Goal: Task Accomplishment & Management: Manage account settings

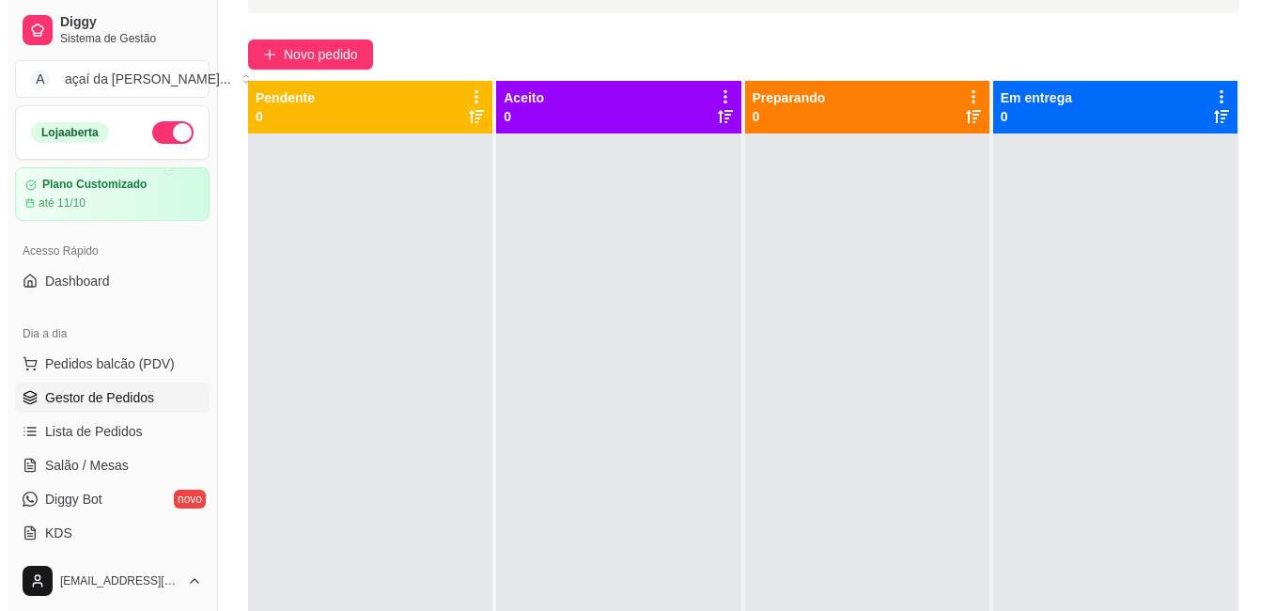
scroll to position [188, 0]
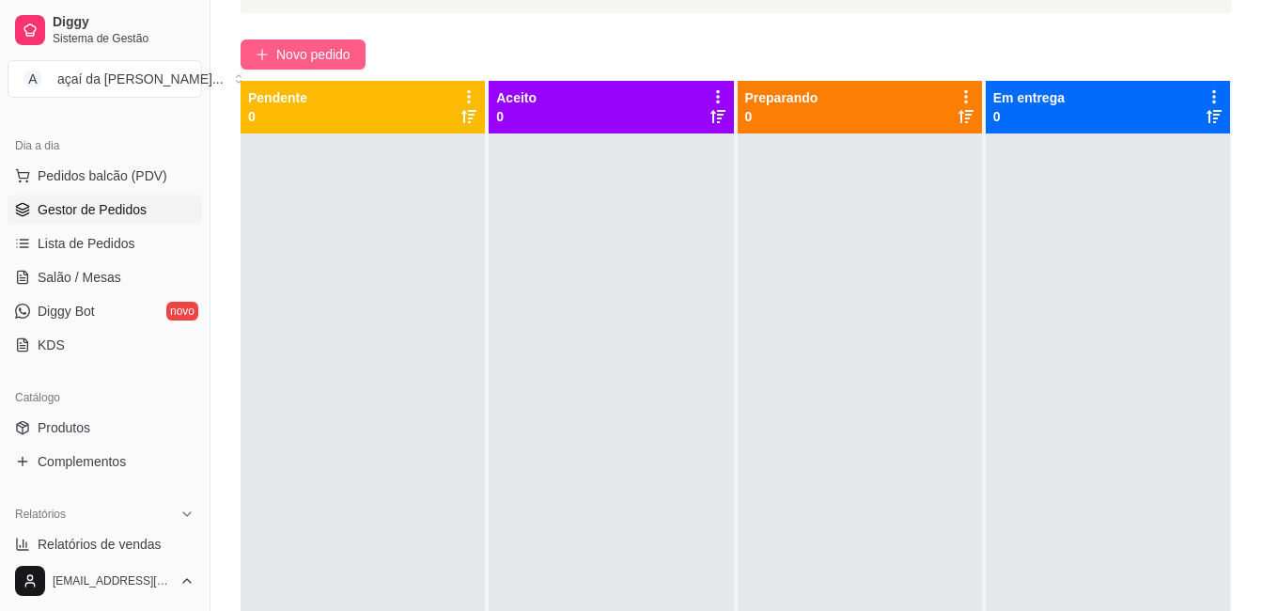
click at [324, 52] on span "Novo pedido" at bounding box center [313, 54] width 74 height 21
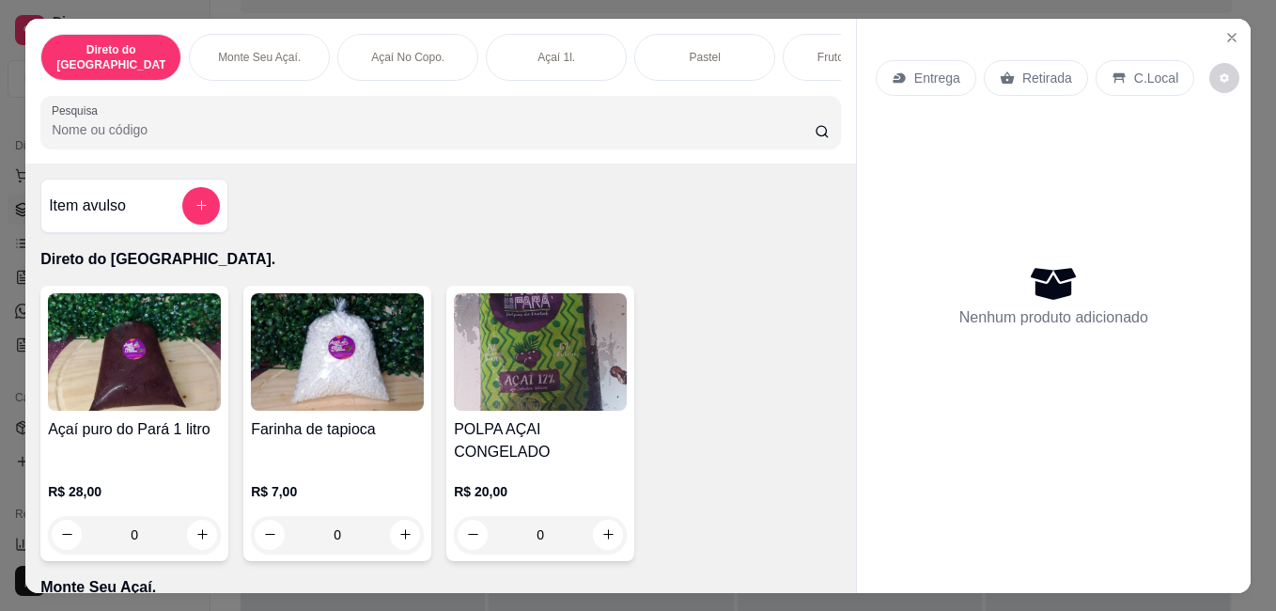
click at [1144, 69] on p "C.Local" at bounding box center [1156, 78] width 44 height 19
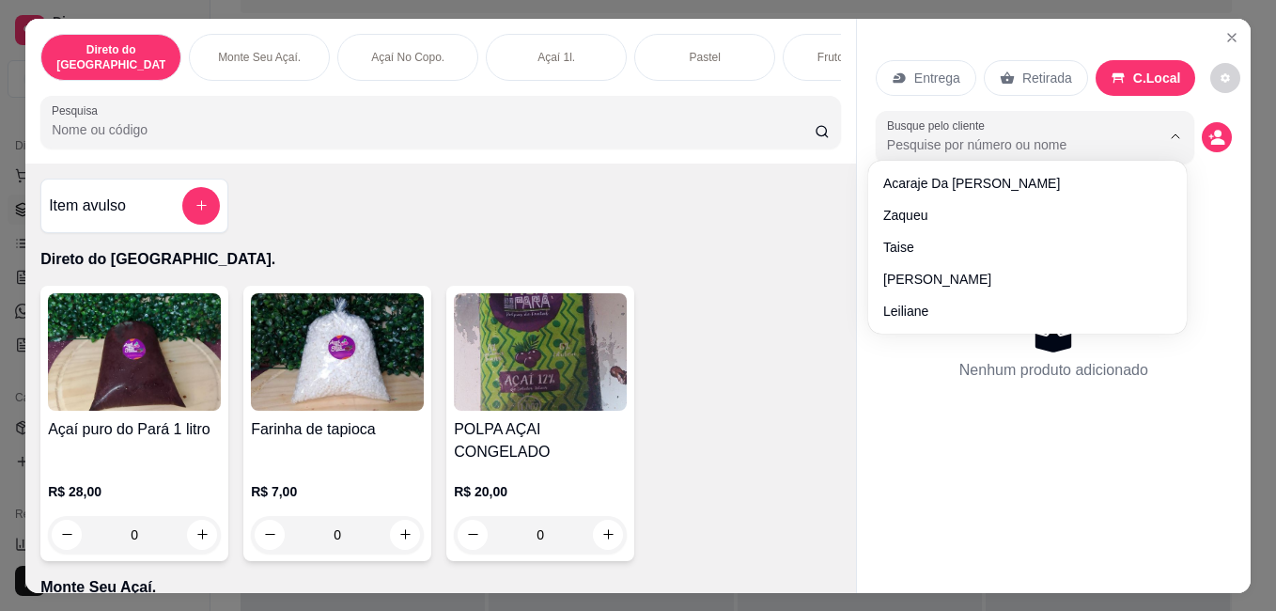
click at [1065, 143] on input "Busque pelo cliente" at bounding box center [1008, 144] width 243 height 19
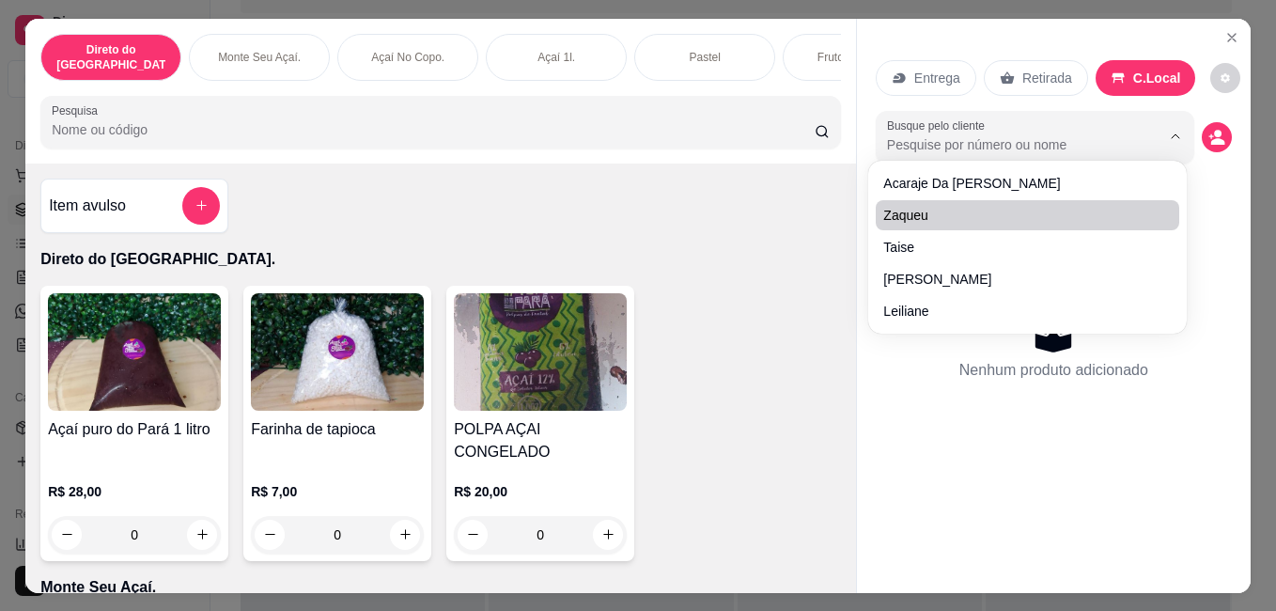
click at [666, 220] on div "Item avulso Direto do Pará. Açaí puro do Pará 1 litro R$ 28,00 0 Farinha de tap…" at bounding box center [440, 378] width 831 height 429
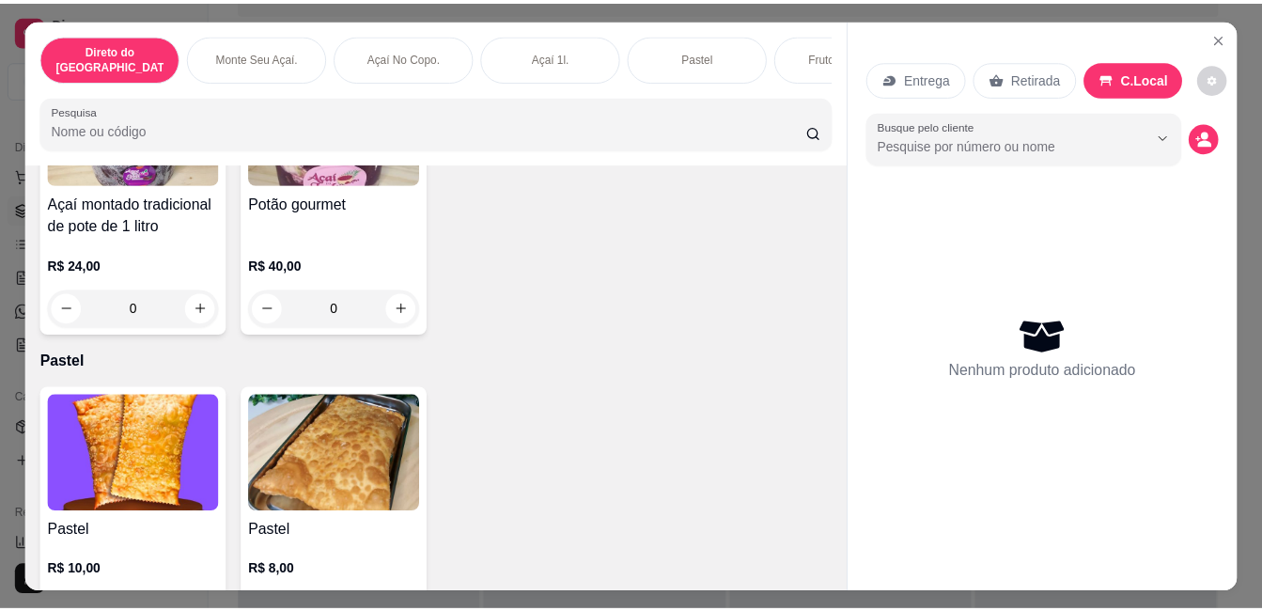
scroll to position [2225, 0]
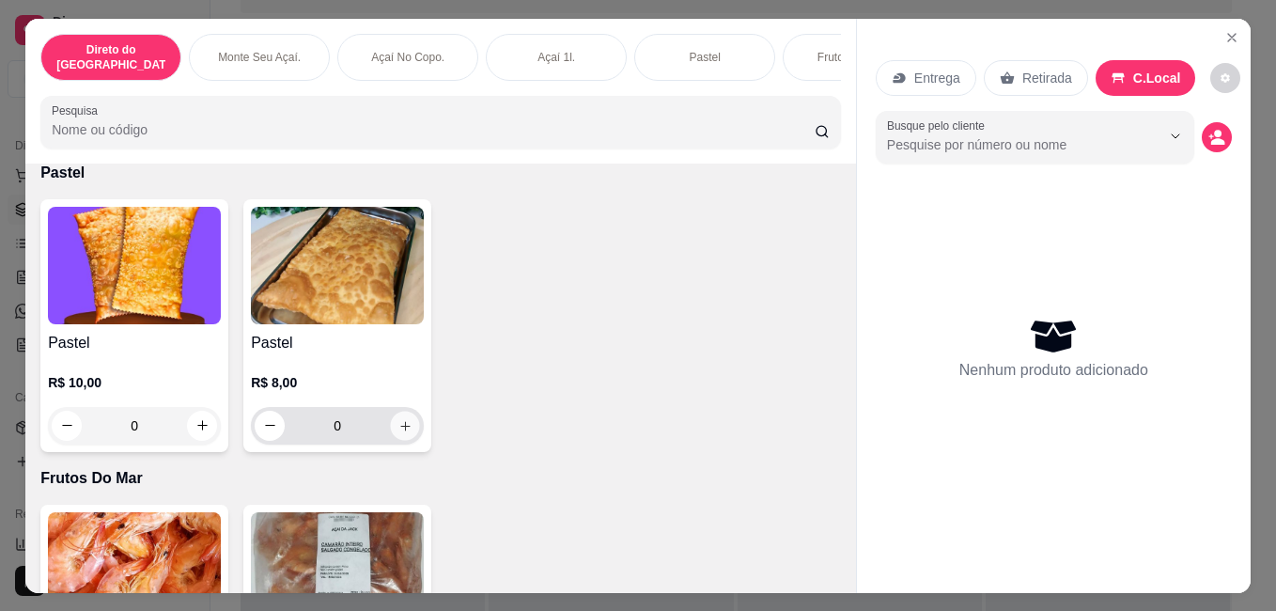
click at [400, 420] on icon "increase-product-quantity" at bounding box center [404, 424] width 9 height 9
type input "1"
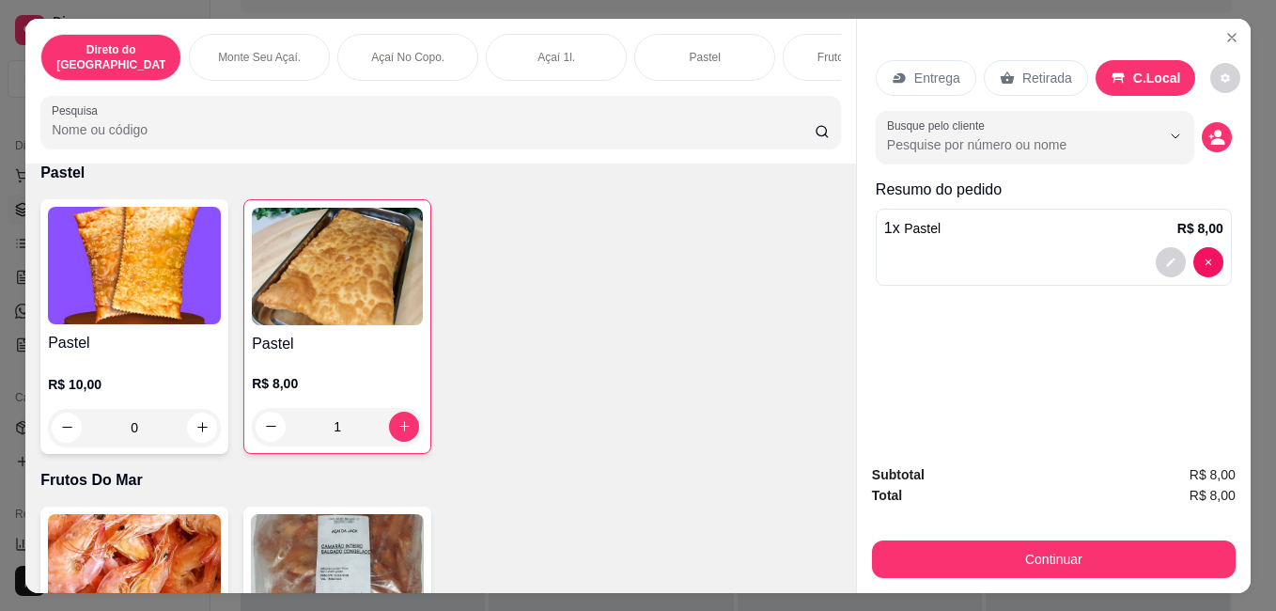
click at [1146, 255] on div at bounding box center [1053, 262] width 339 height 30
click at [1230, 23] on button "Close" at bounding box center [1232, 38] width 30 height 30
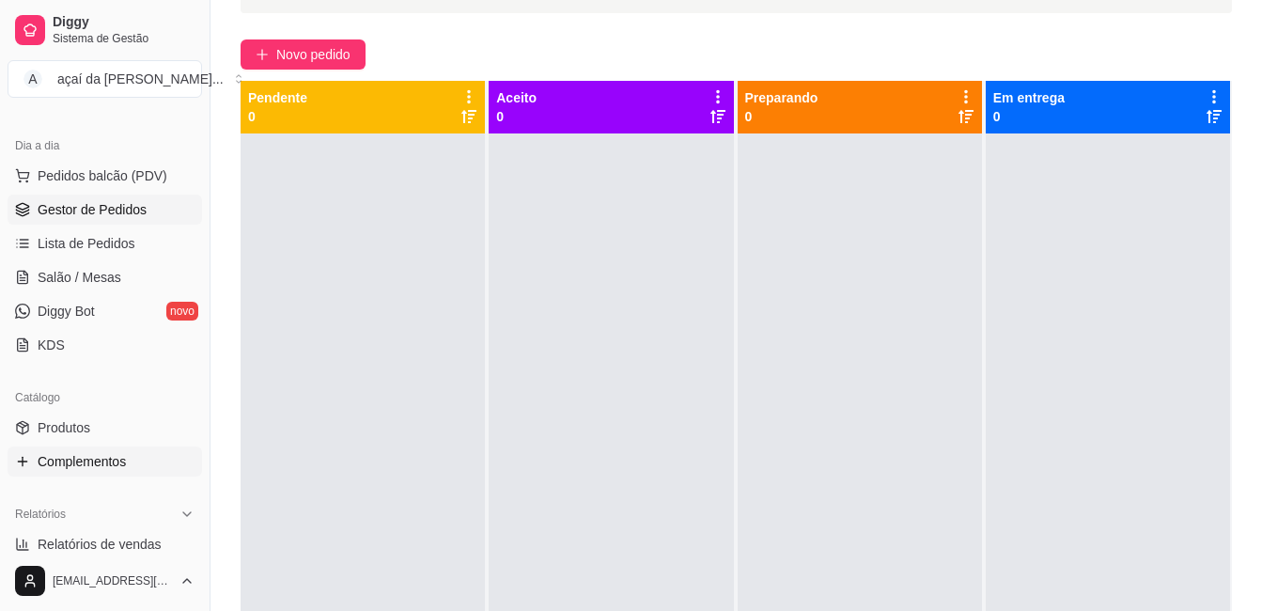
scroll to position [219, 0]
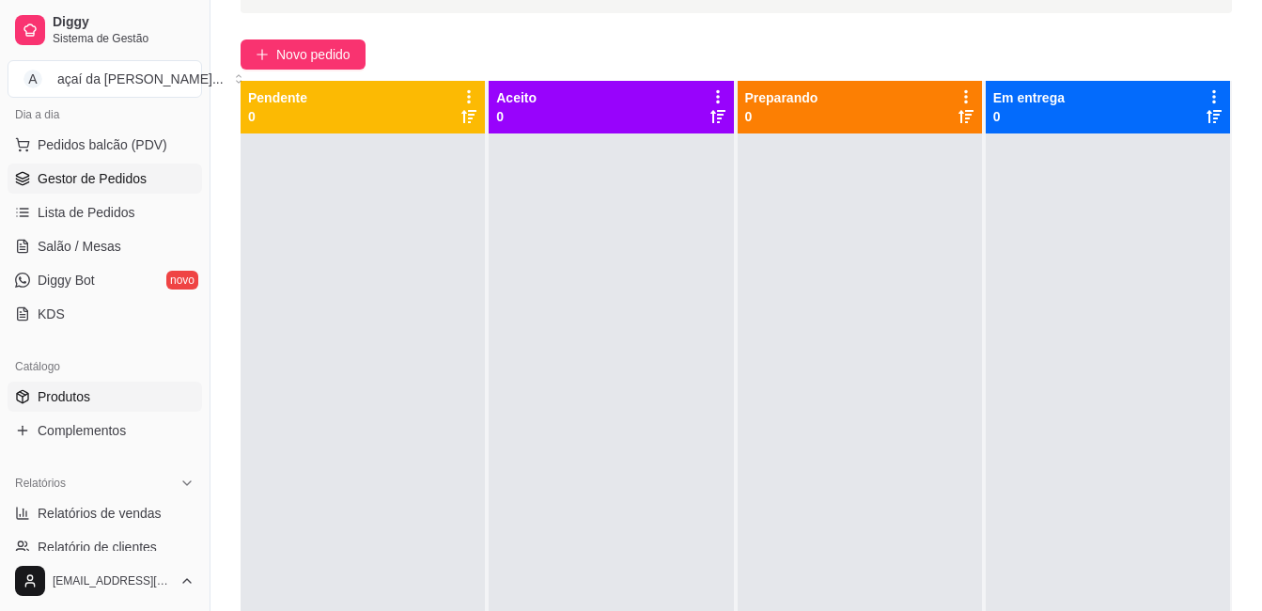
click at [113, 393] on link "Produtos" at bounding box center [105, 397] width 195 height 30
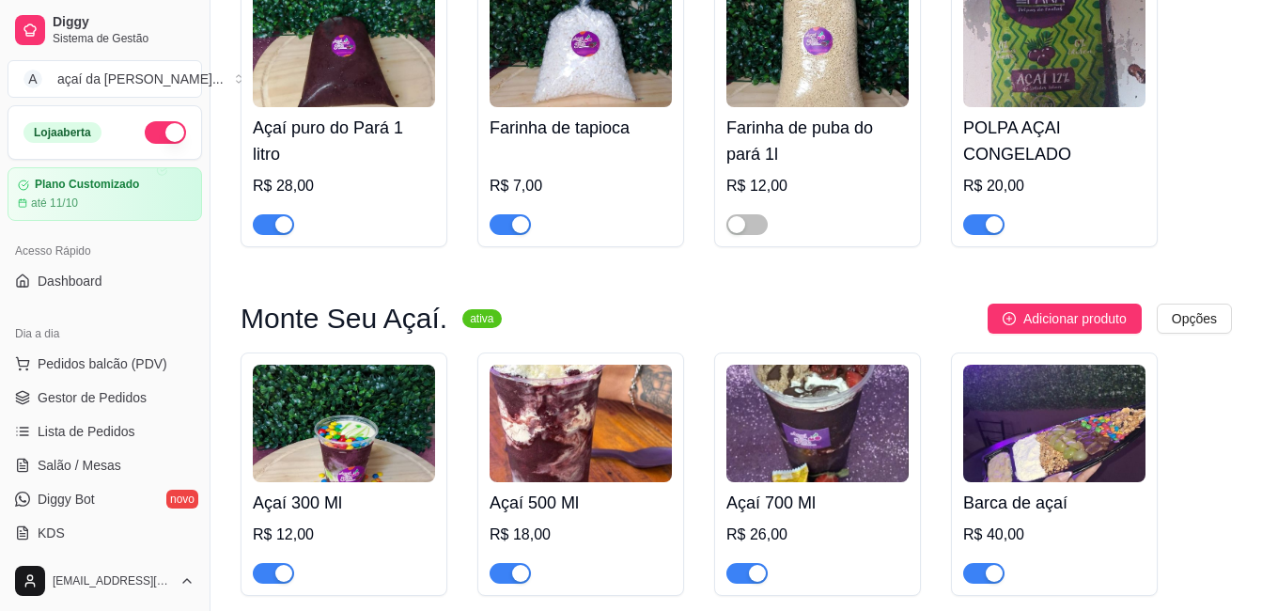
scroll to position [376, 0]
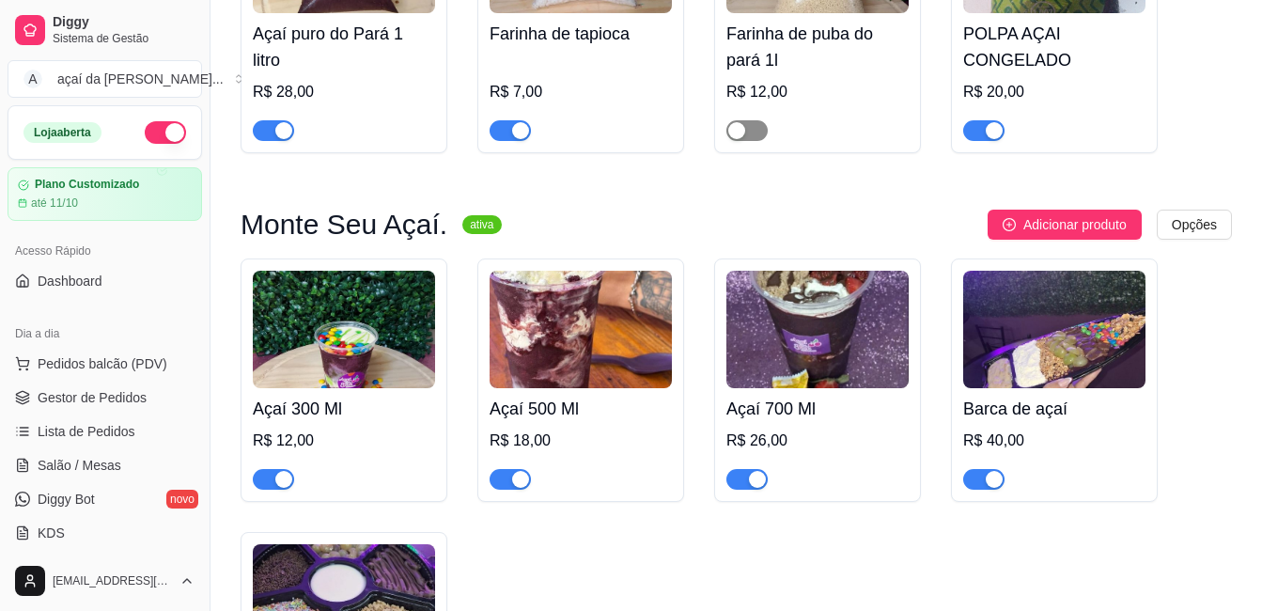
click at [758, 132] on span "button" at bounding box center [746, 130] width 41 height 21
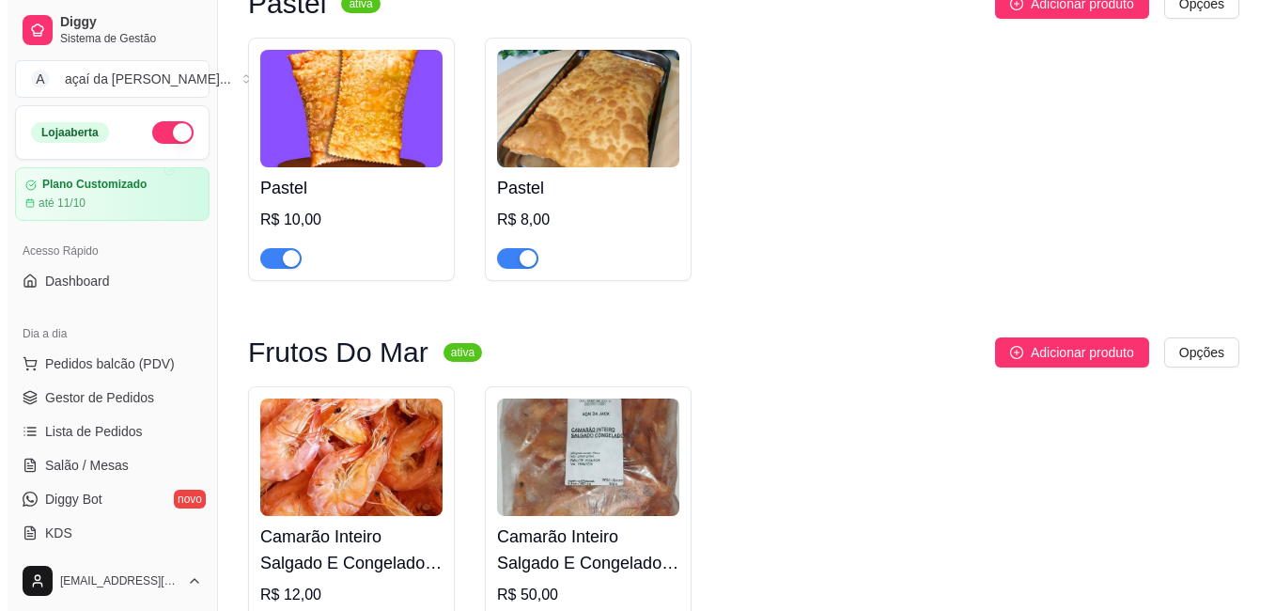
scroll to position [2443, 0]
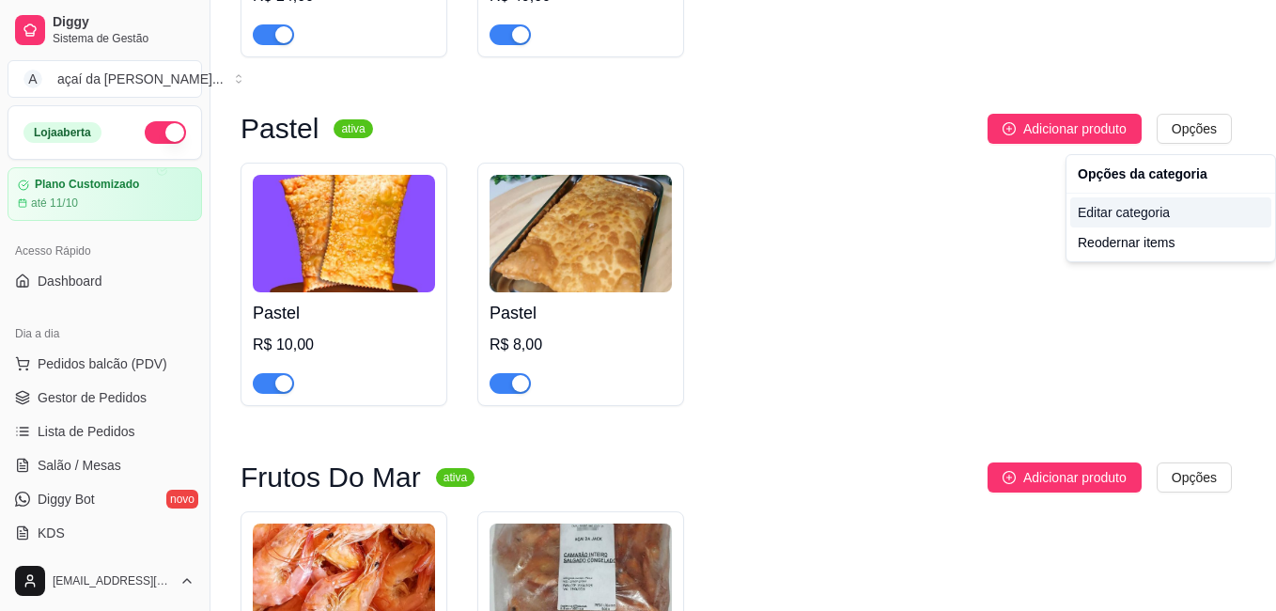
click at [1146, 222] on div "Editar categoria" at bounding box center [1170, 212] width 201 height 30
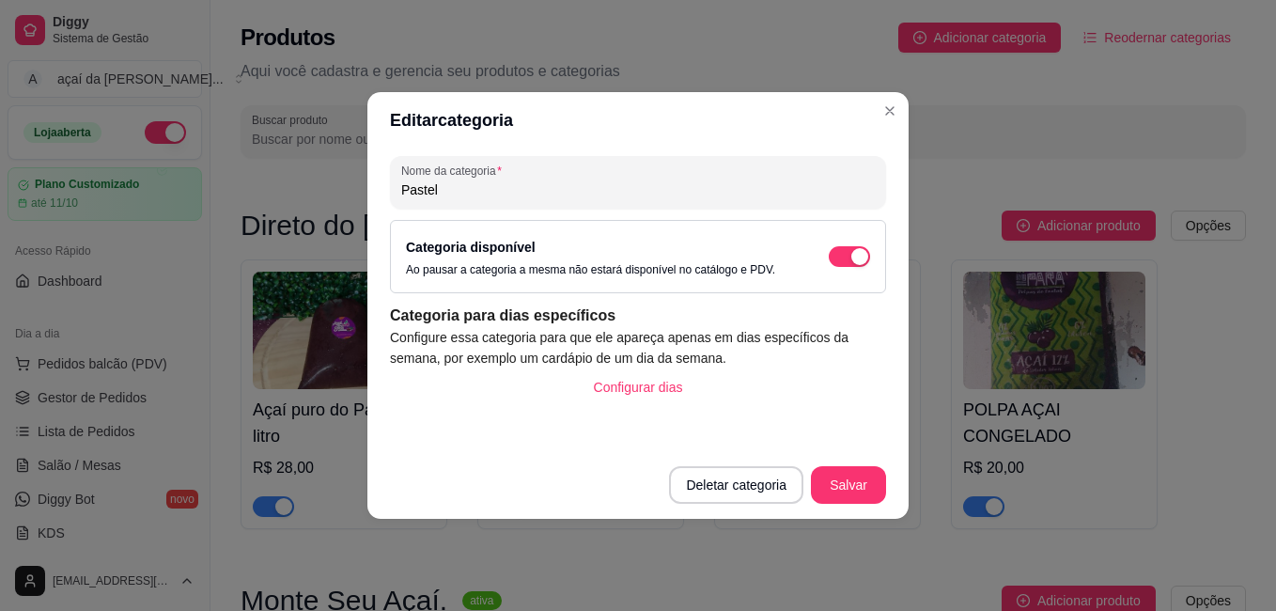
scroll to position [2273, 0]
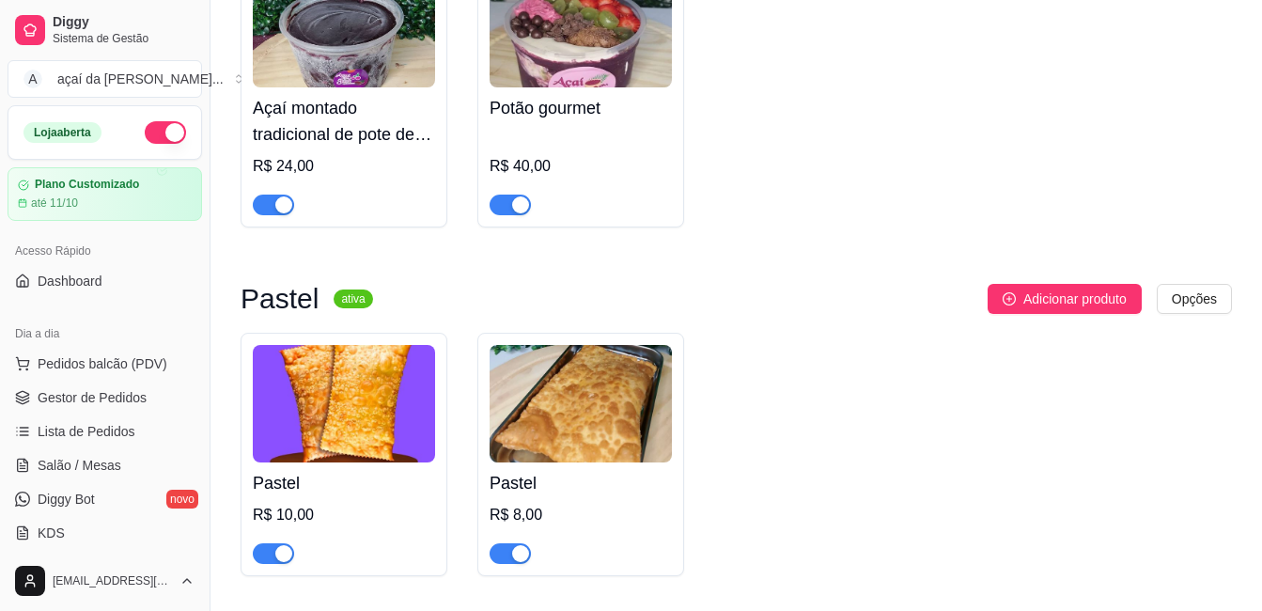
click at [321, 440] on img at bounding box center [344, 403] width 182 height 117
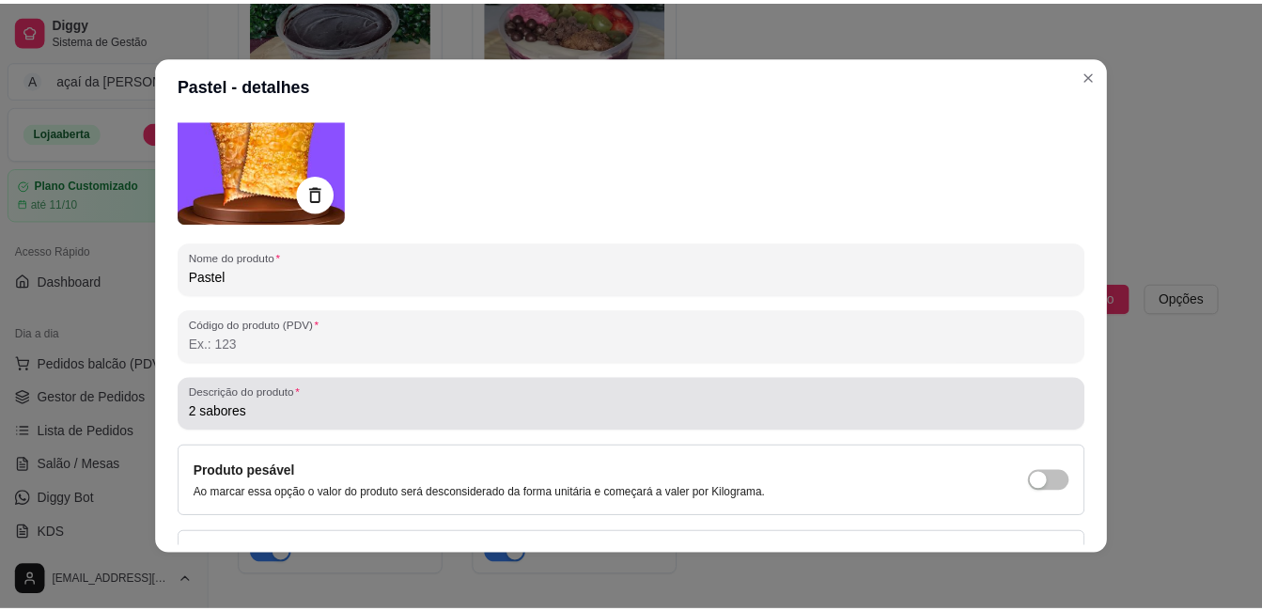
scroll to position [0, 0]
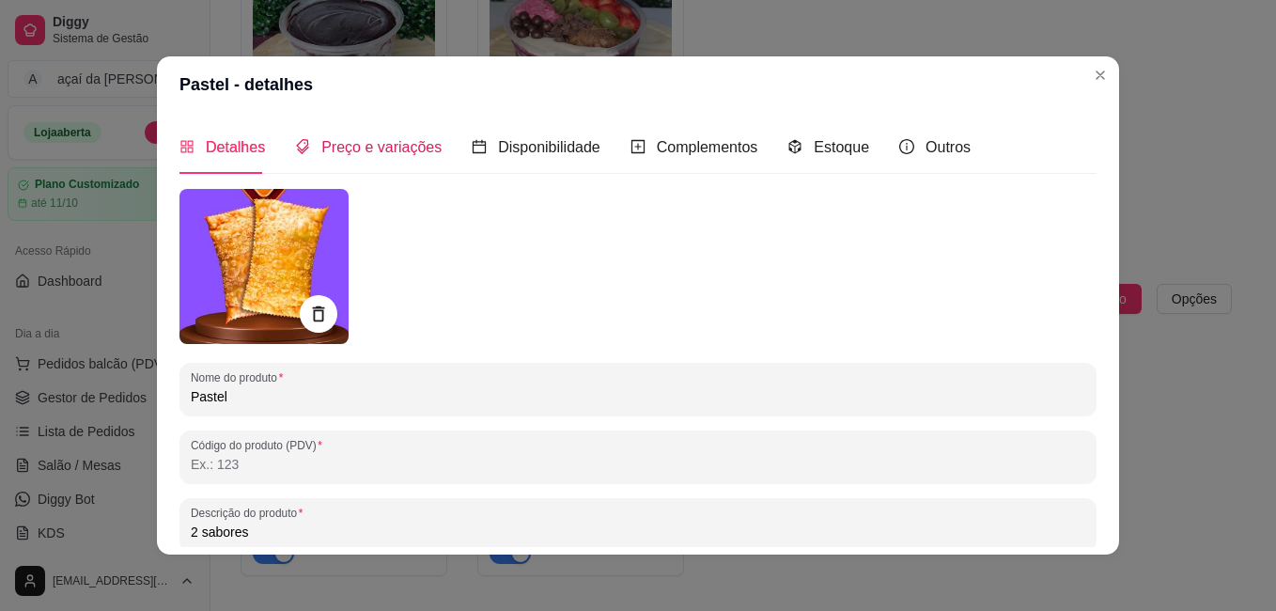
click at [356, 150] on span "Preço e variações" at bounding box center [381, 147] width 120 height 16
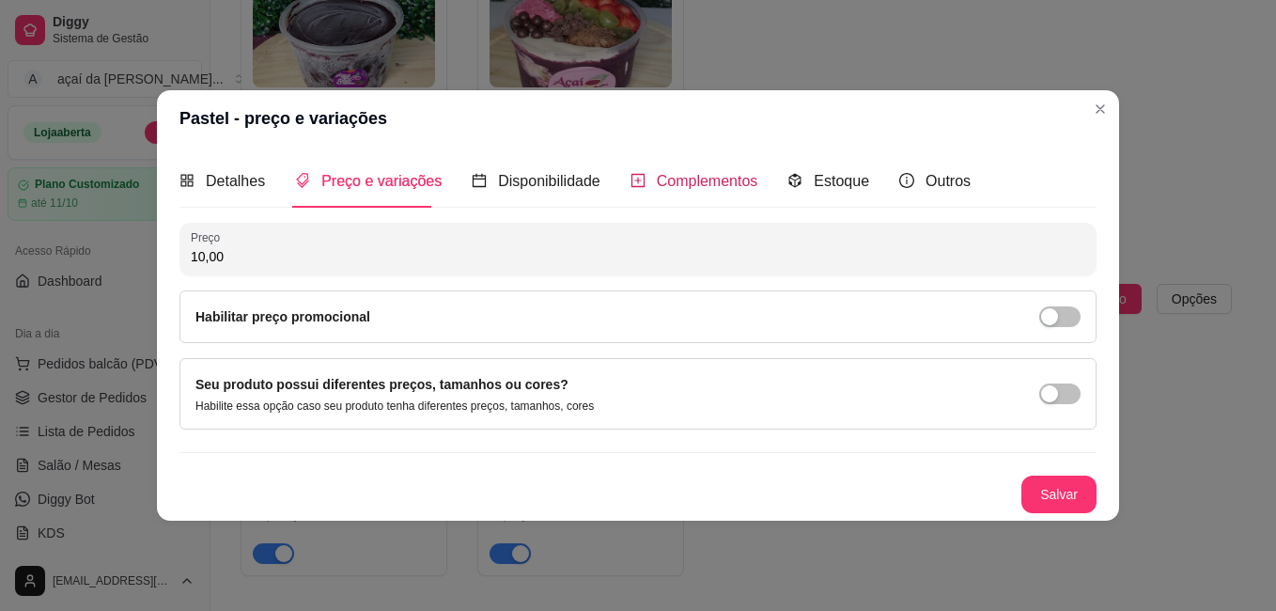
click at [676, 175] on span "Complementos" at bounding box center [707, 181] width 101 height 16
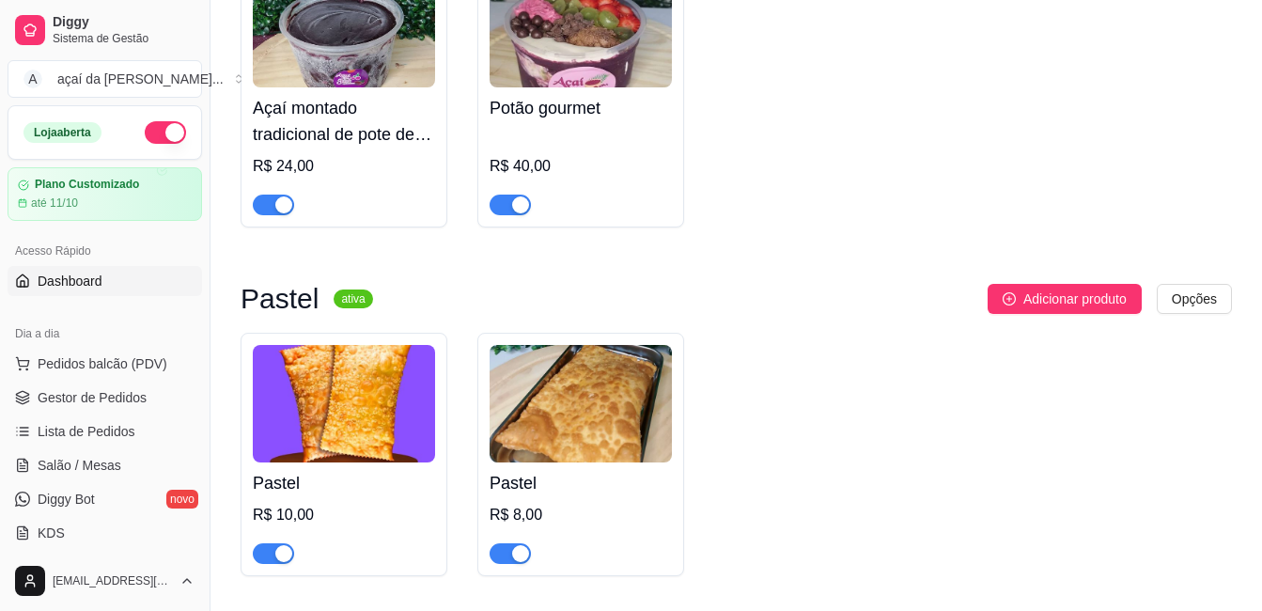
click at [101, 287] on link "Dashboard" at bounding box center [105, 281] width 195 height 30
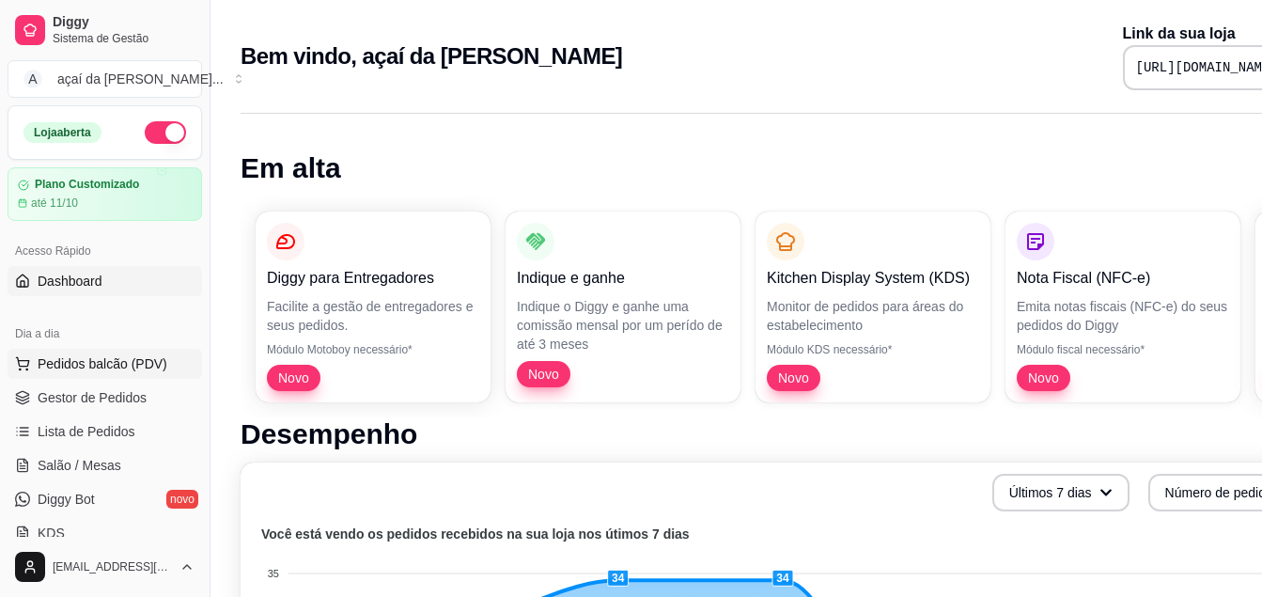
click at [84, 355] on span "Pedidos balcão (PDV)" at bounding box center [103, 363] width 130 height 19
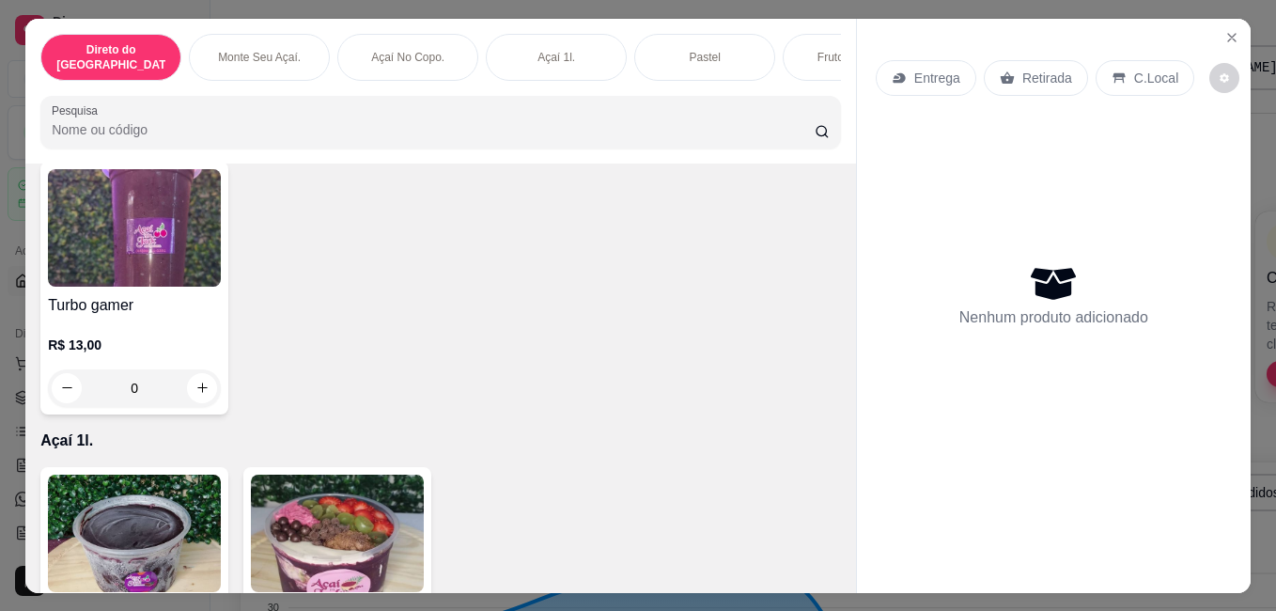
scroll to position [1661, 0]
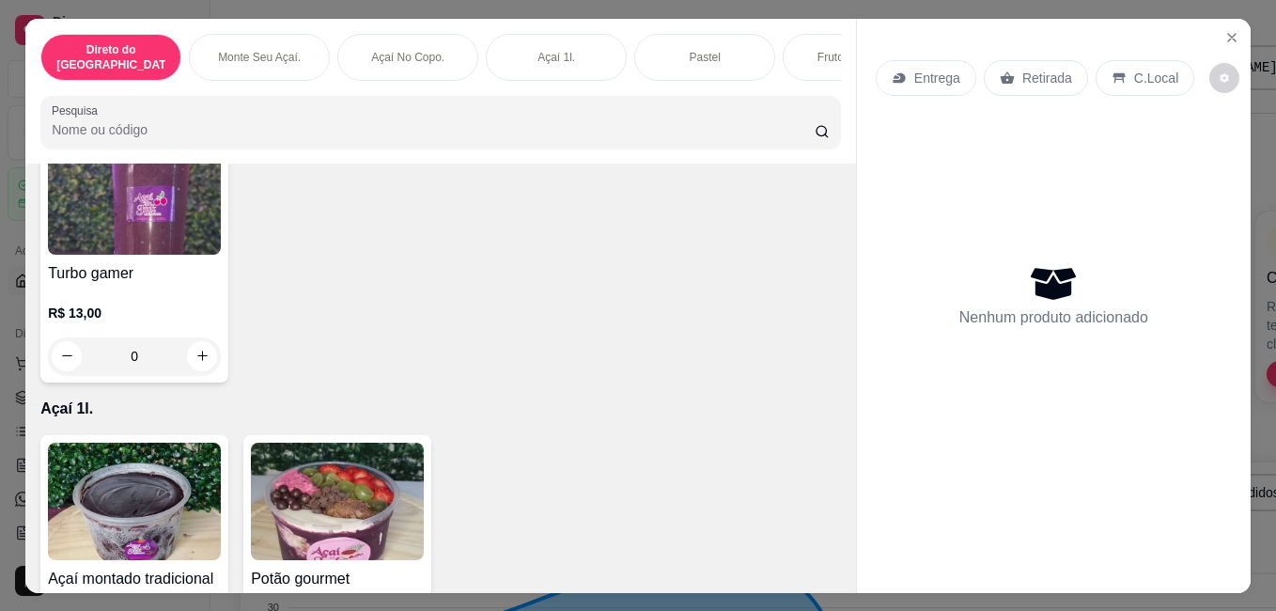
click at [210, 95] on icon "increase-product-quantity" at bounding box center [202, 88] width 14 height 14
type input "1"
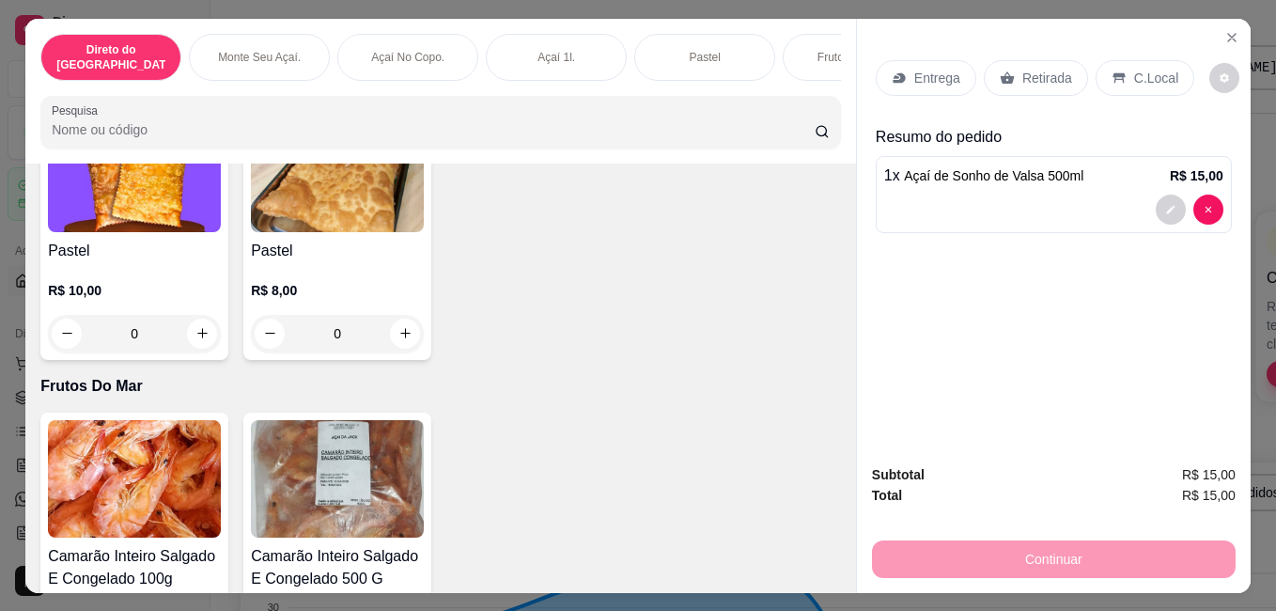
scroll to position [2443, 0]
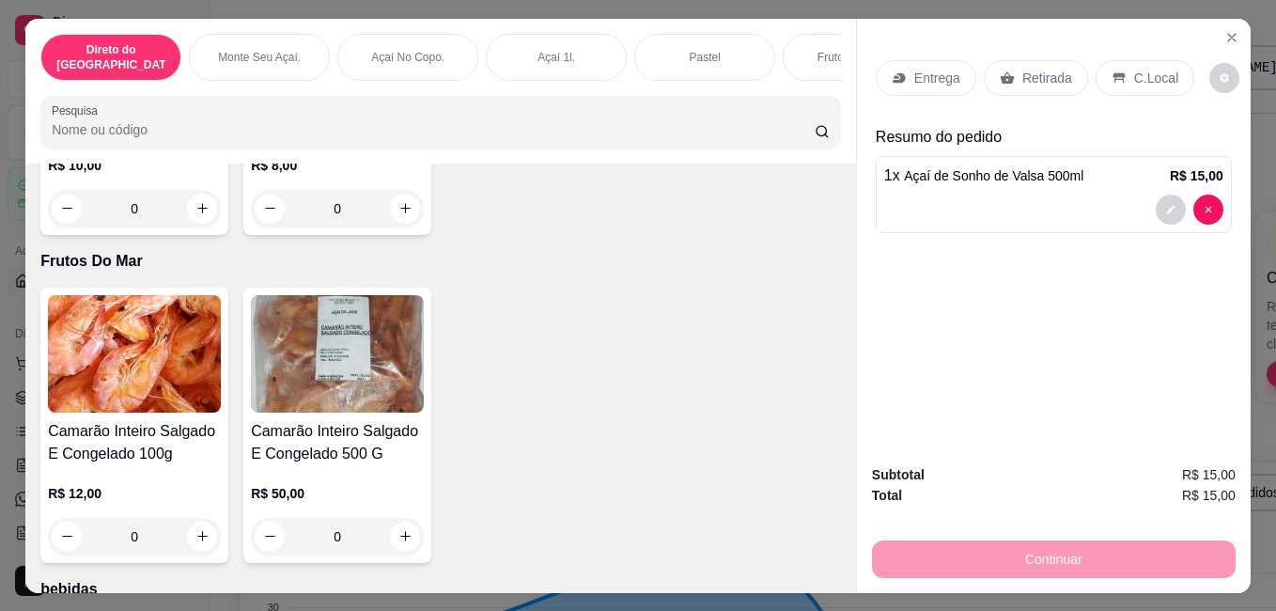
click at [192, 227] on div "0" at bounding box center [134, 209] width 173 height 38
click at [185, 227] on div "0" at bounding box center [134, 209] width 173 height 38
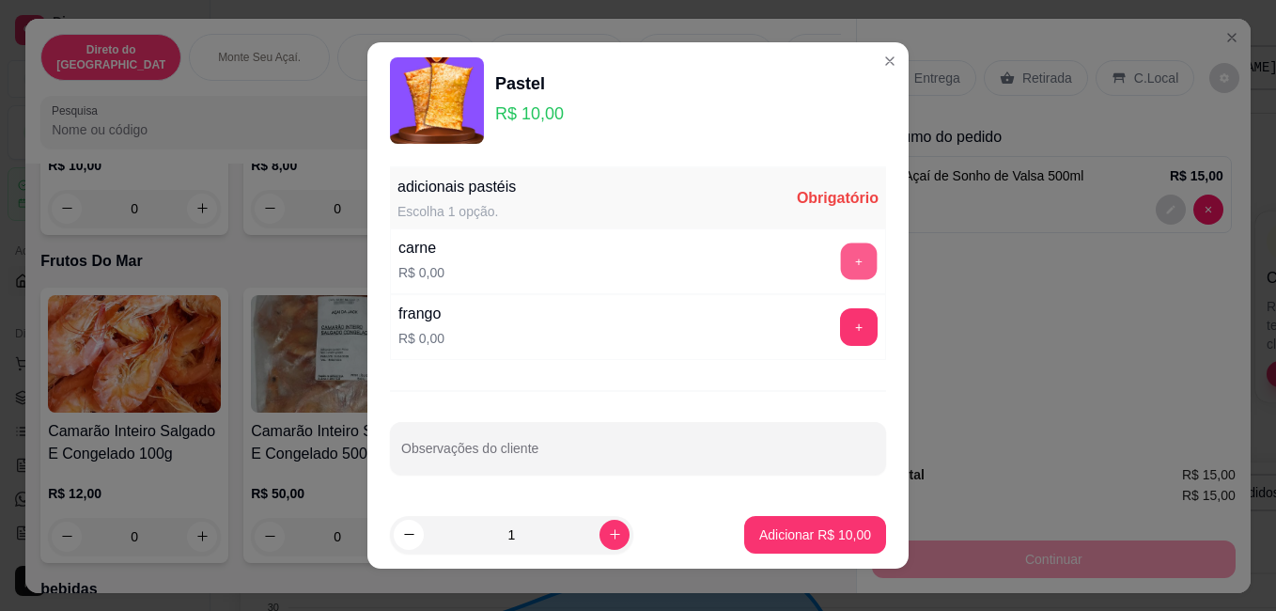
click at [841, 258] on button "+" at bounding box center [859, 260] width 37 height 37
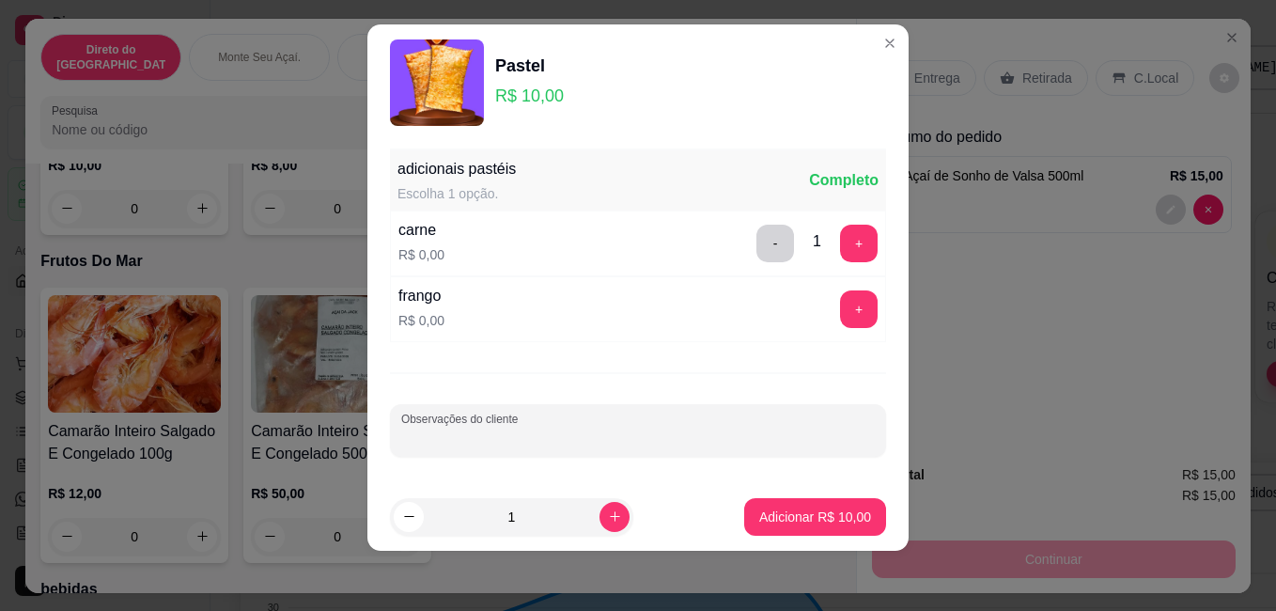
click at [613, 433] on input "Observações do cliente" at bounding box center [638, 438] width 474 height 19
type input "queijo"
click at [785, 520] on p "Adicionar R$ 10,00" at bounding box center [815, 516] width 109 height 18
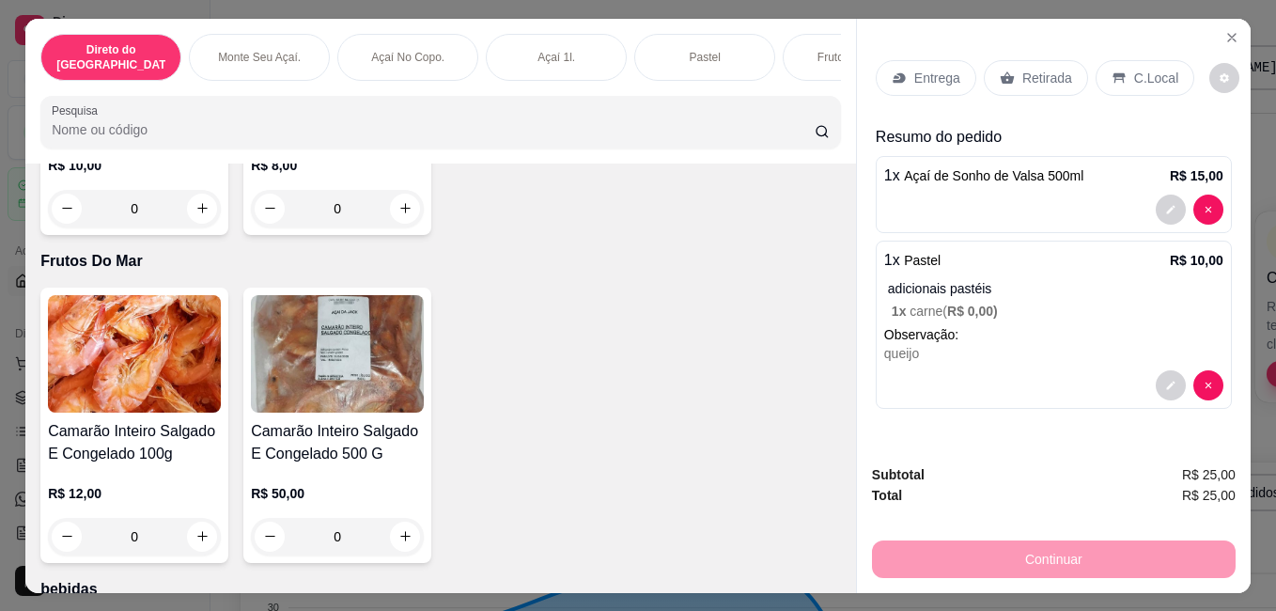
click at [928, 76] on p "Entrega" at bounding box center [937, 78] width 46 height 19
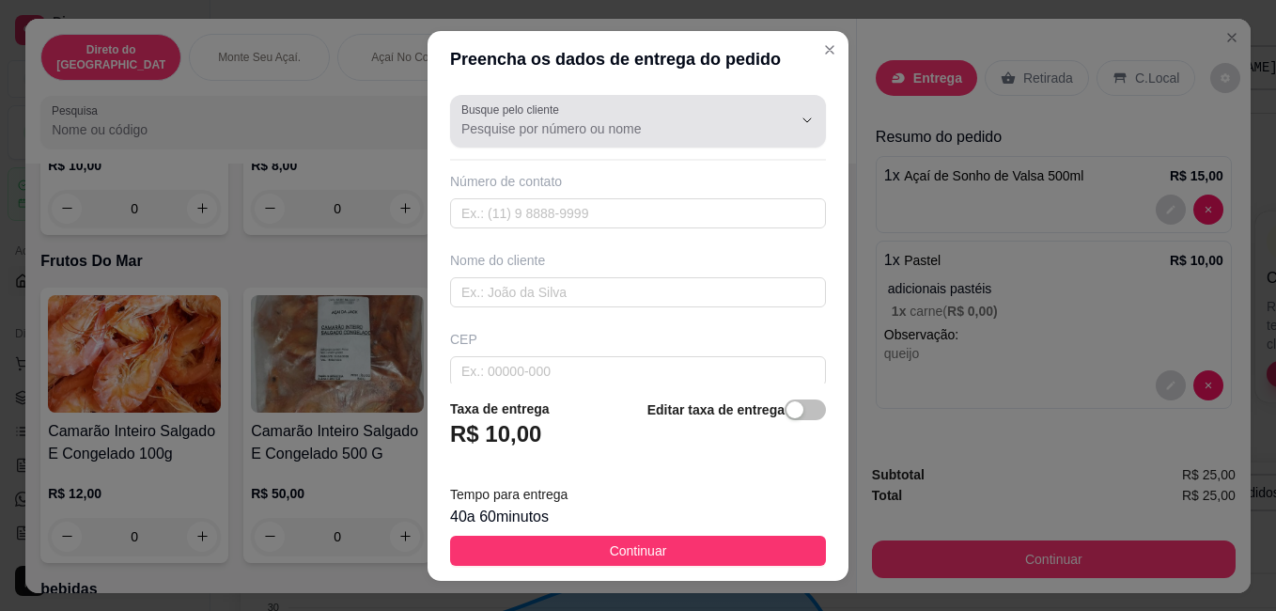
click at [540, 120] on input "Busque pelo cliente" at bounding box center [611, 128] width 301 height 19
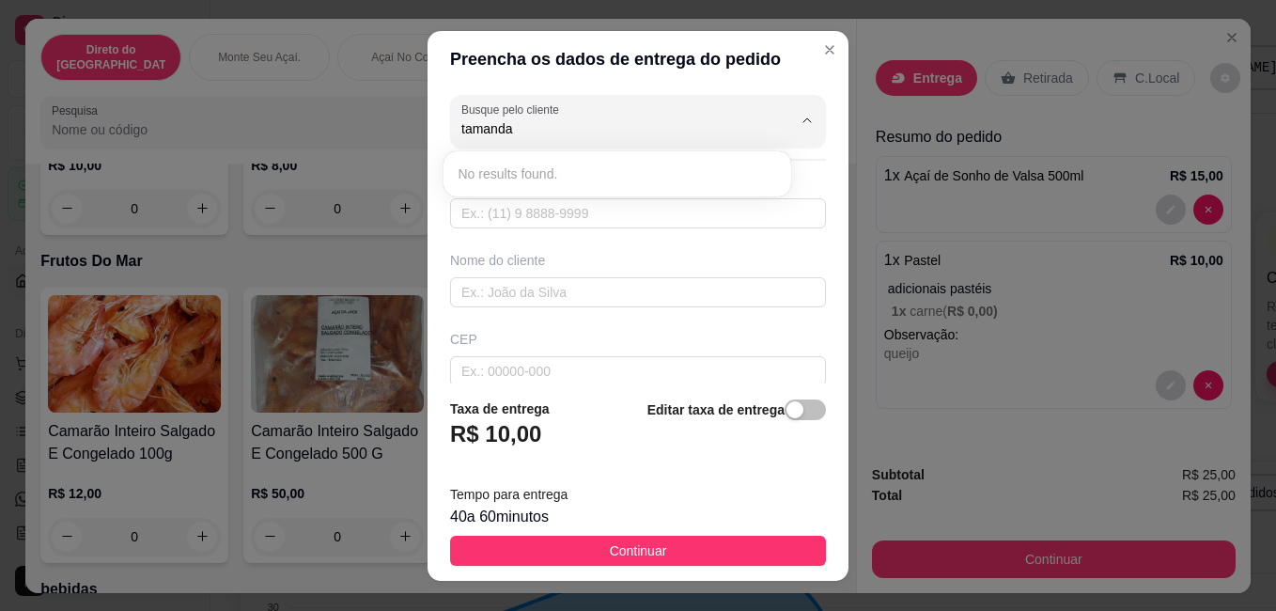
type input "tamanda"
click at [698, 186] on div "No results found." at bounding box center [617, 174] width 333 height 30
click at [718, 221] on input "text" at bounding box center [638, 213] width 376 height 30
click at [467, 127] on input "6492698659" at bounding box center [611, 128] width 301 height 19
type input "64992698659"
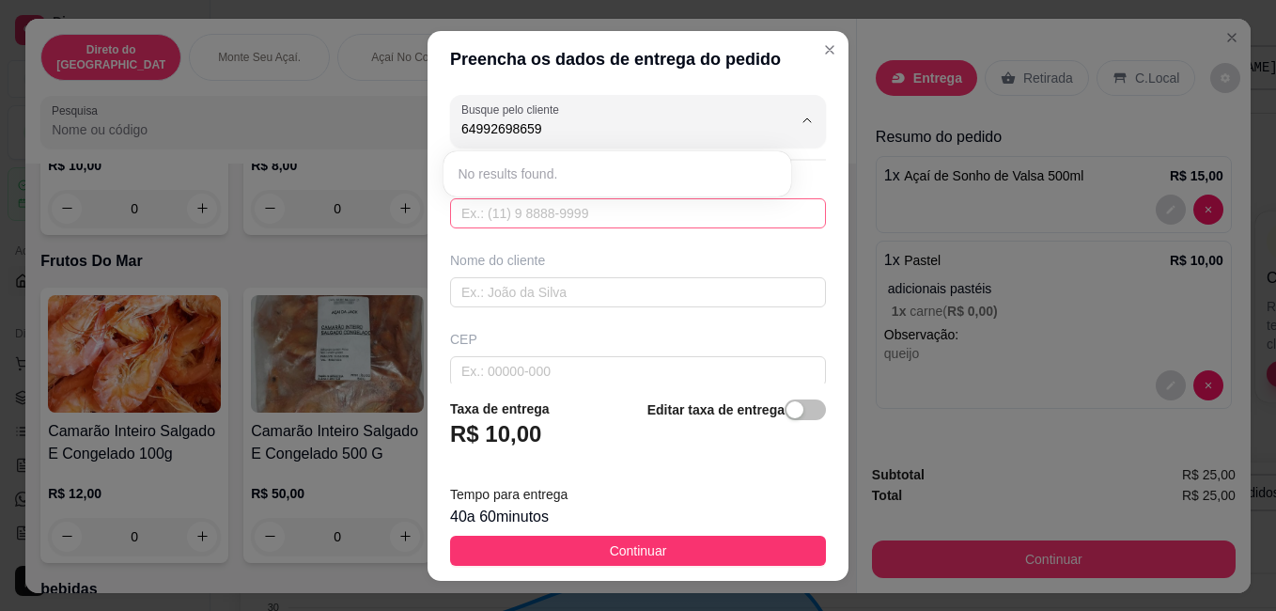
click at [520, 211] on input "text" at bounding box center [638, 213] width 376 height 30
click at [523, 211] on input "text" at bounding box center [638, 213] width 376 height 30
click at [547, 288] on input "text" at bounding box center [638, 292] width 376 height 30
type input "tamanda"
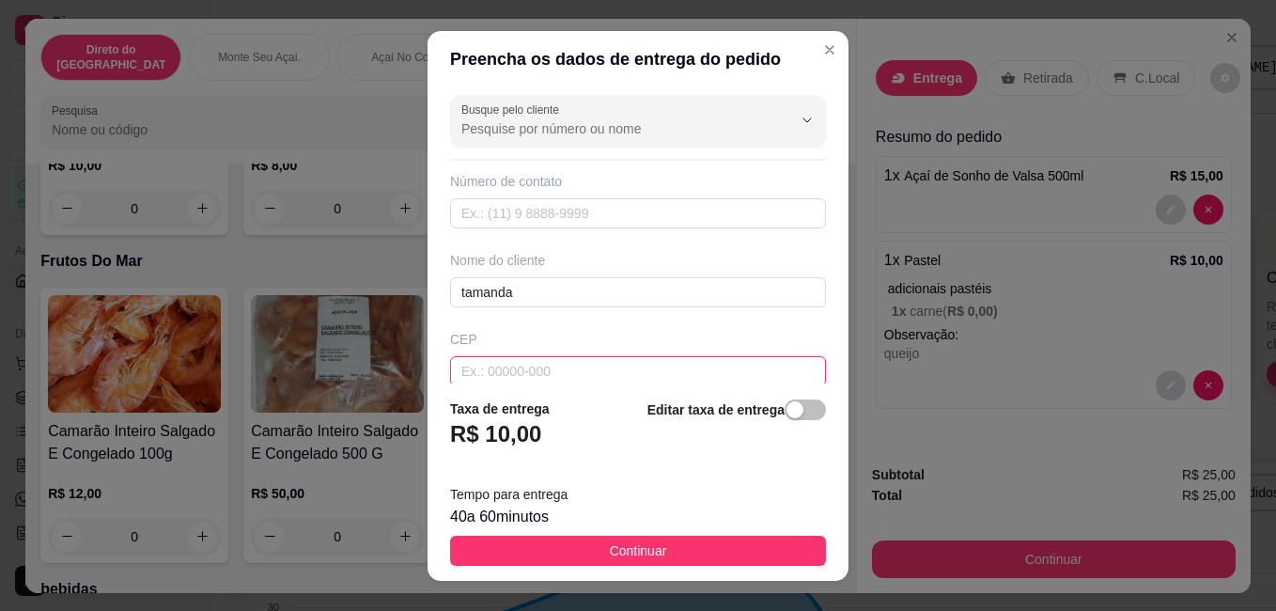
click at [572, 378] on input "text" at bounding box center [638, 371] width 376 height 30
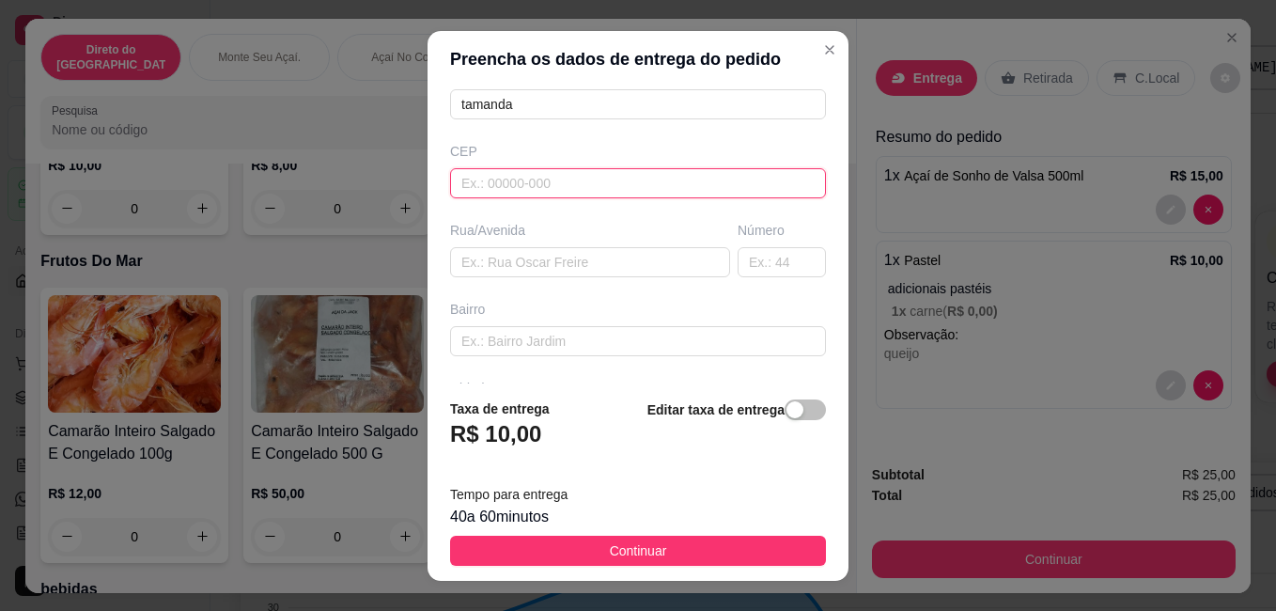
scroll to position [219, 0]
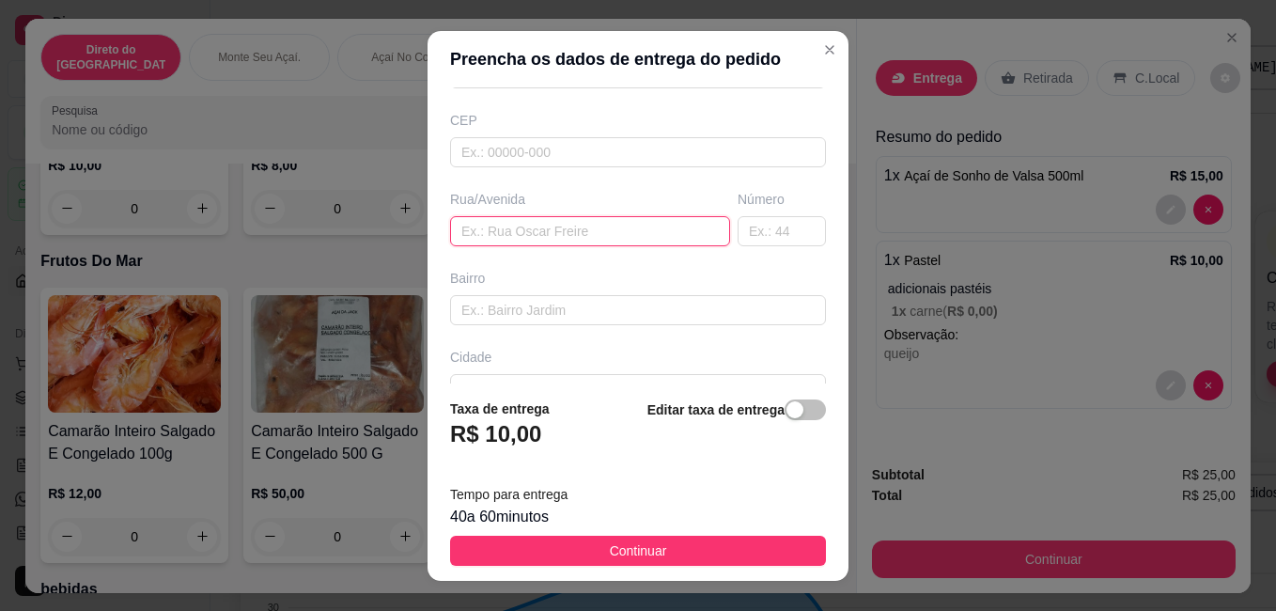
click at [571, 219] on input "text" at bounding box center [590, 231] width 280 height 30
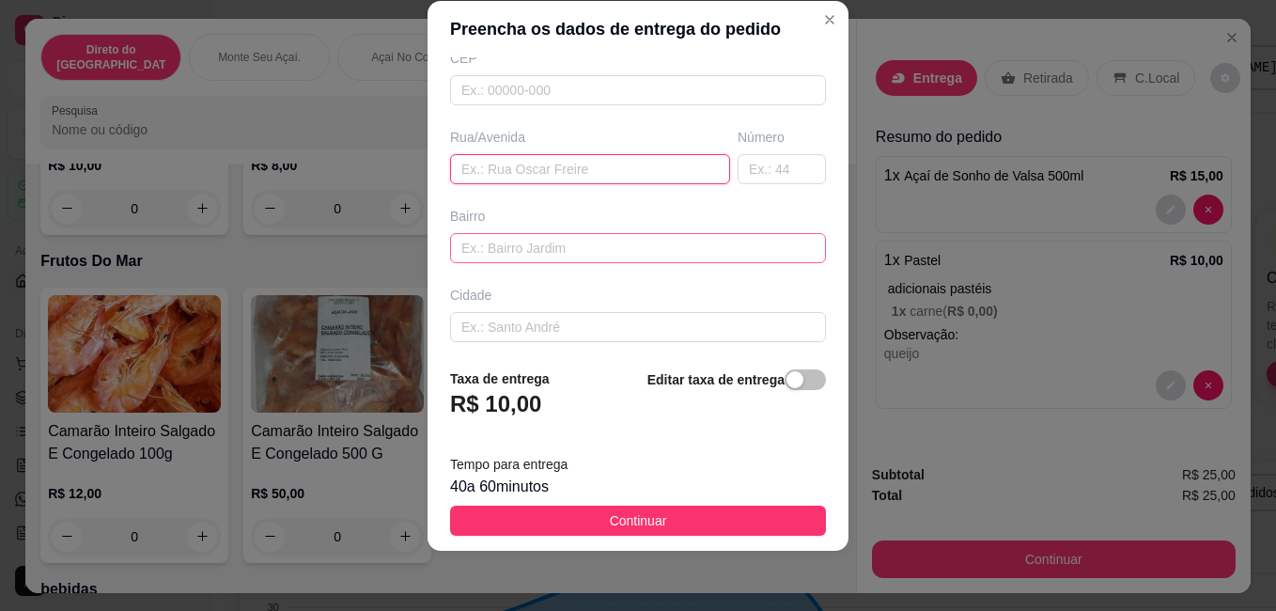
scroll to position [313, 0]
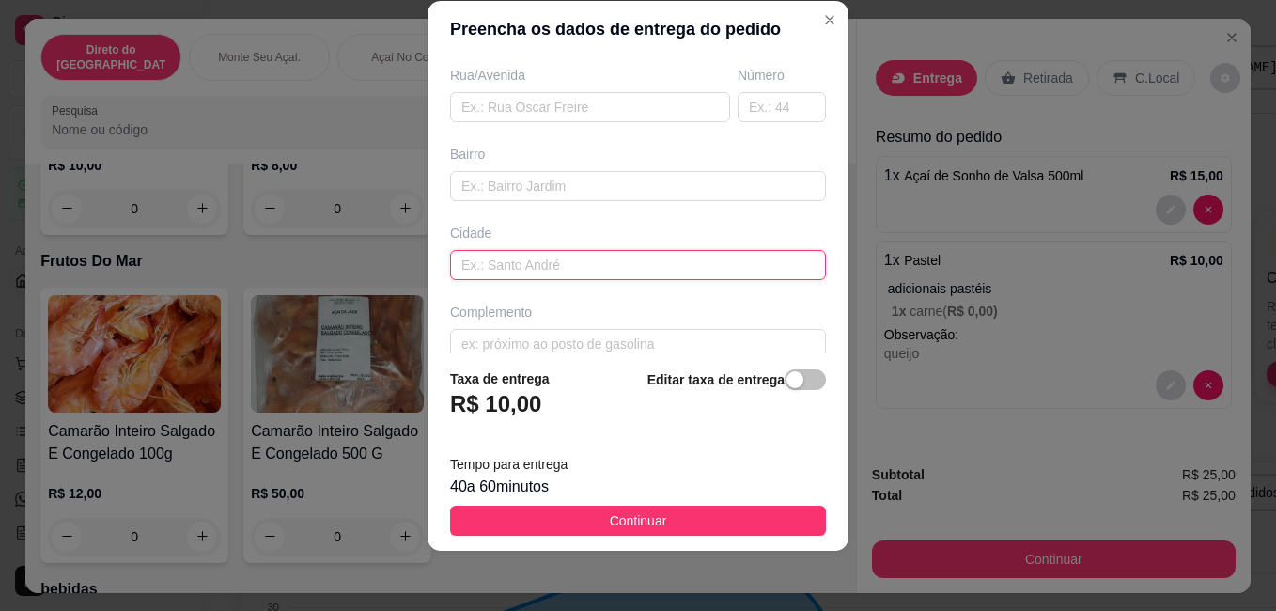
click at [569, 266] on input "text" at bounding box center [638, 265] width 376 height 30
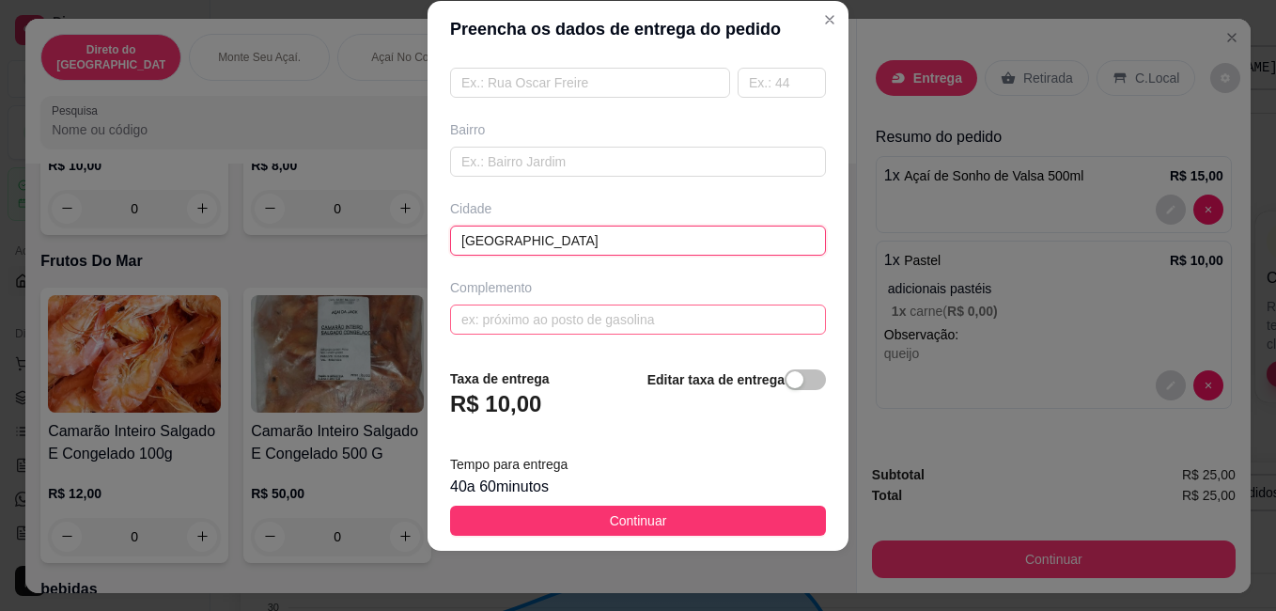
type input "[GEOGRAPHIC_DATA]"
click at [620, 317] on input "text" at bounding box center [638, 319] width 376 height 30
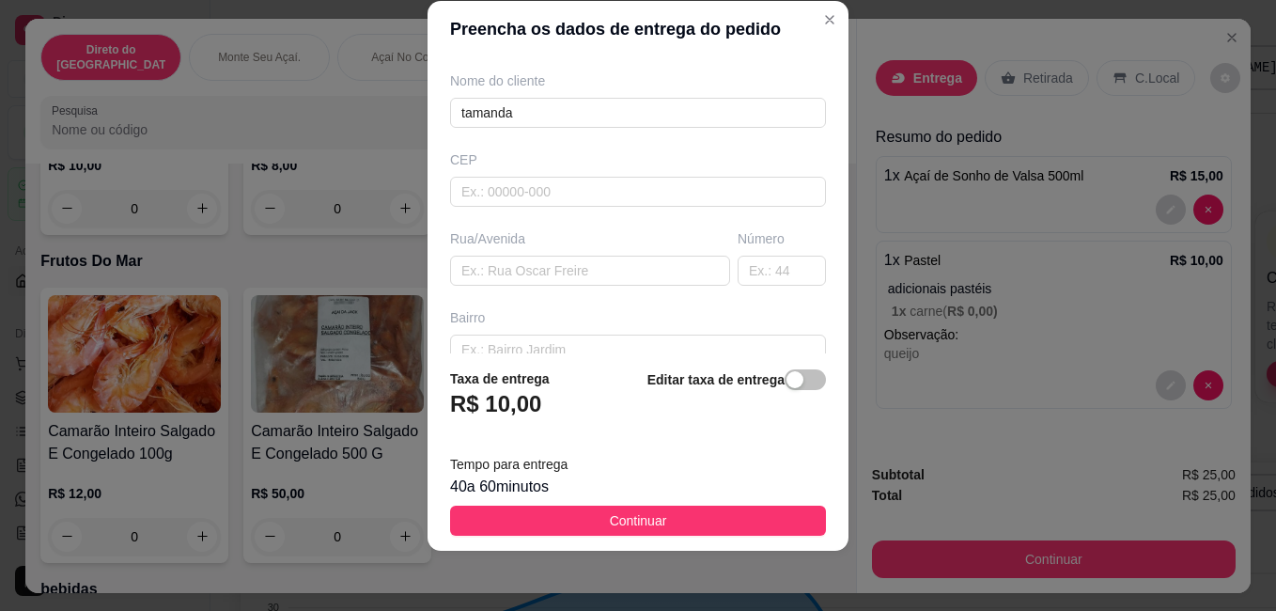
scroll to position [212, 0]
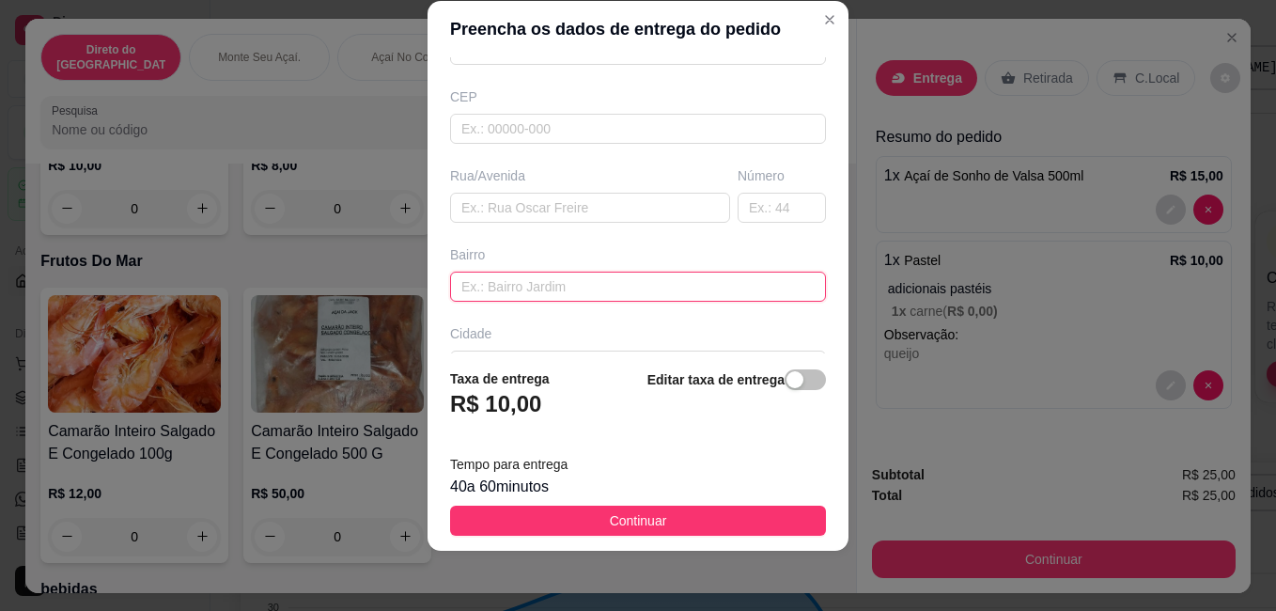
click at [568, 273] on input "text" at bounding box center [638, 287] width 376 height 30
type input "jardim adriana"
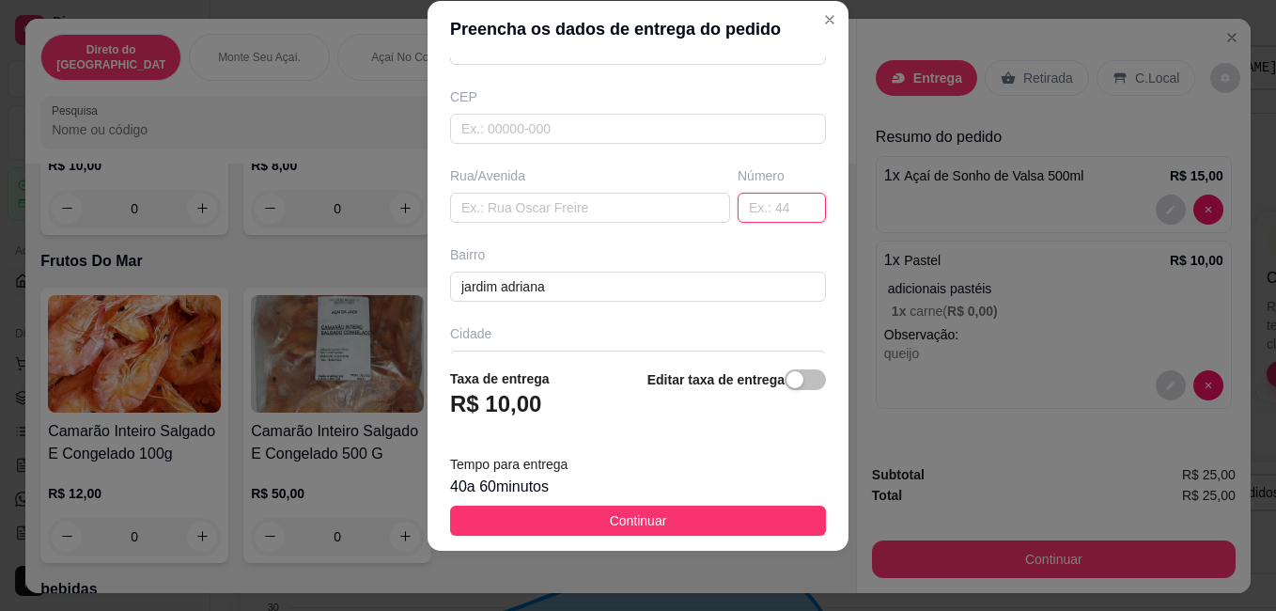
click at [760, 215] on input "text" at bounding box center [782, 208] width 88 height 30
type input "128"
click at [529, 211] on input "text" at bounding box center [590, 208] width 280 height 30
type input "e"
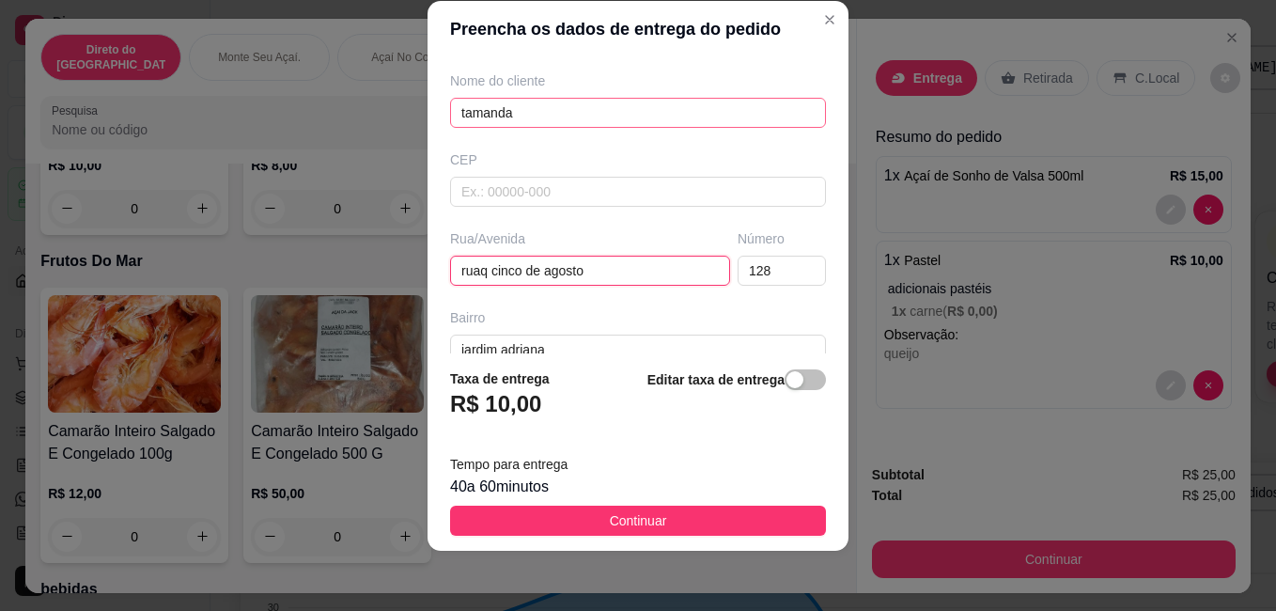
scroll to position [0, 0]
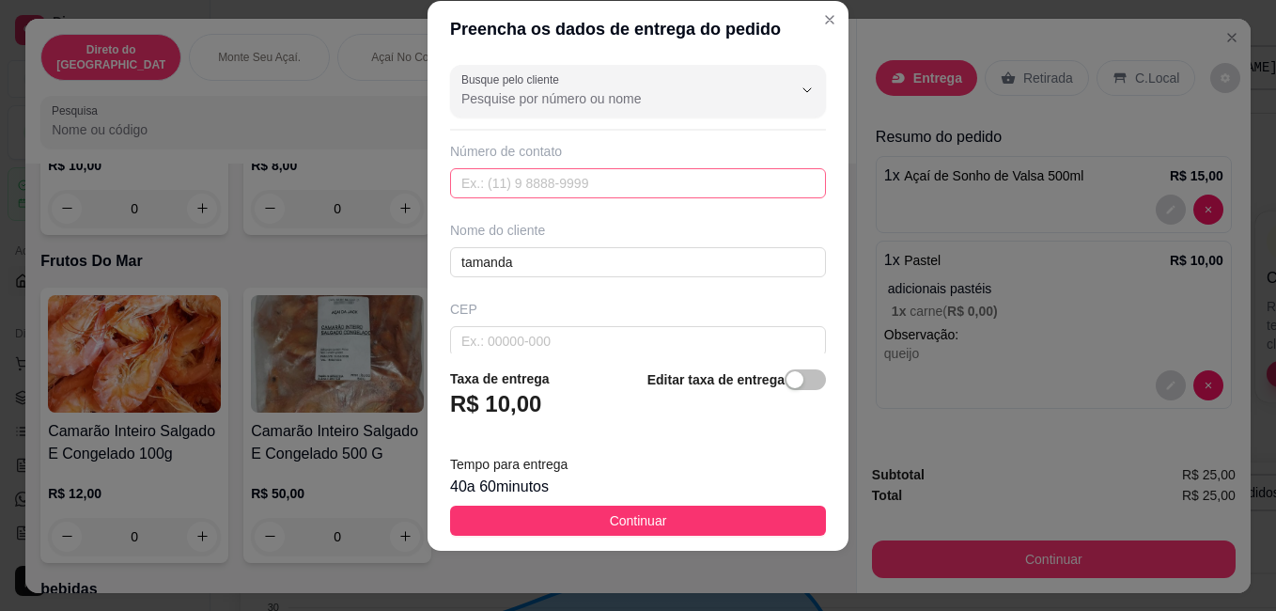
type input "ruaq cinco de agosto"
click at [613, 180] on input "text" at bounding box center [638, 183] width 376 height 30
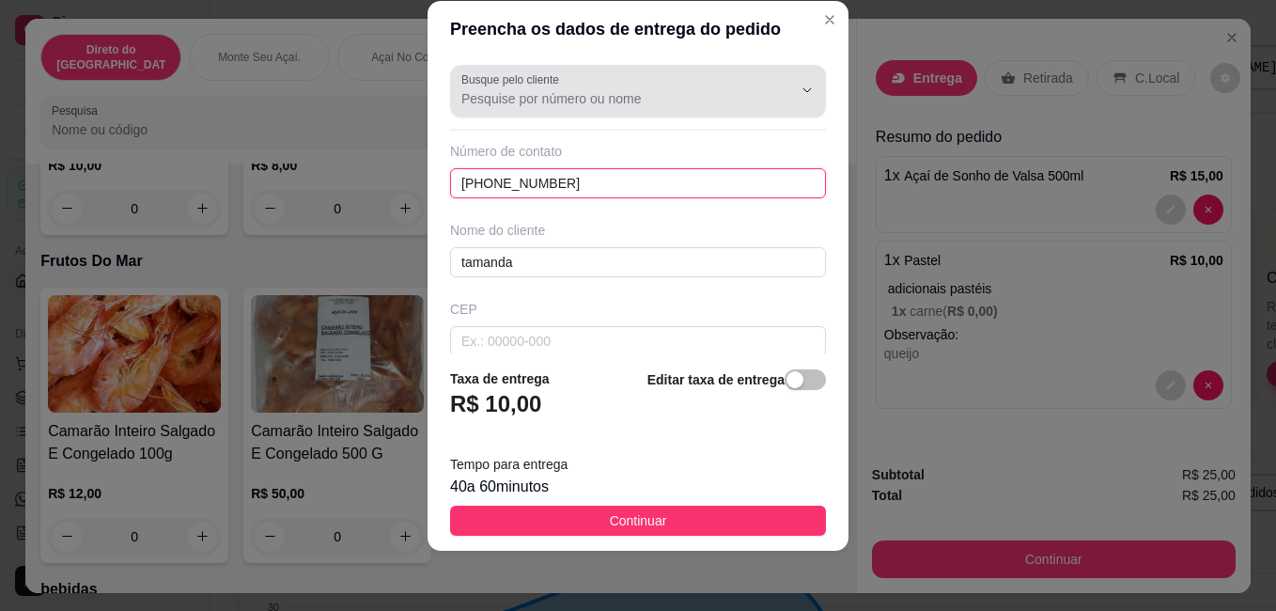
type input "[PHONE_NUMBER]"
click at [584, 103] on input "Busque pelo cliente" at bounding box center [611, 98] width 301 height 19
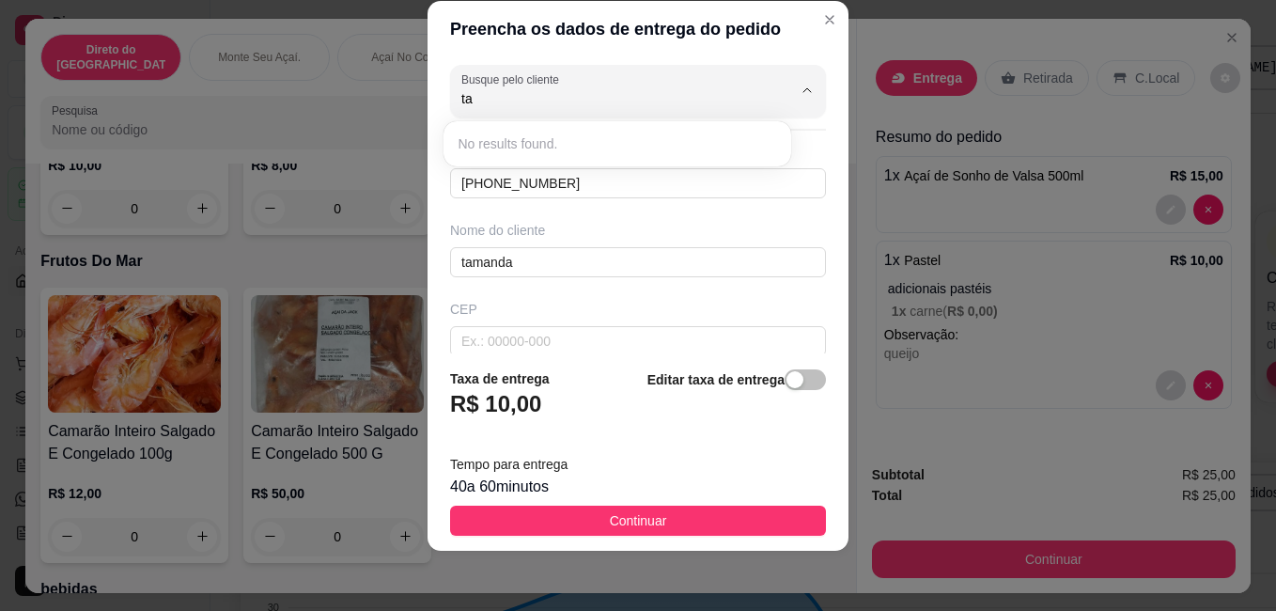
type input "t"
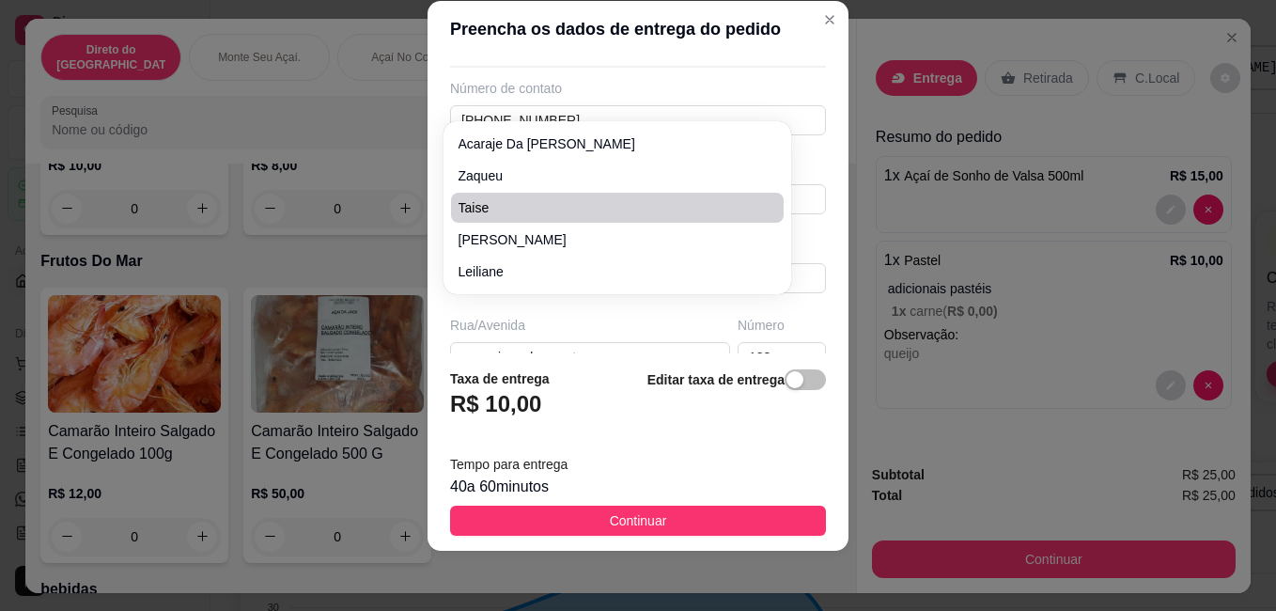
scroll to position [94, 0]
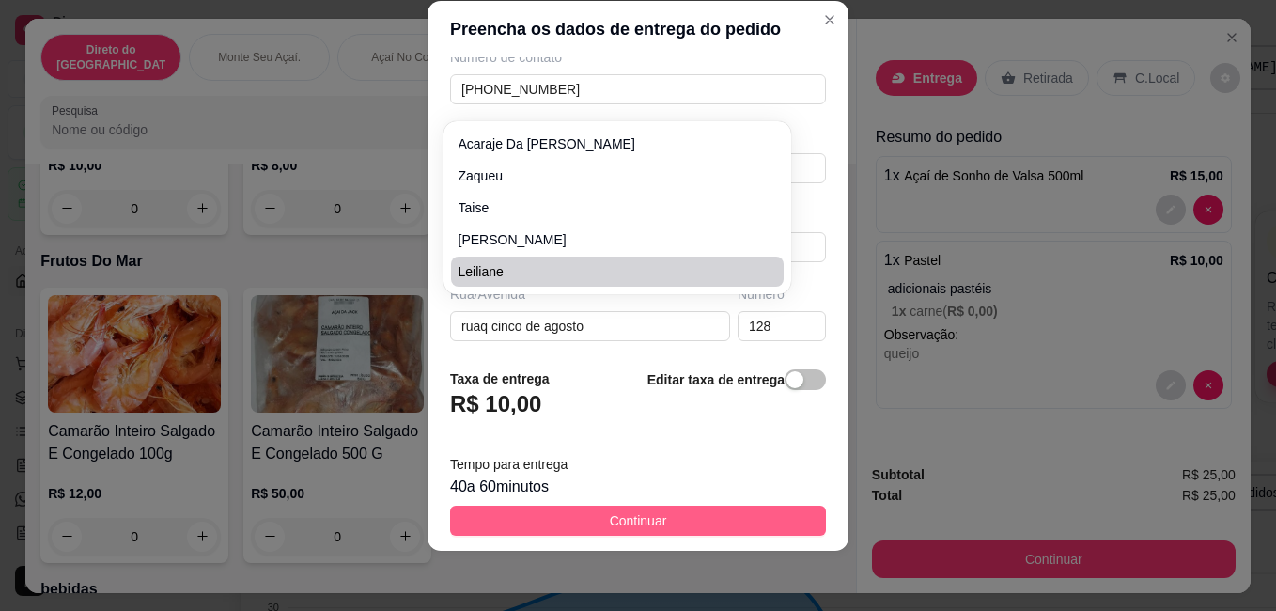
click at [692, 516] on button "Continuar" at bounding box center [638, 521] width 376 height 30
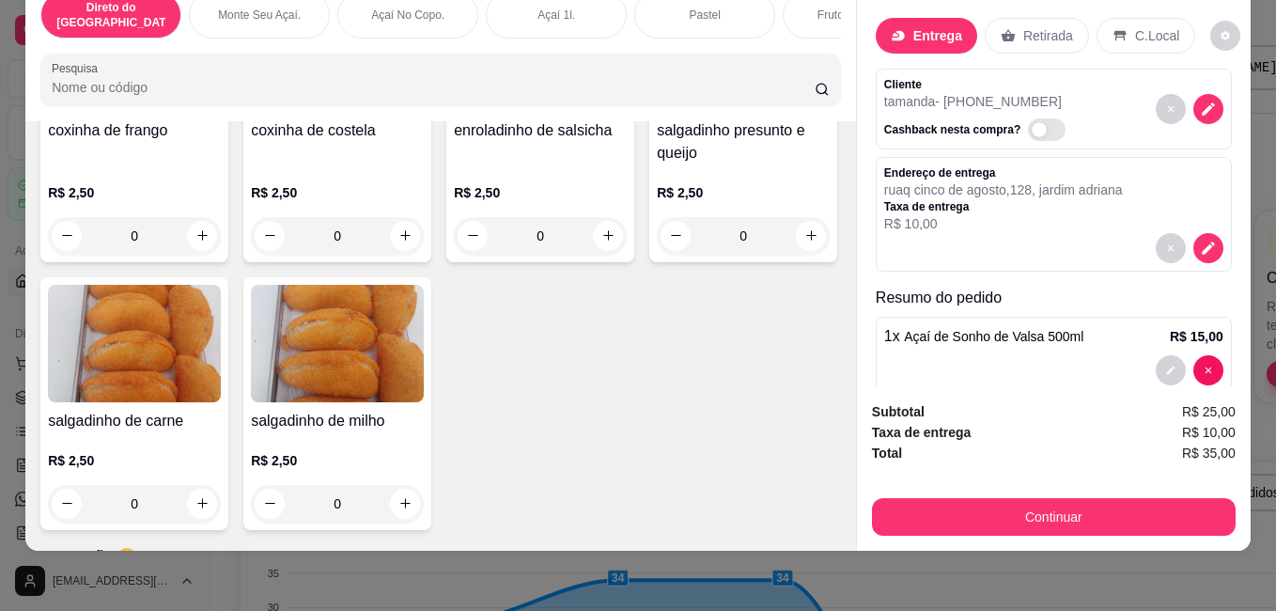
scroll to position [0, 0]
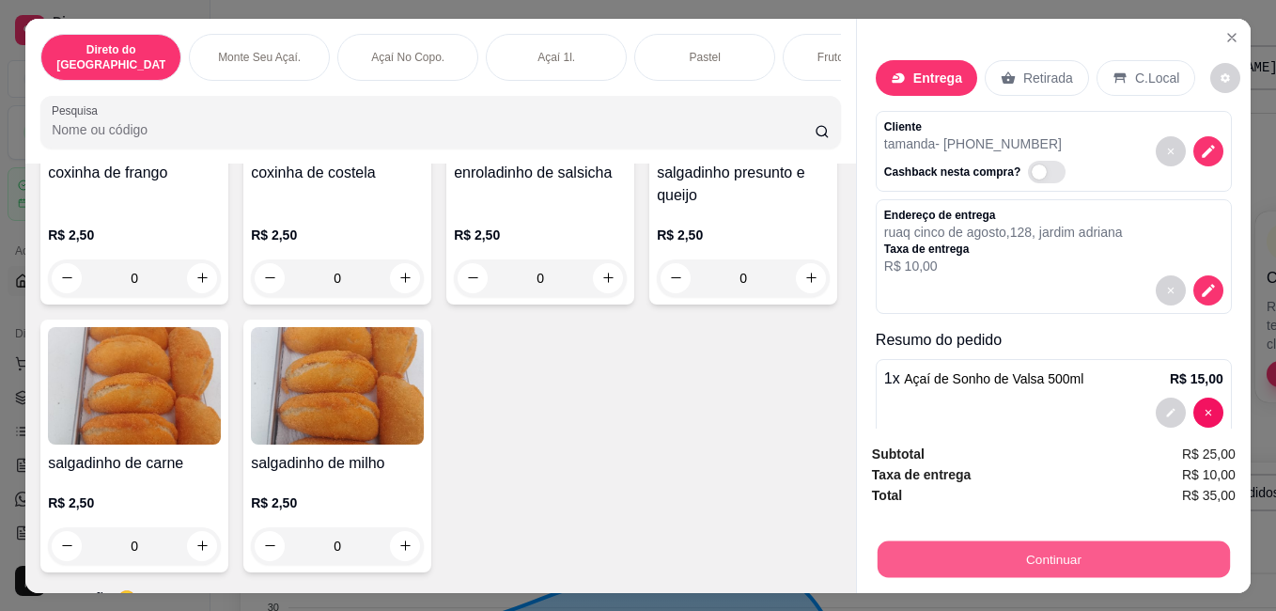
click at [898, 540] on button "Continuar" at bounding box center [1054, 558] width 352 height 37
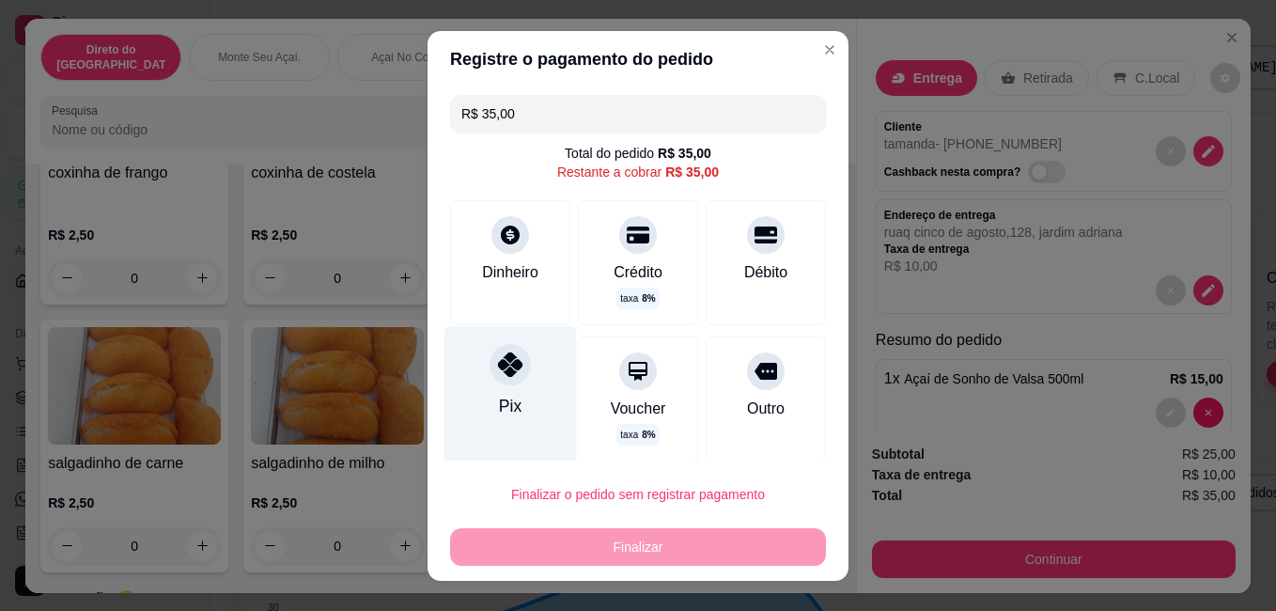
click at [504, 357] on icon at bounding box center [510, 363] width 24 height 24
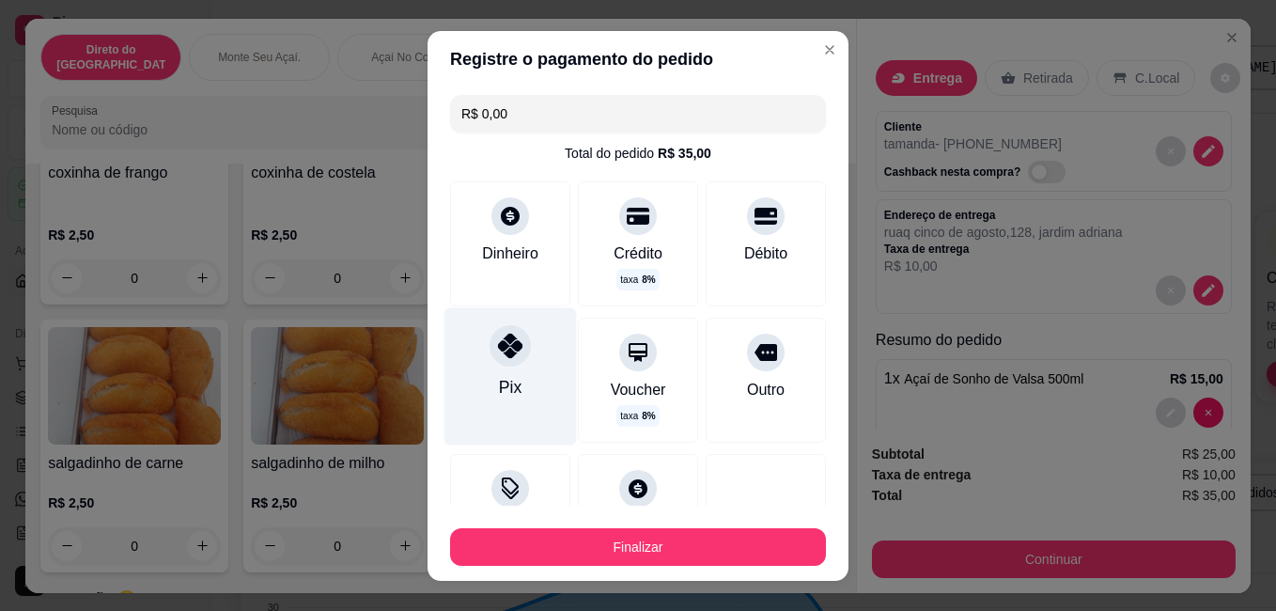
type input "R$ 0,00"
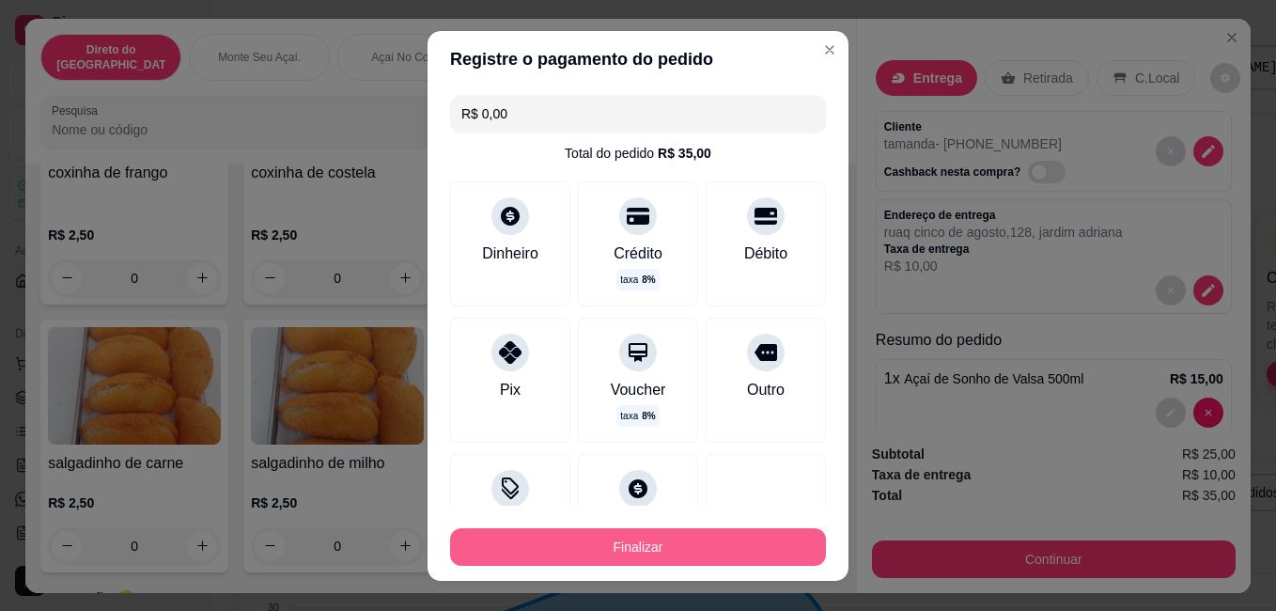
click at [648, 546] on button "Finalizar" at bounding box center [638, 547] width 376 height 38
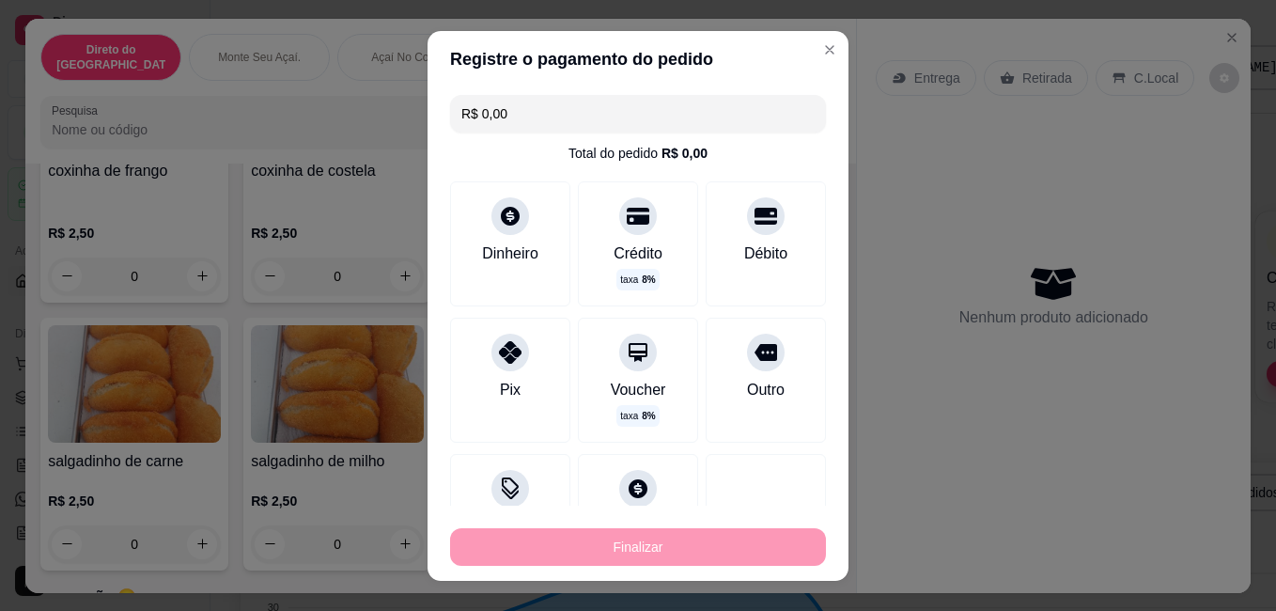
type input "0"
type input "-R$ 35,00"
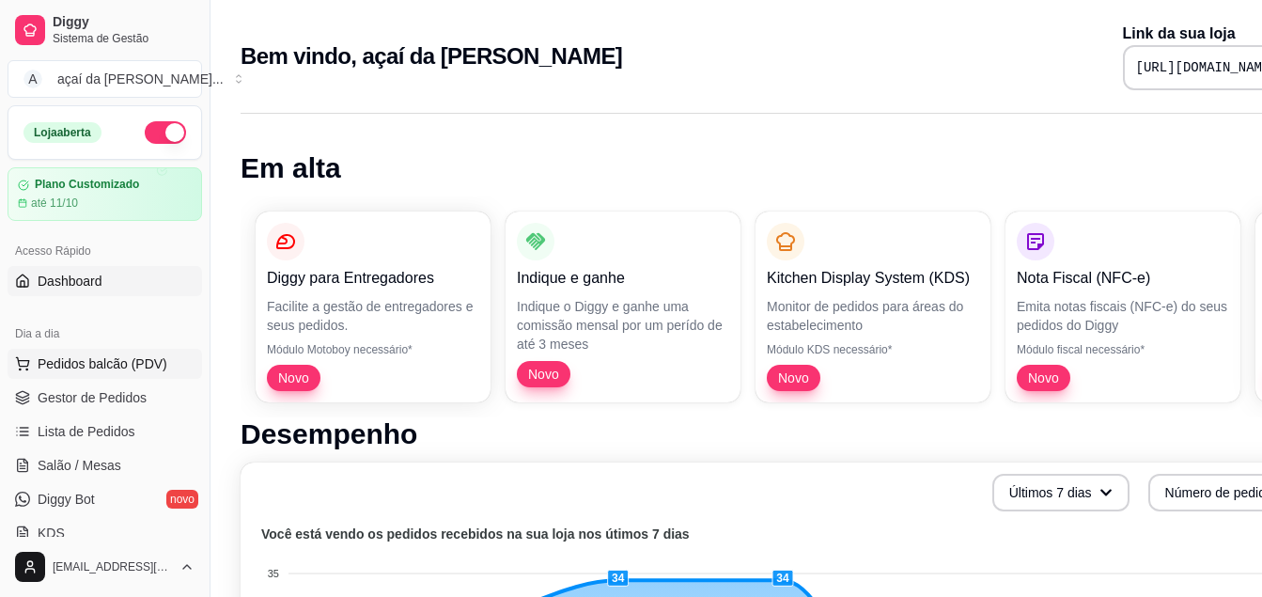
click at [99, 362] on span "Pedidos balcão (PDV)" at bounding box center [103, 363] width 130 height 19
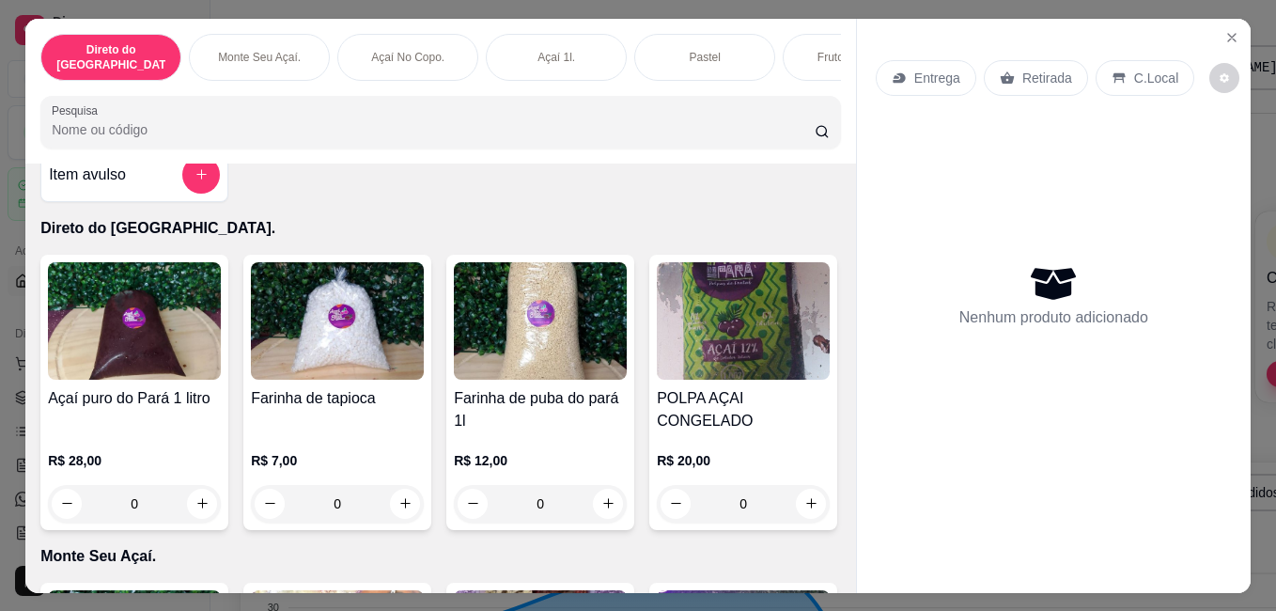
scroll to position [125, 0]
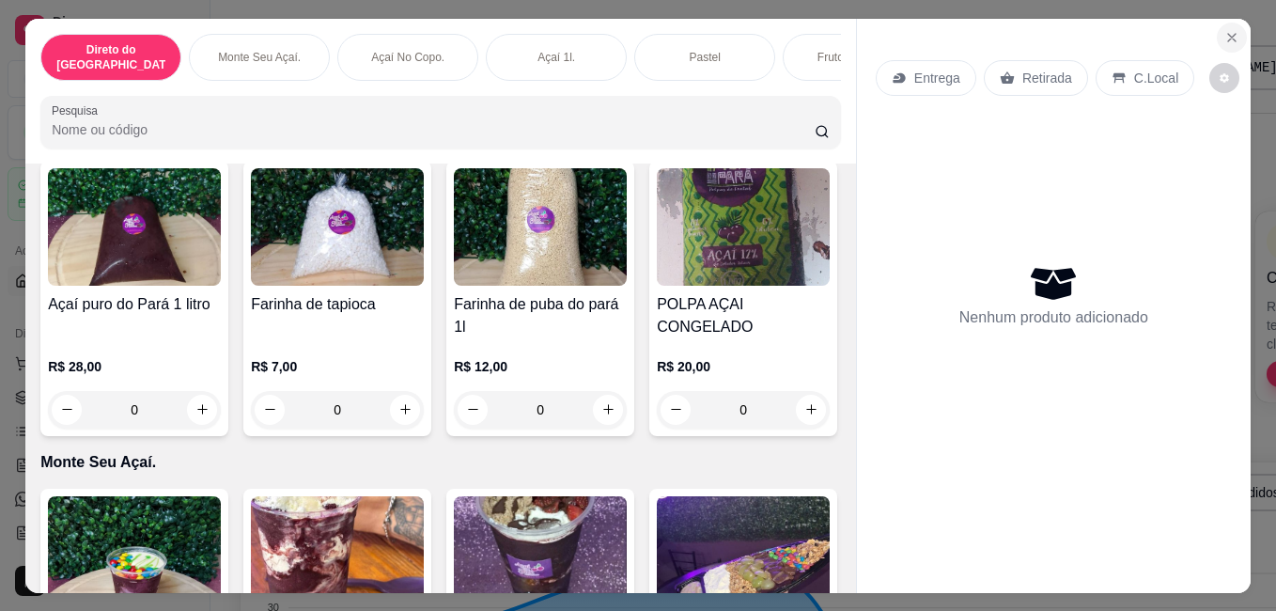
click at [1232, 30] on icon "Close" at bounding box center [1232, 37] width 15 height 15
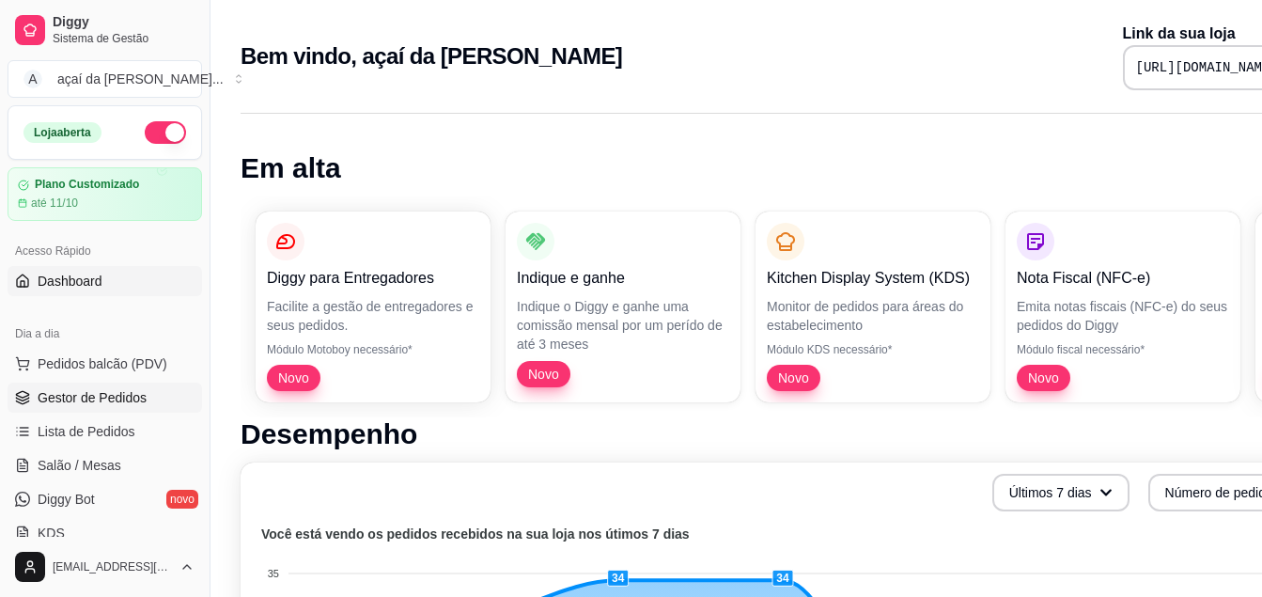
drag, startPoint x: 86, startPoint y: 393, endPoint x: 128, endPoint y: 381, distance: 44.0
click at [86, 393] on span "Gestor de Pedidos" at bounding box center [92, 397] width 109 height 19
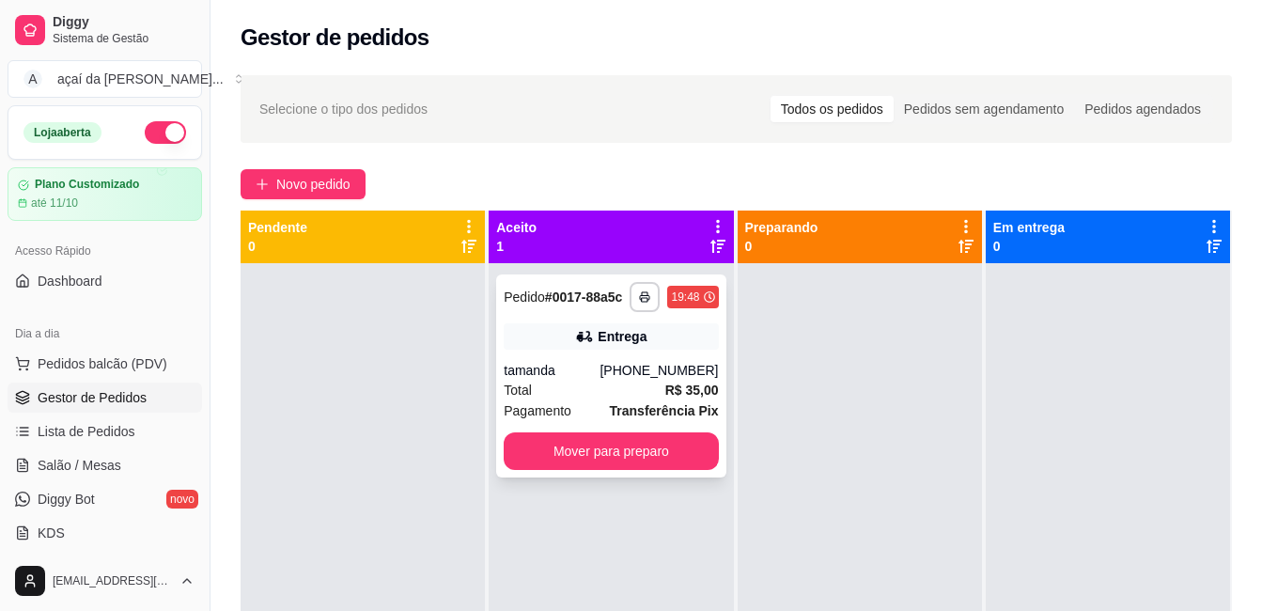
click at [666, 355] on div "**********" at bounding box center [610, 375] width 229 height 203
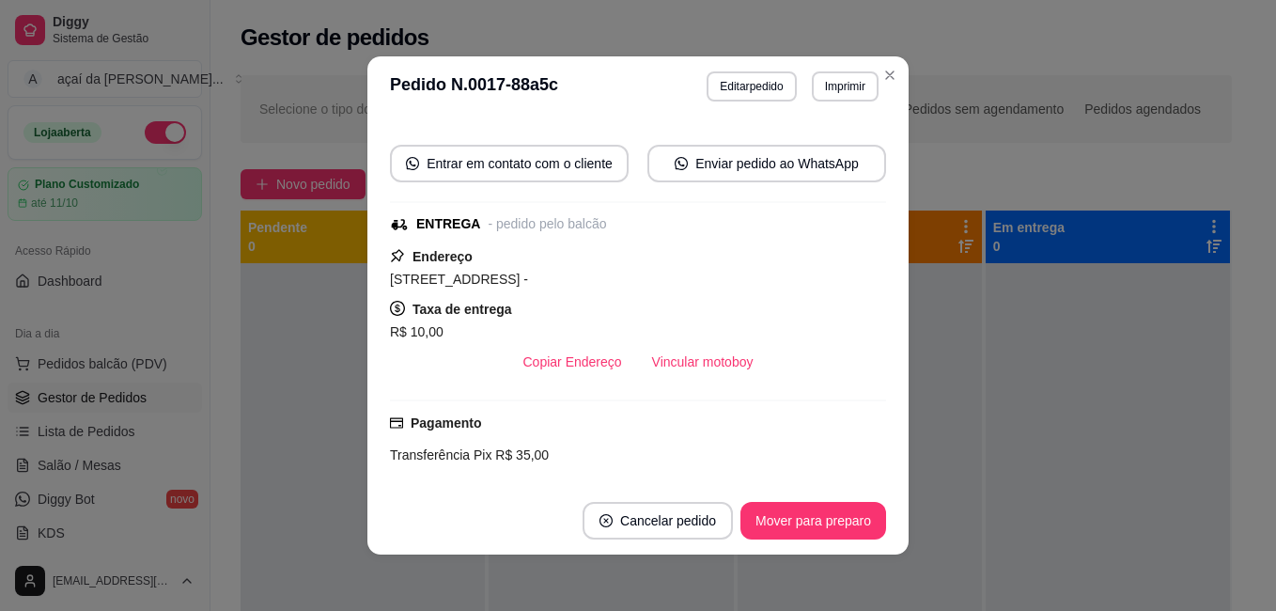
scroll to position [533, 0]
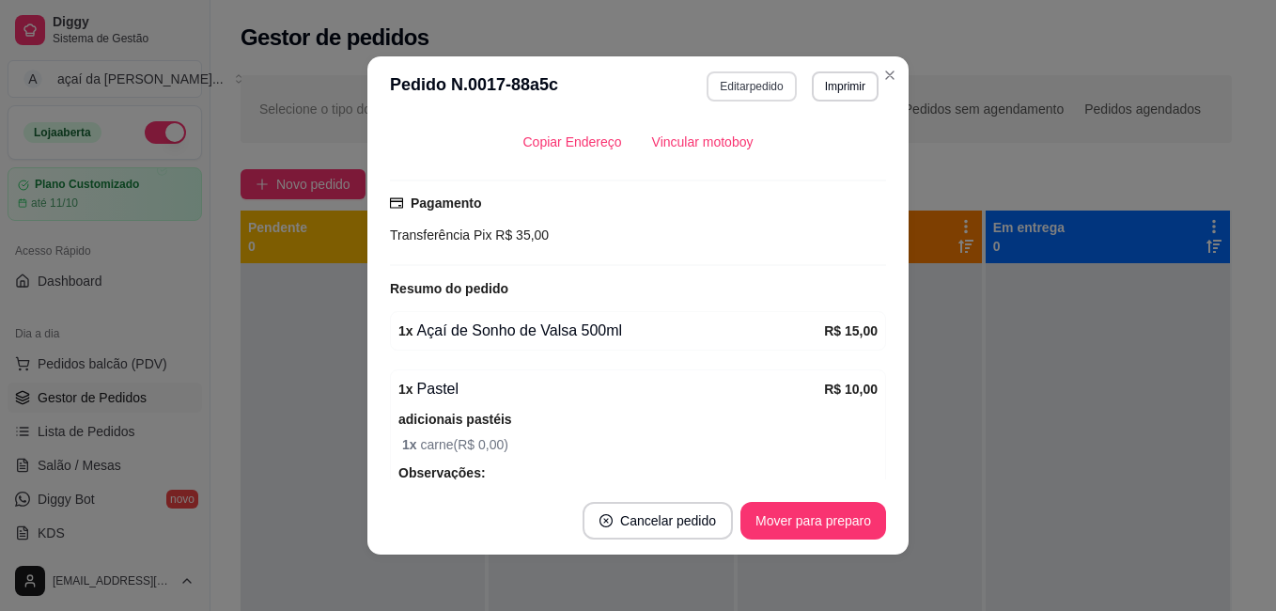
click at [782, 72] on div "**********" at bounding box center [793, 86] width 172 height 30
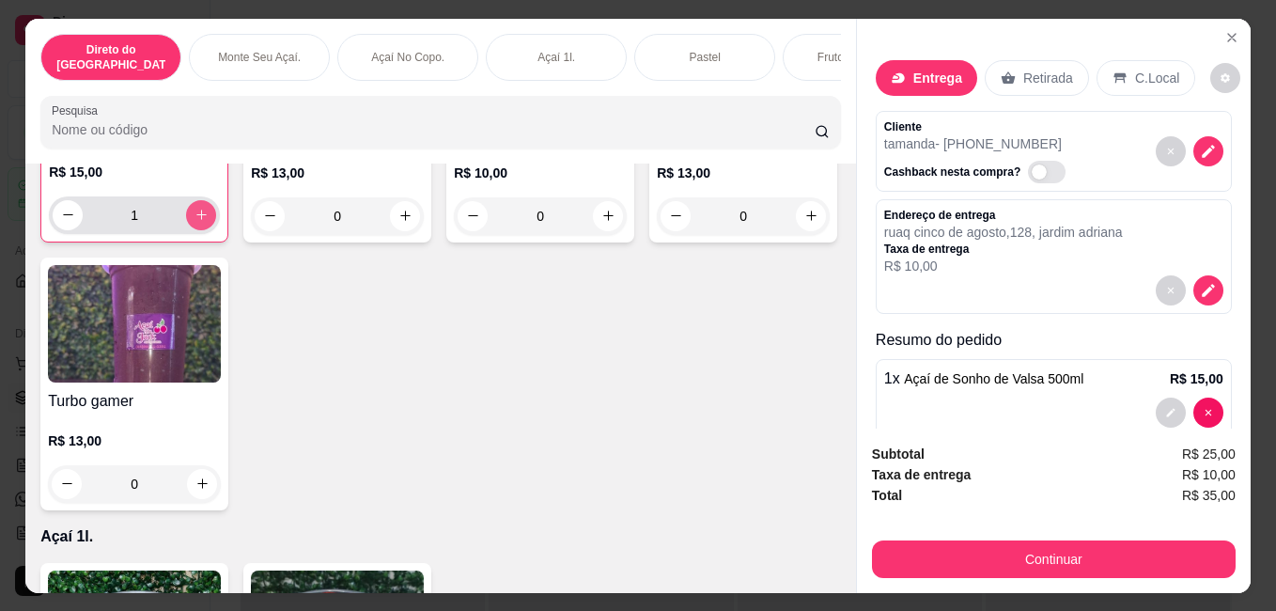
scroll to position [1567, 0]
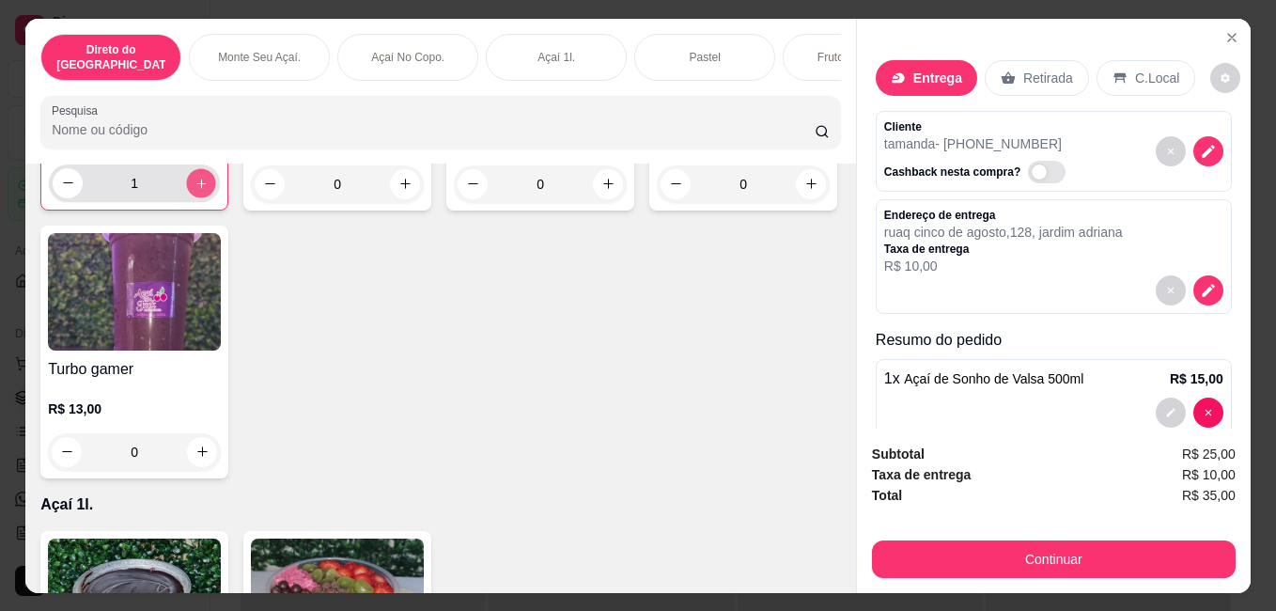
click at [216, 197] on button "increase-product-quantity" at bounding box center [201, 182] width 29 height 29
type input "2"
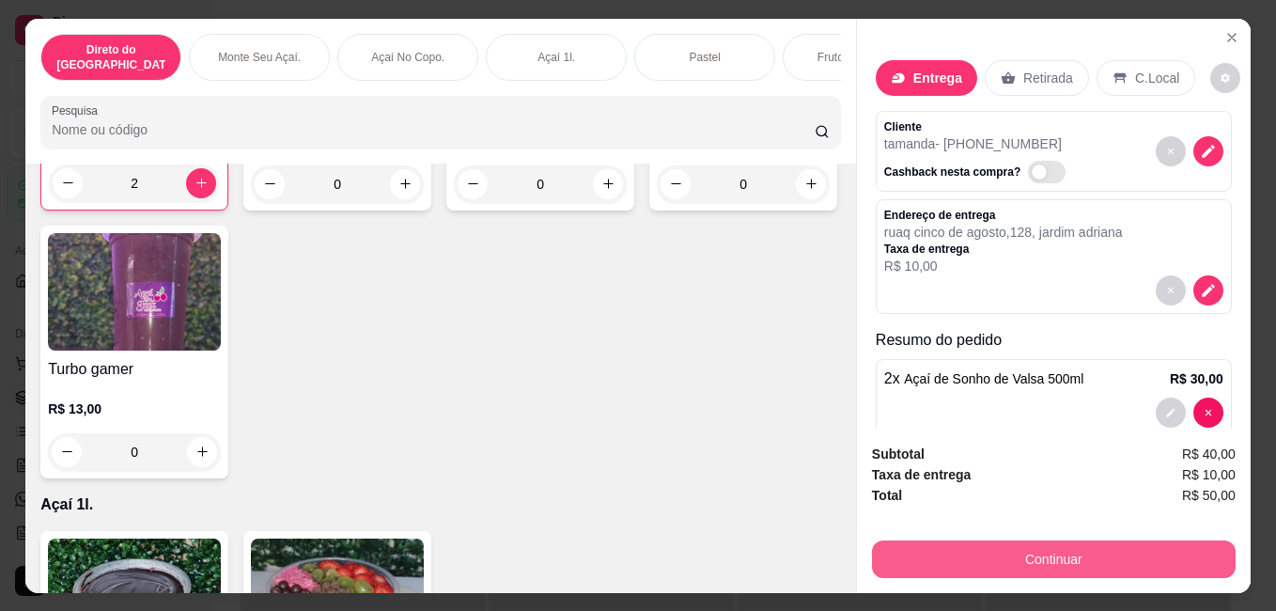
click at [1036, 540] on button "Continuar" at bounding box center [1054, 559] width 364 height 38
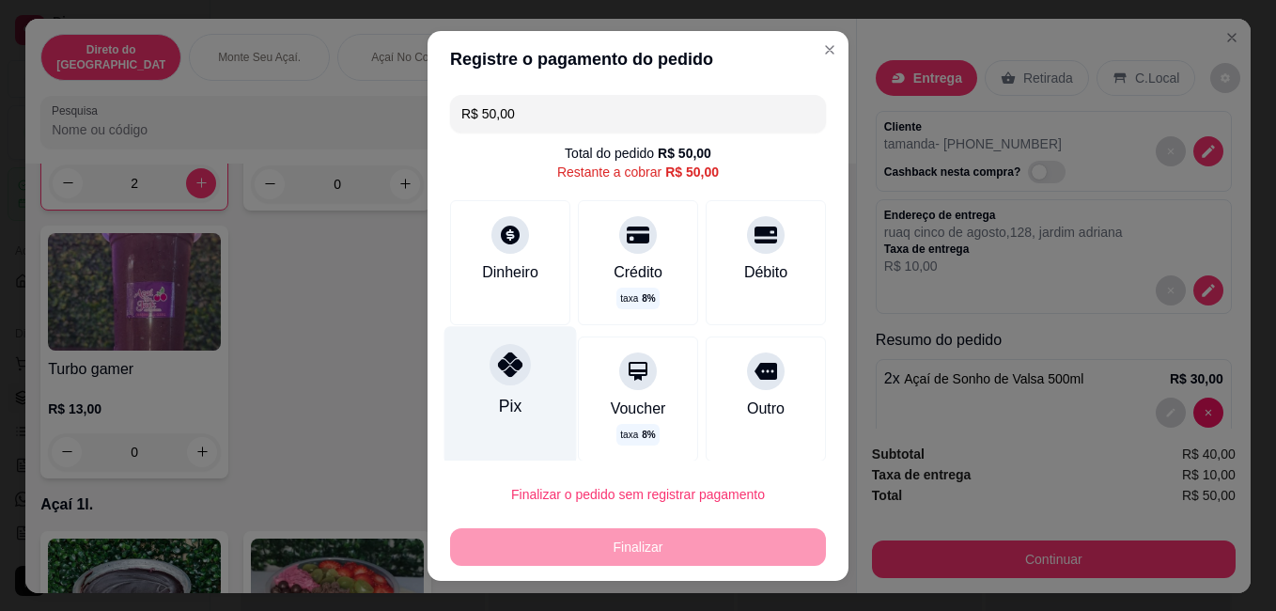
click at [490, 358] on div at bounding box center [510, 364] width 41 height 41
type input "R$ 0,00"
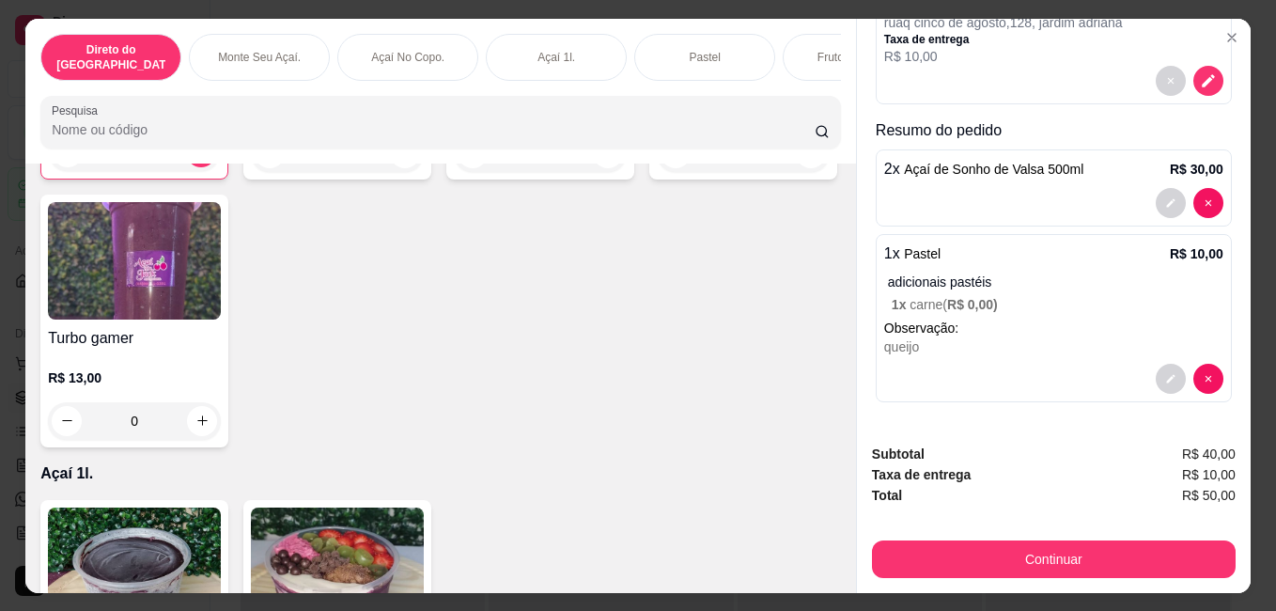
scroll to position [1504, 0]
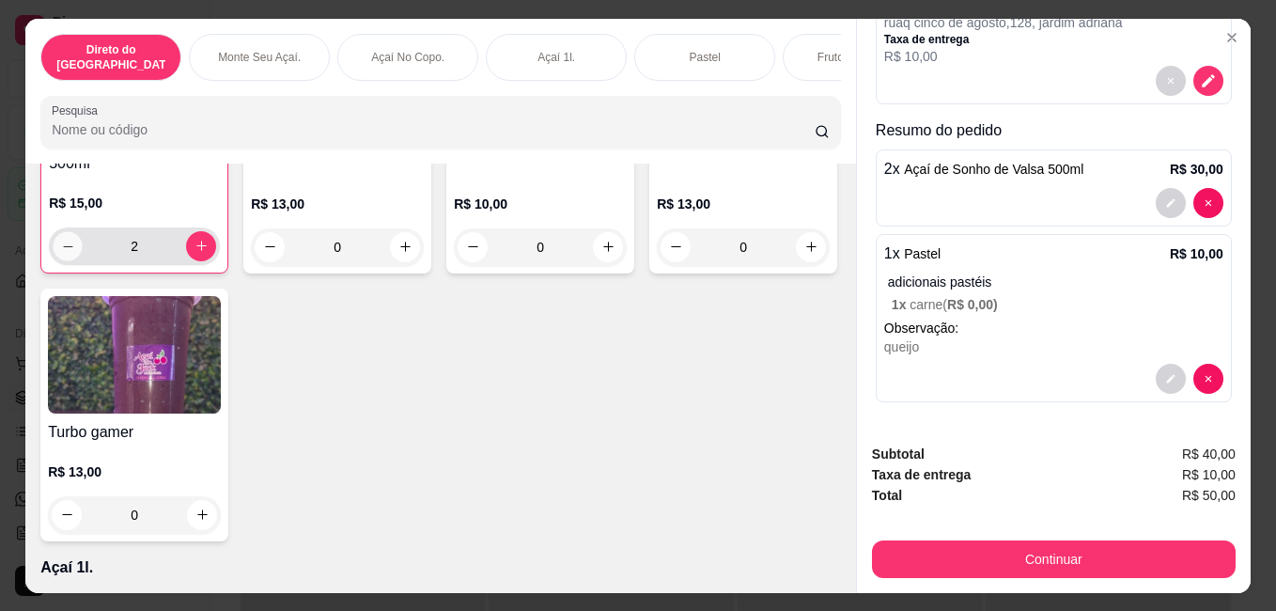
click at [83, 260] on button "decrease-product-quantity" at bounding box center [68, 245] width 29 height 29
type input "1"
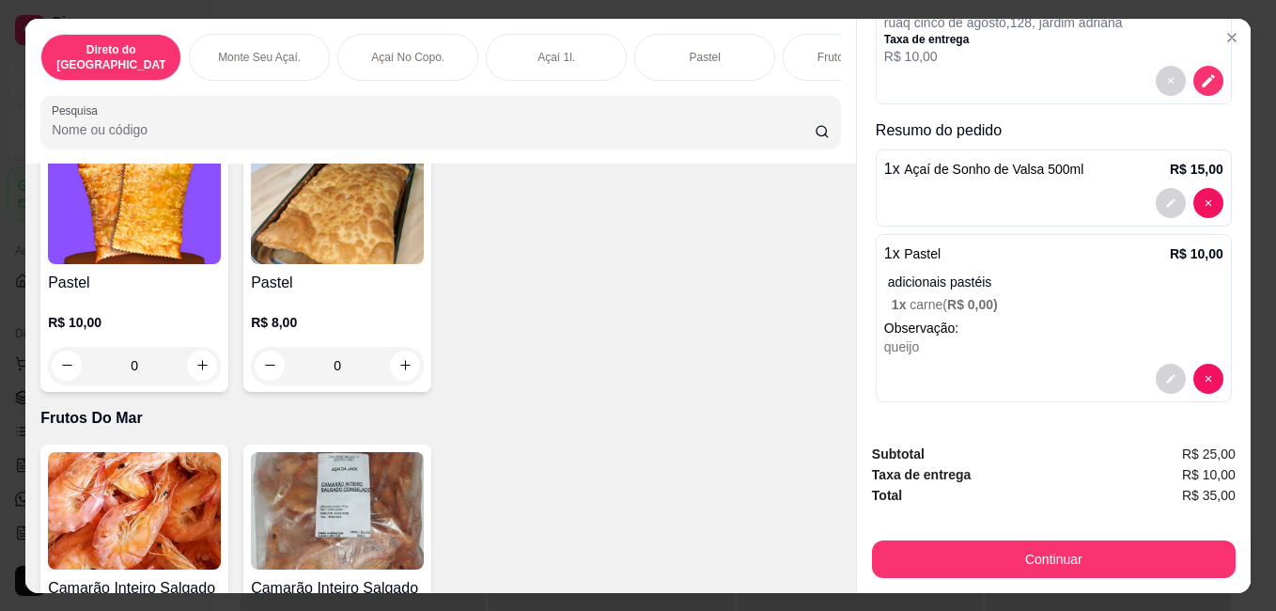
scroll to position [2443, 0]
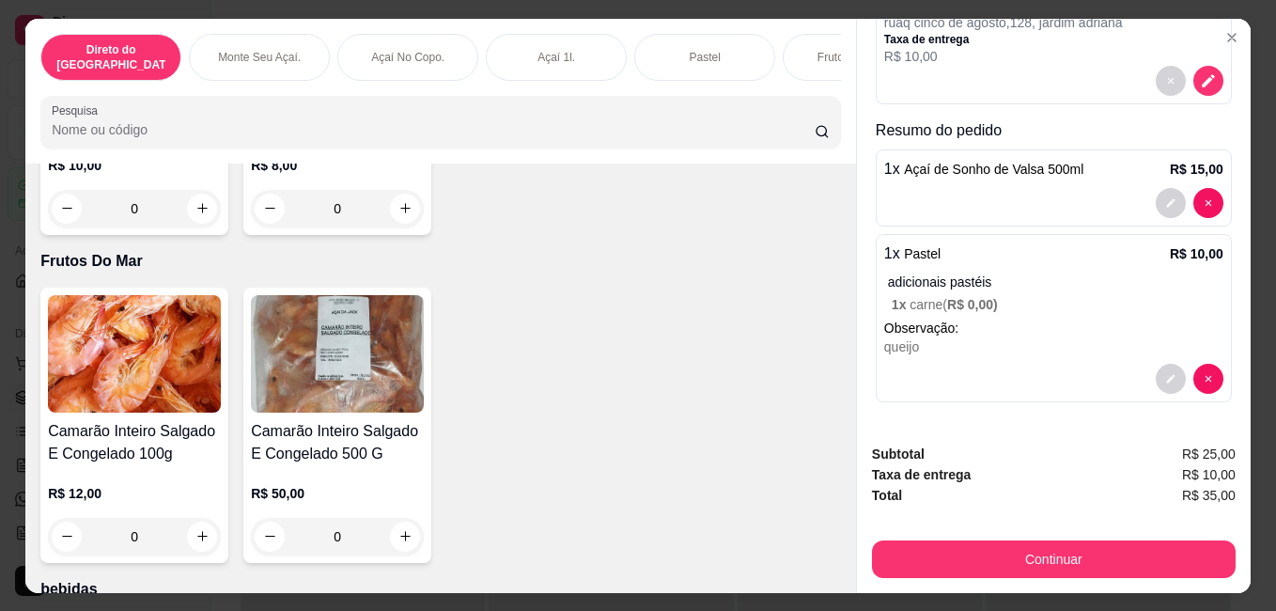
click at [198, 227] on div "0" at bounding box center [134, 209] width 173 height 38
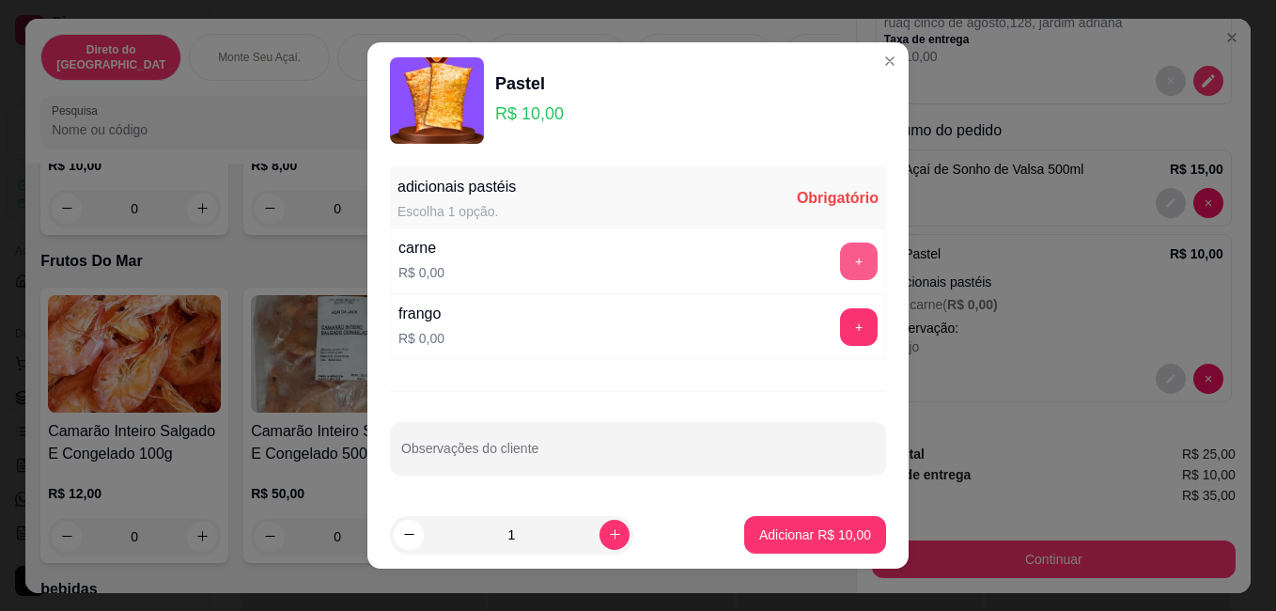
click at [840, 268] on button "+" at bounding box center [859, 261] width 38 height 38
drag, startPoint x: 480, startPoint y: 450, endPoint x: 482, endPoint y: 431, distance: 18.9
click at [482, 444] on div "Observações do cliente" at bounding box center [638, 448] width 496 height 53
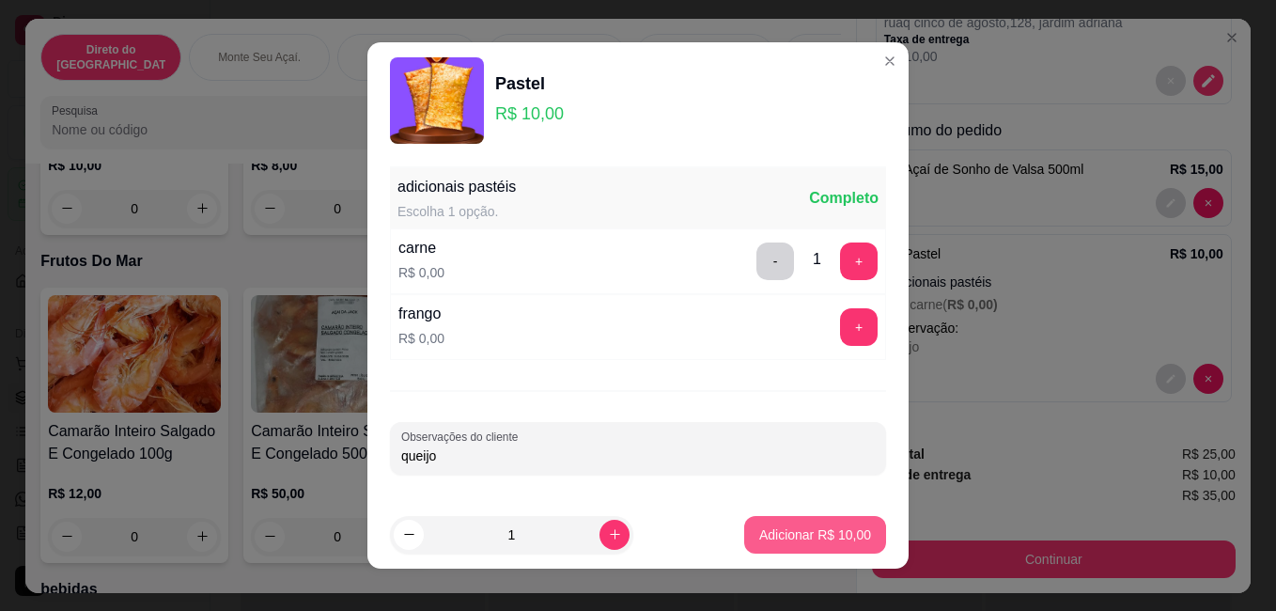
type input "queijo"
click at [821, 535] on p "Adicionar R$ 10,00" at bounding box center [815, 534] width 112 height 19
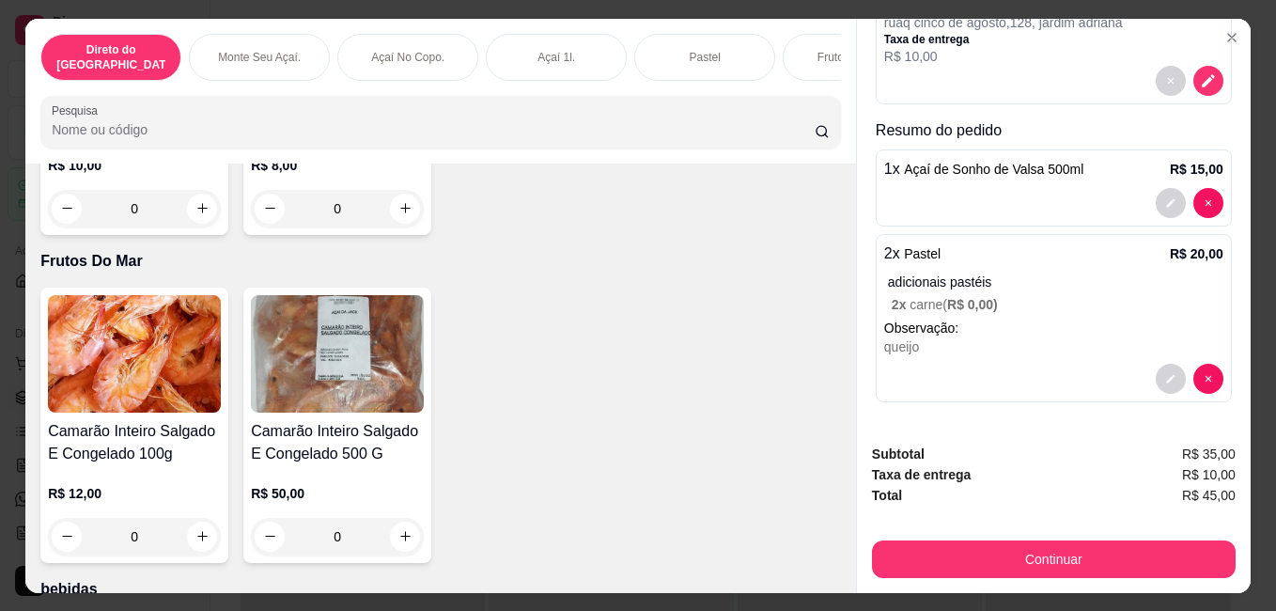
scroll to position [179, 0]
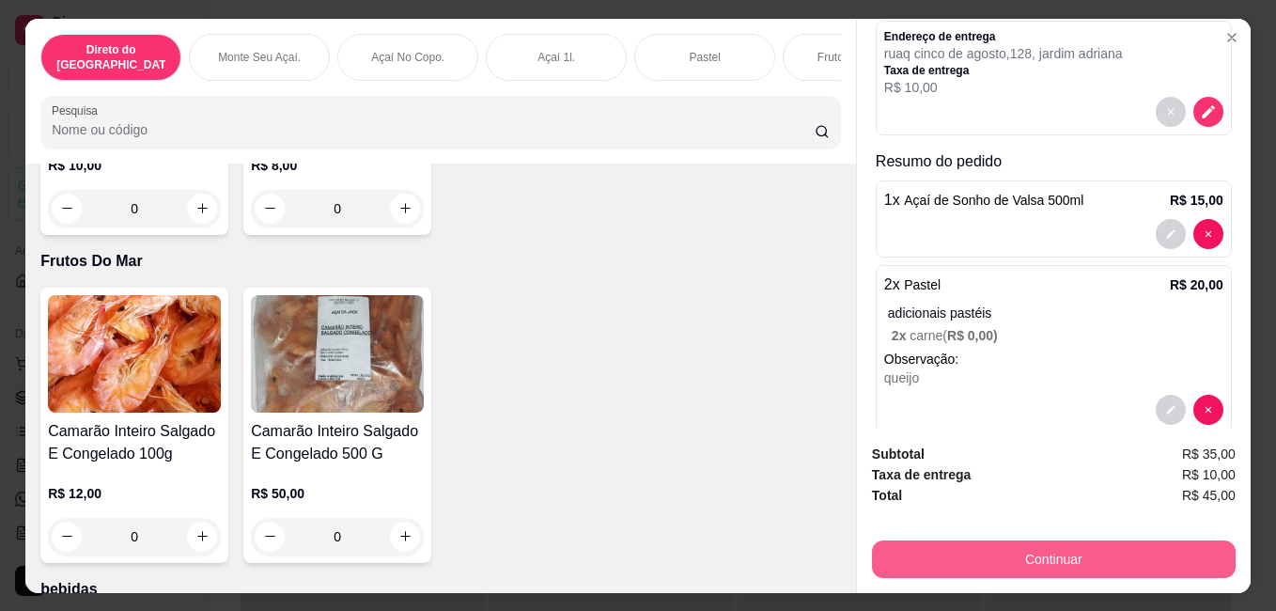
click at [1058, 540] on button "Continuar" at bounding box center [1054, 559] width 364 height 38
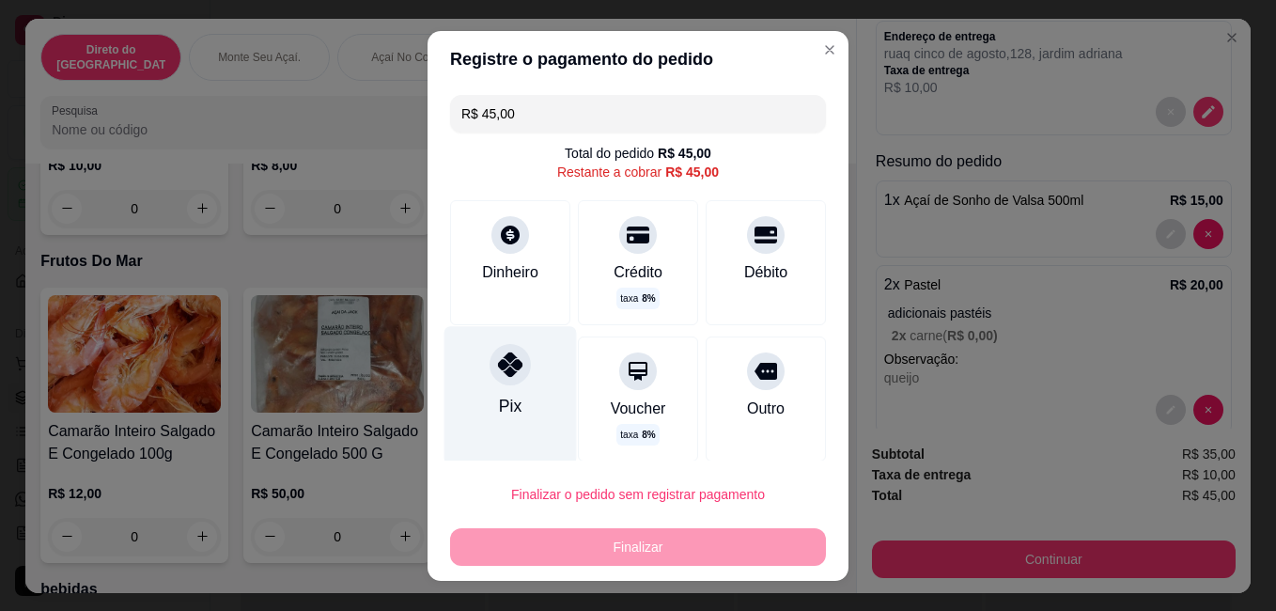
click at [509, 373] on icon at bounding box center [510, 363] width 24 height 24
type input "R$ 0,00"
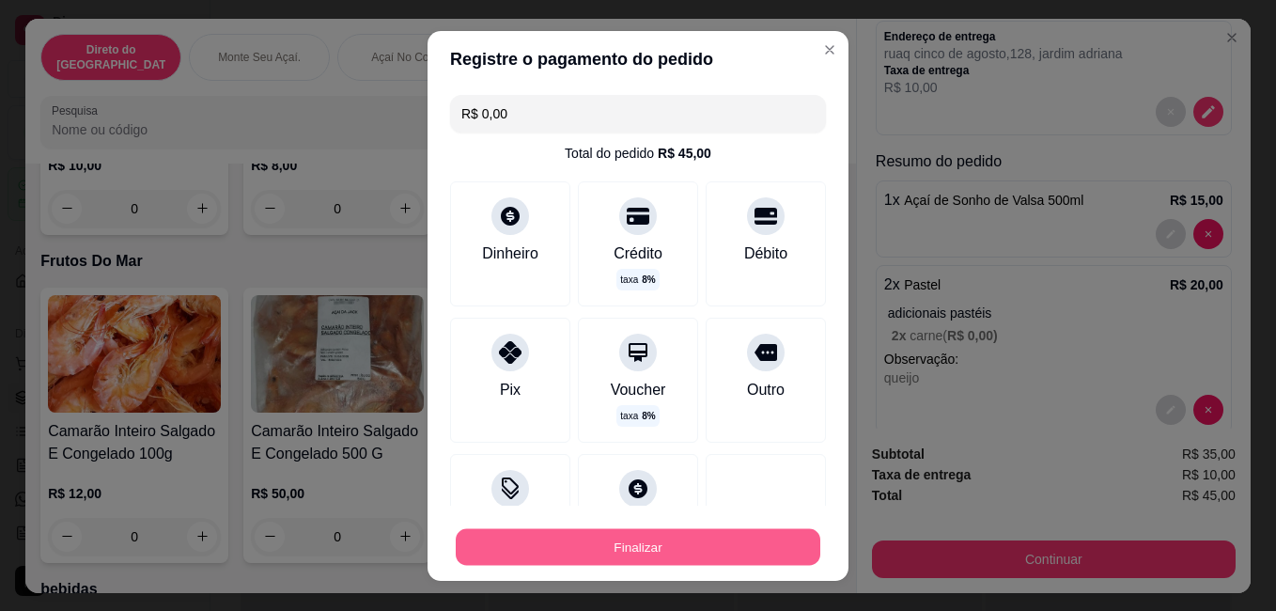
click at [610, 544] on button "Finalizar" at bounding box center [638, 546] width 365 height 37
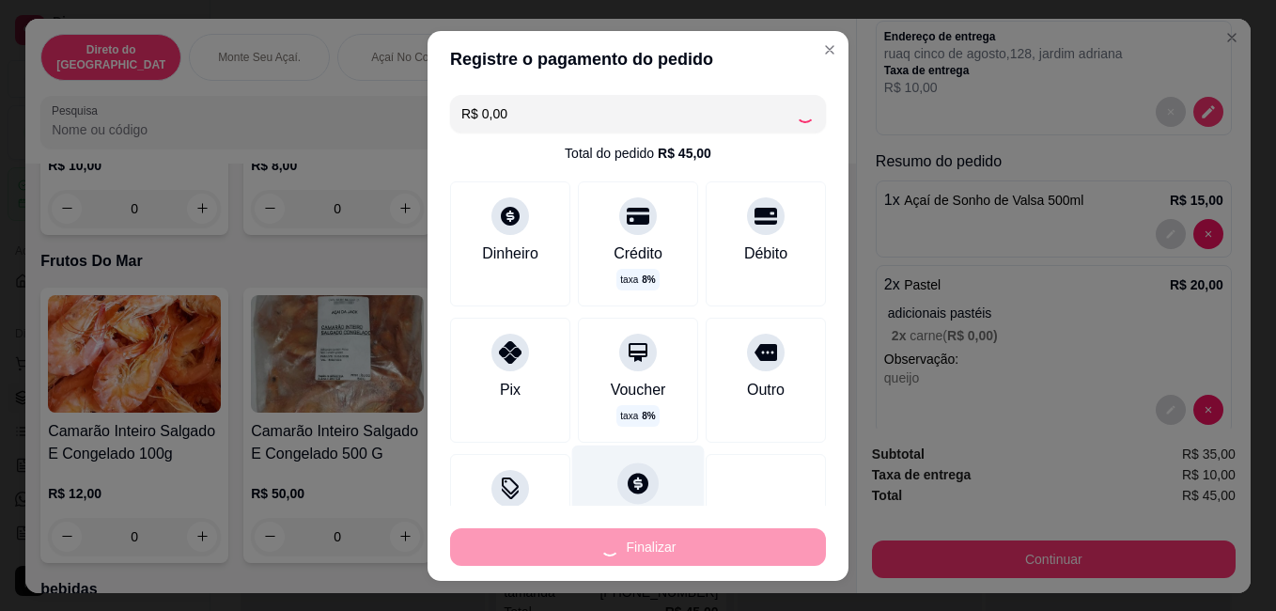
type input "0"
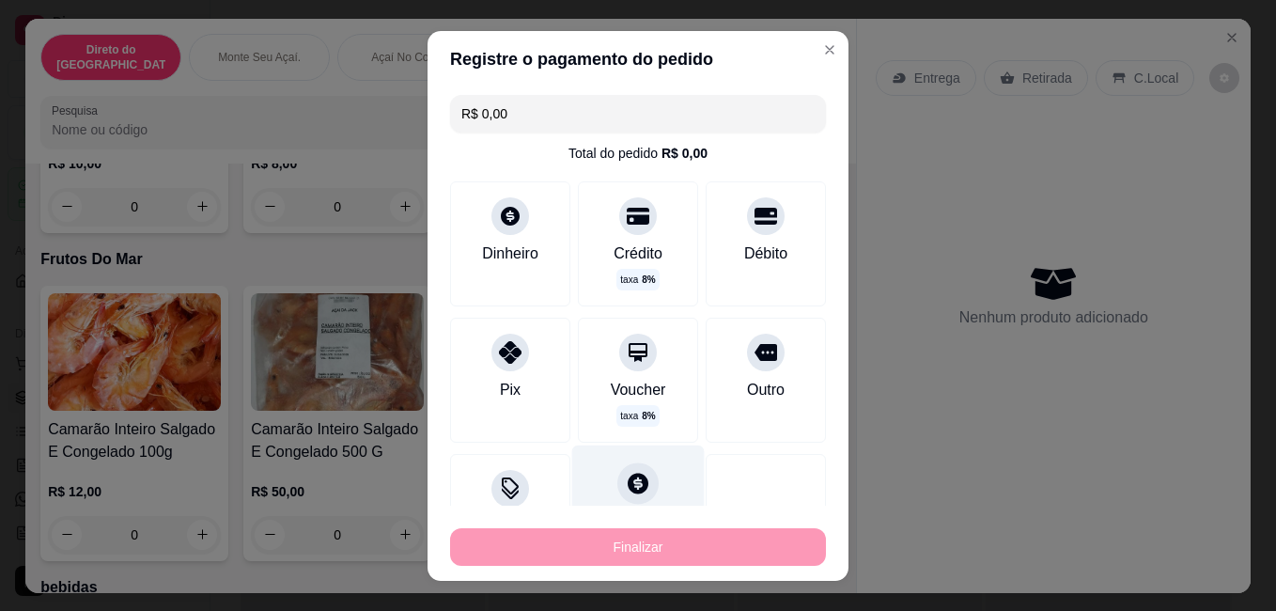
type input "-R$ 45,00"
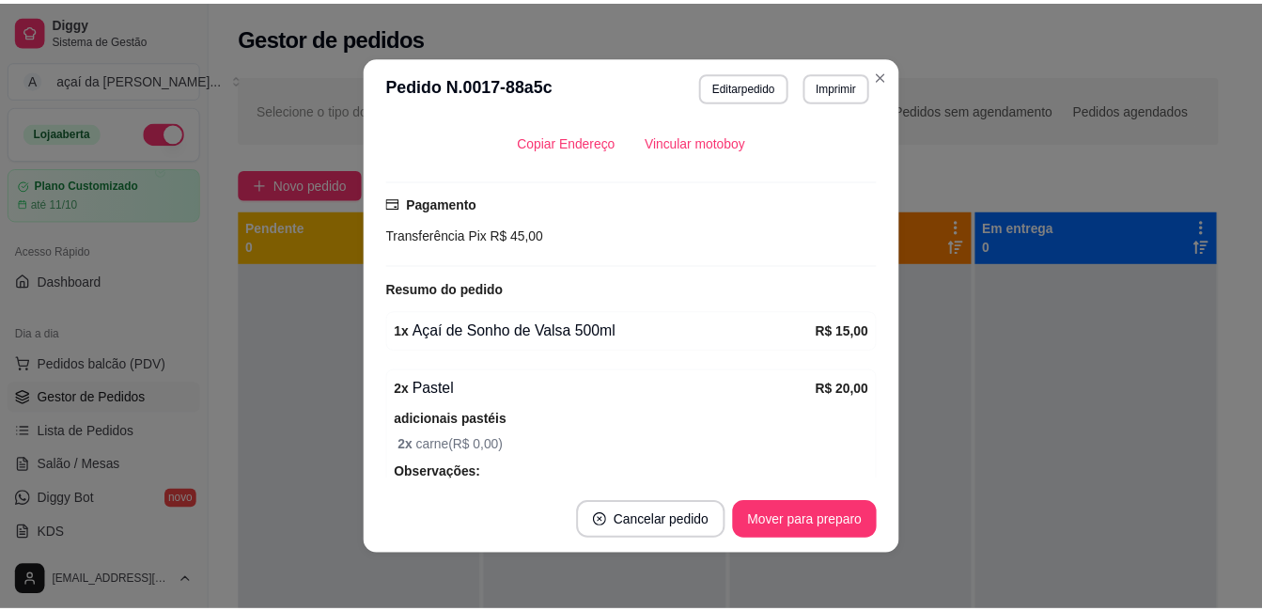
scroll to position [615, 0]
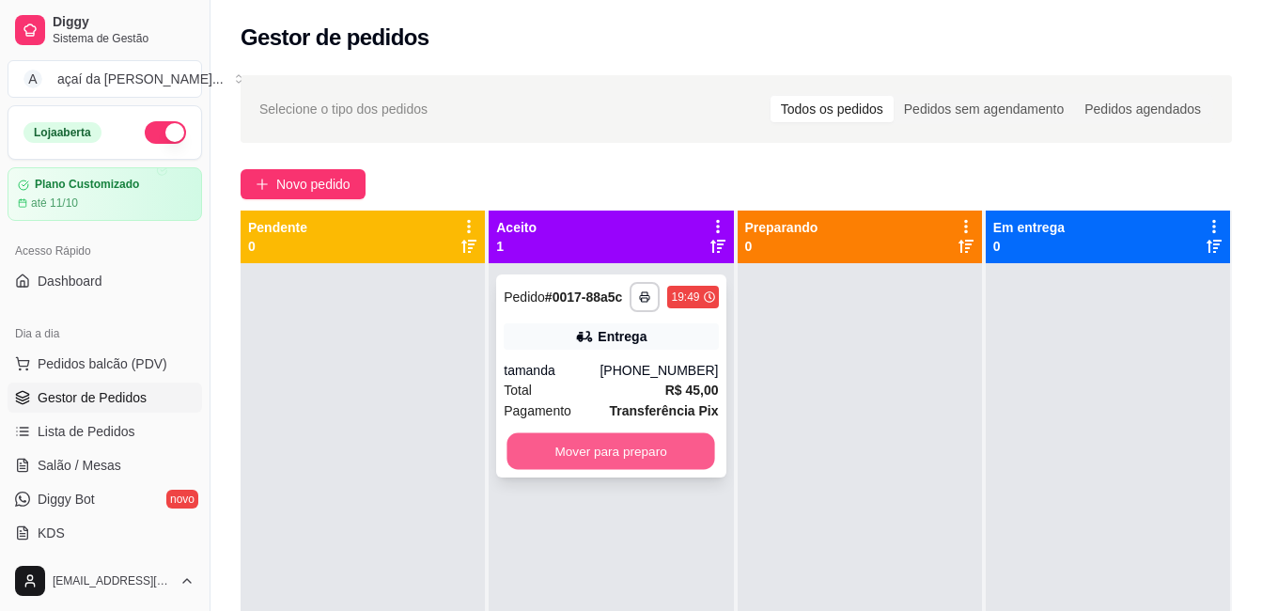
click at [662, 445] on button "Mover para preparo" at bounding box center [611, 451] width 208 height 37
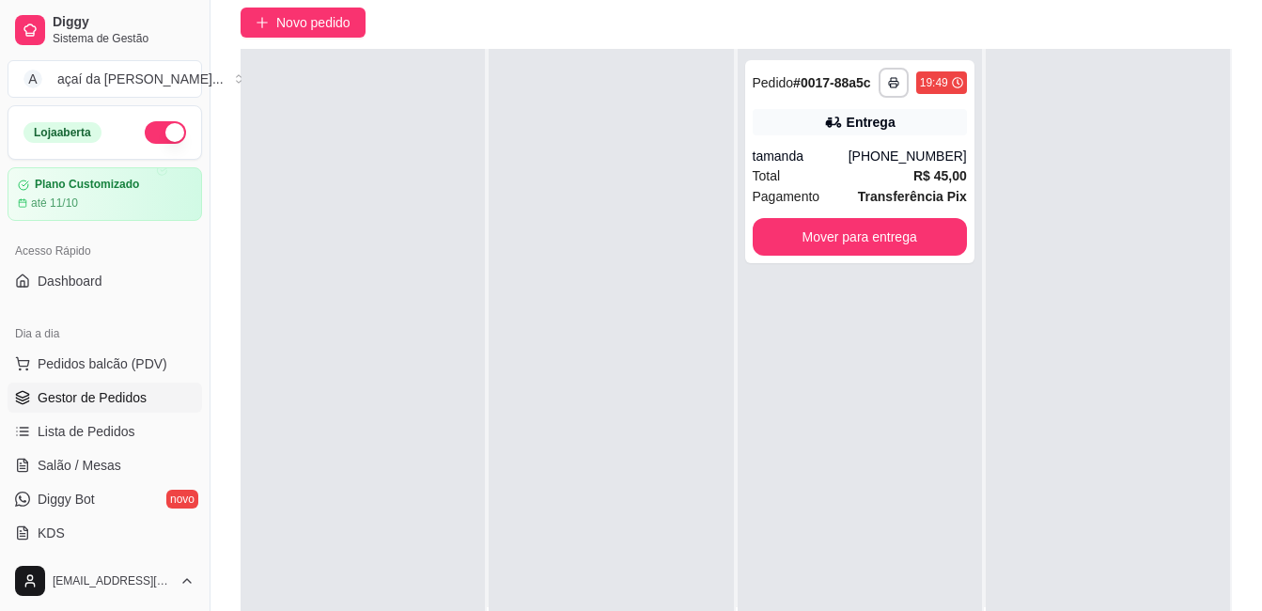
scroll to position [0, 0]
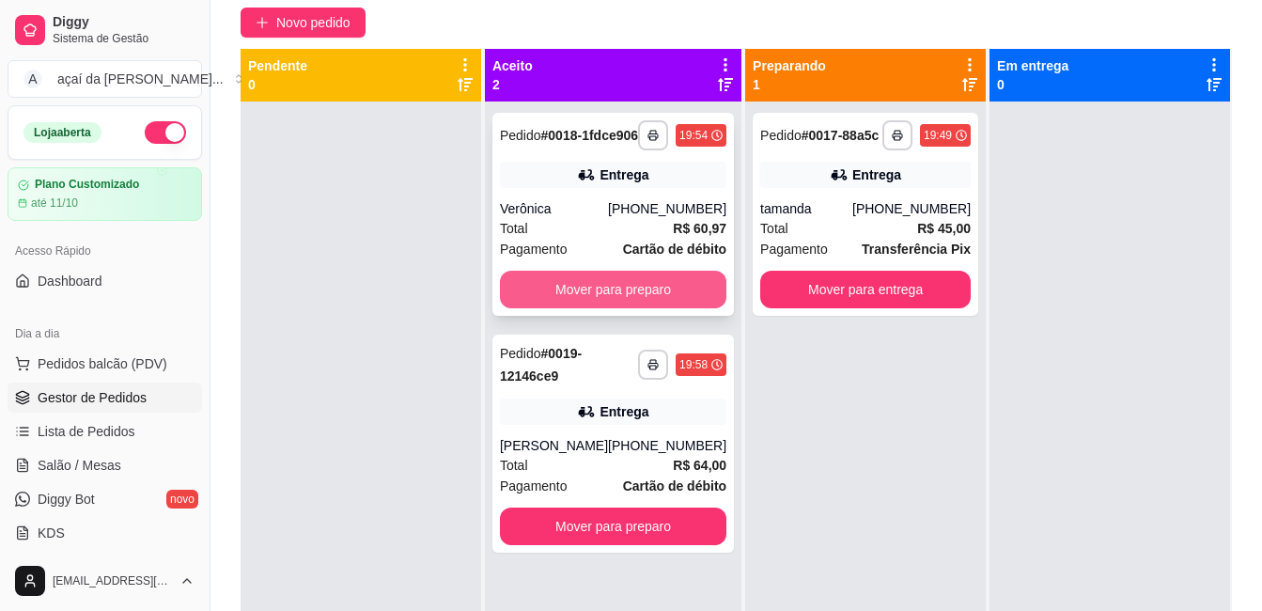
click at [658, 296] on button "Mover para preparo" at bounding box center [613, 290] width 226 height 38
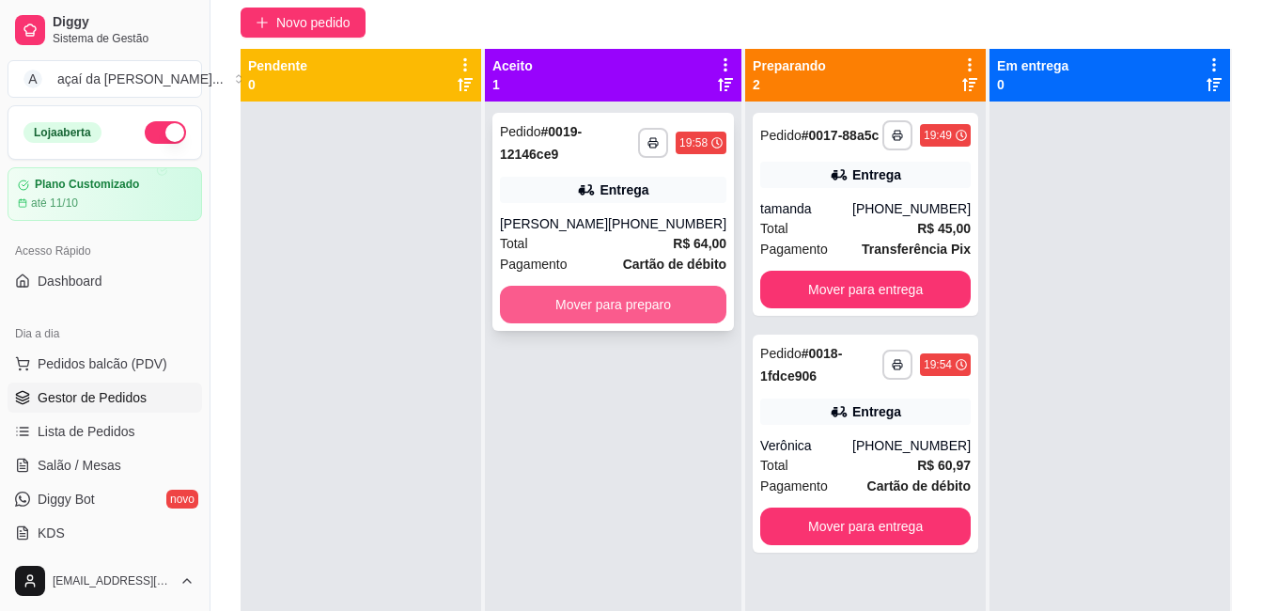
click at [655, 323] on button "Mover para preparo" at bounding box center [613, 305] width 226 height 38
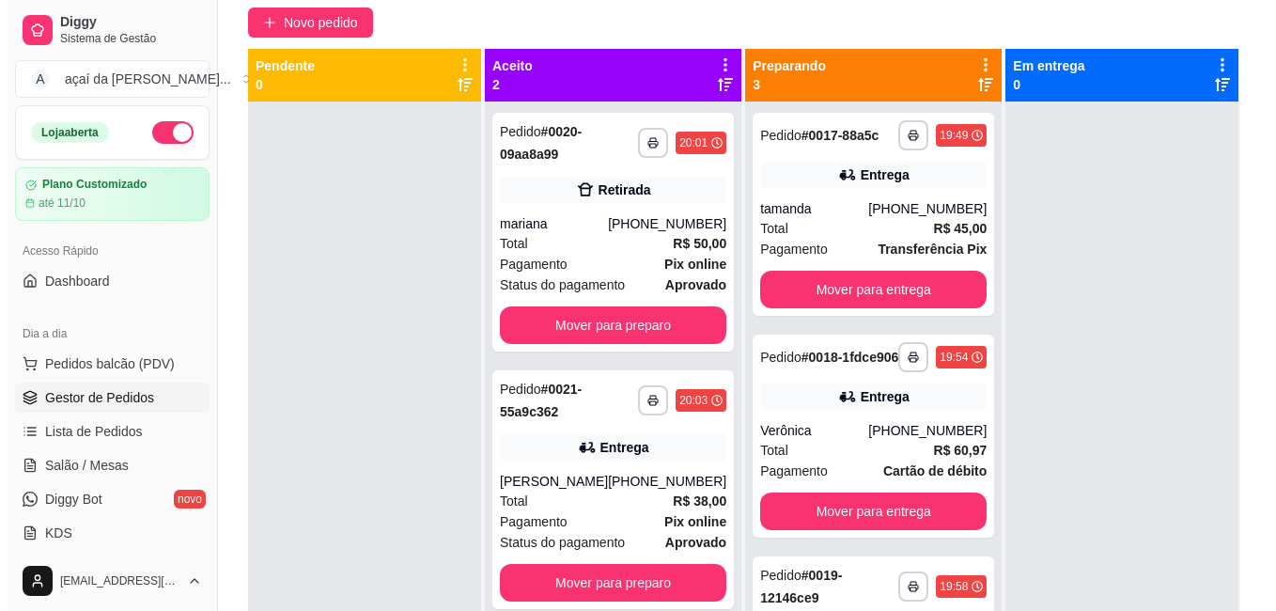
scroll to position [53, 0]
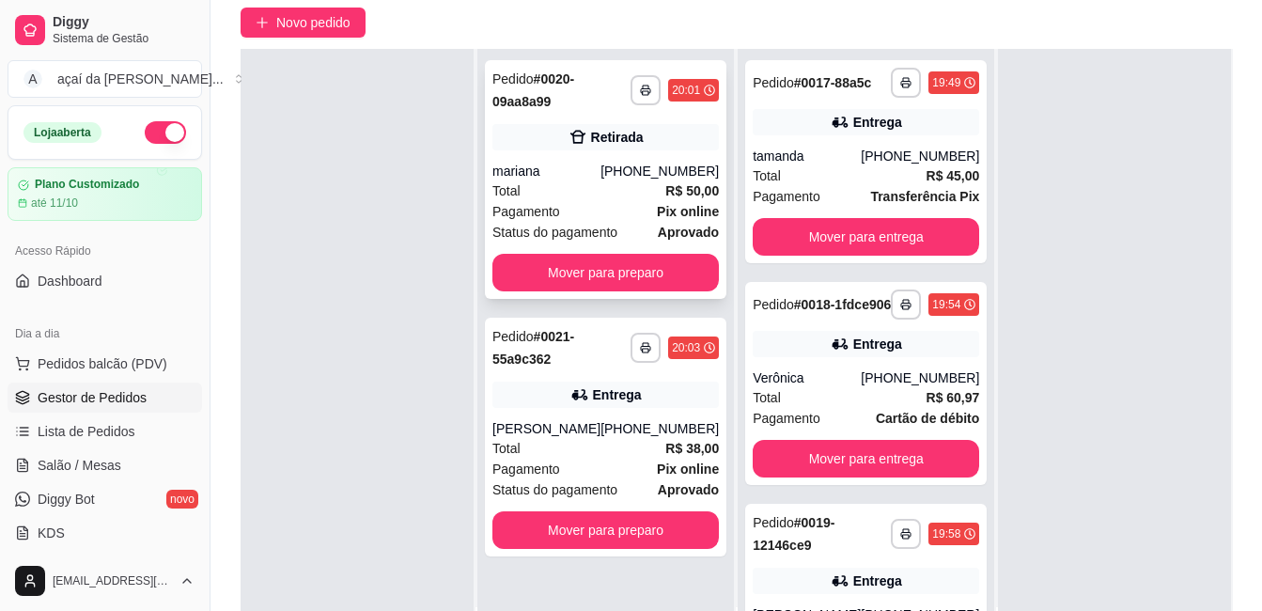
click at [639, 228] on div "Status do pagamento aprovado" at bounding box center [605, 232] width 226 height 21
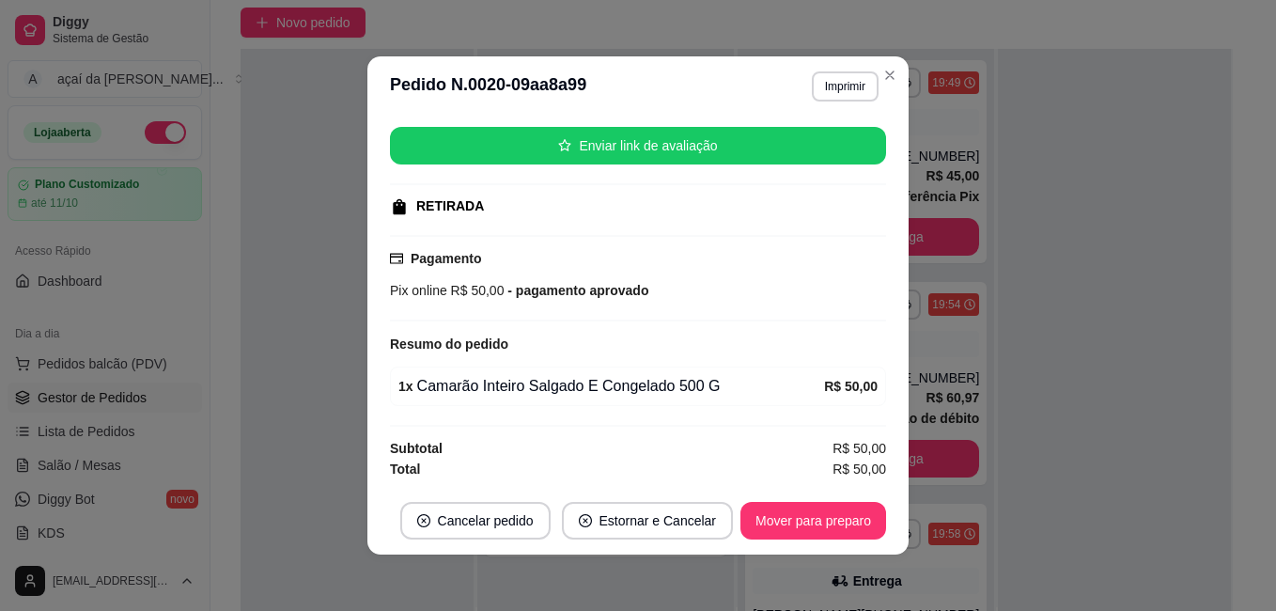
scroll to position [4, 0]
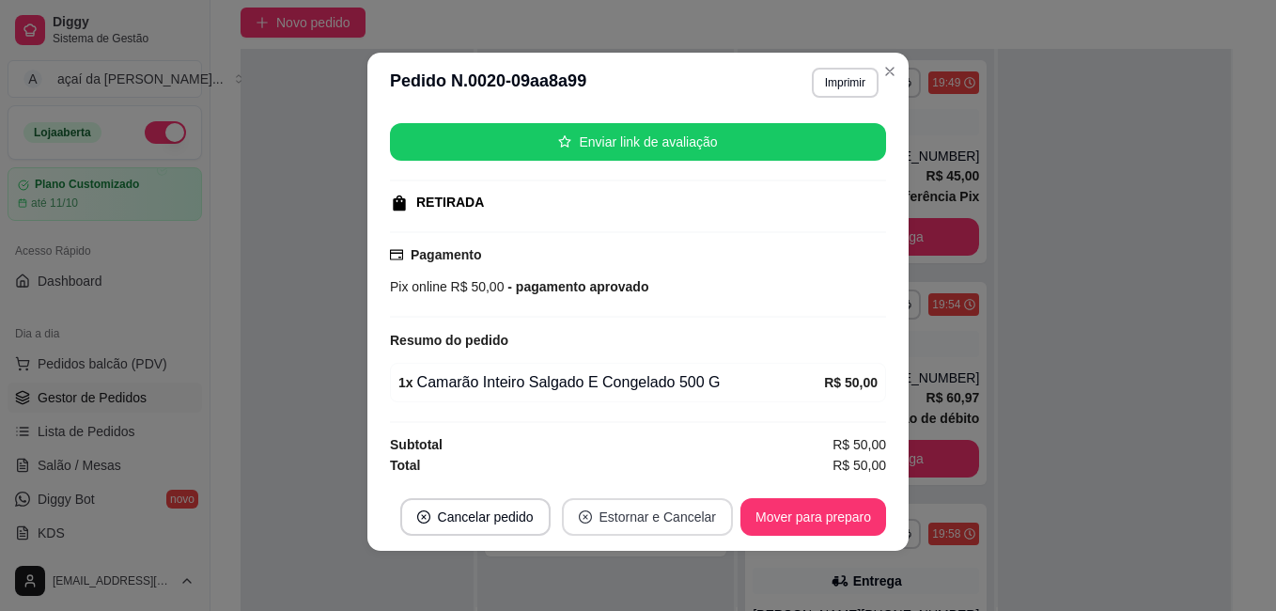
click at [691, 513] on button "Estornar e Cancelar" at bounding box center [648, 517] width 172 height 38
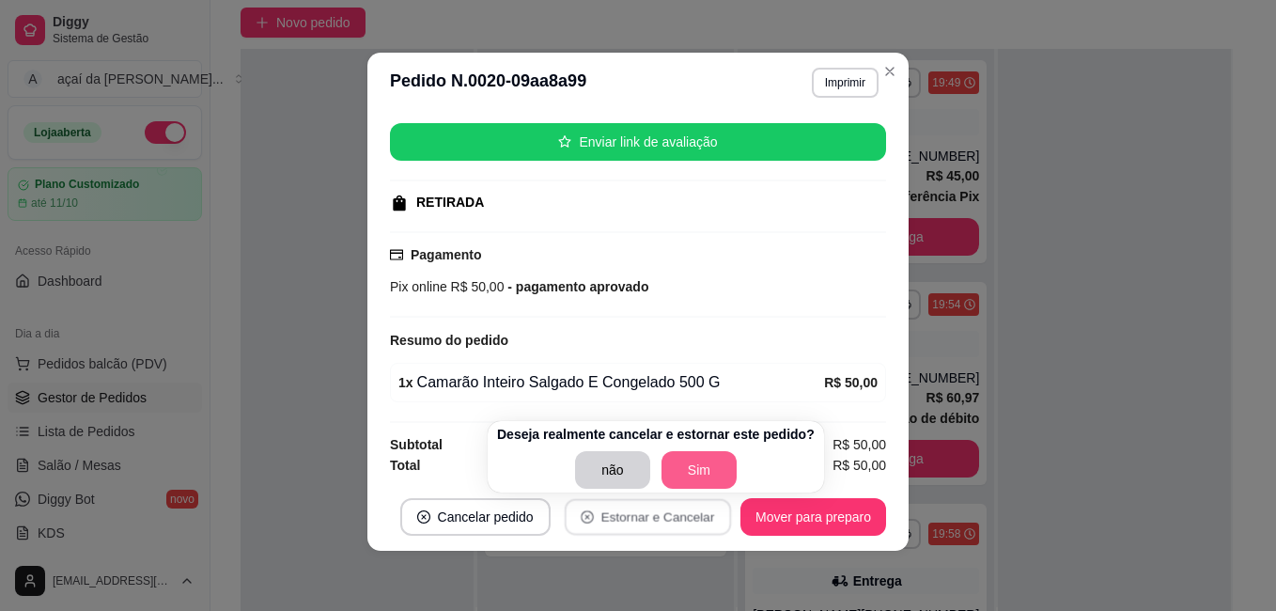
click at [695, 457] on button "Sim" at bounding box center [699, 470] width 75 height 38
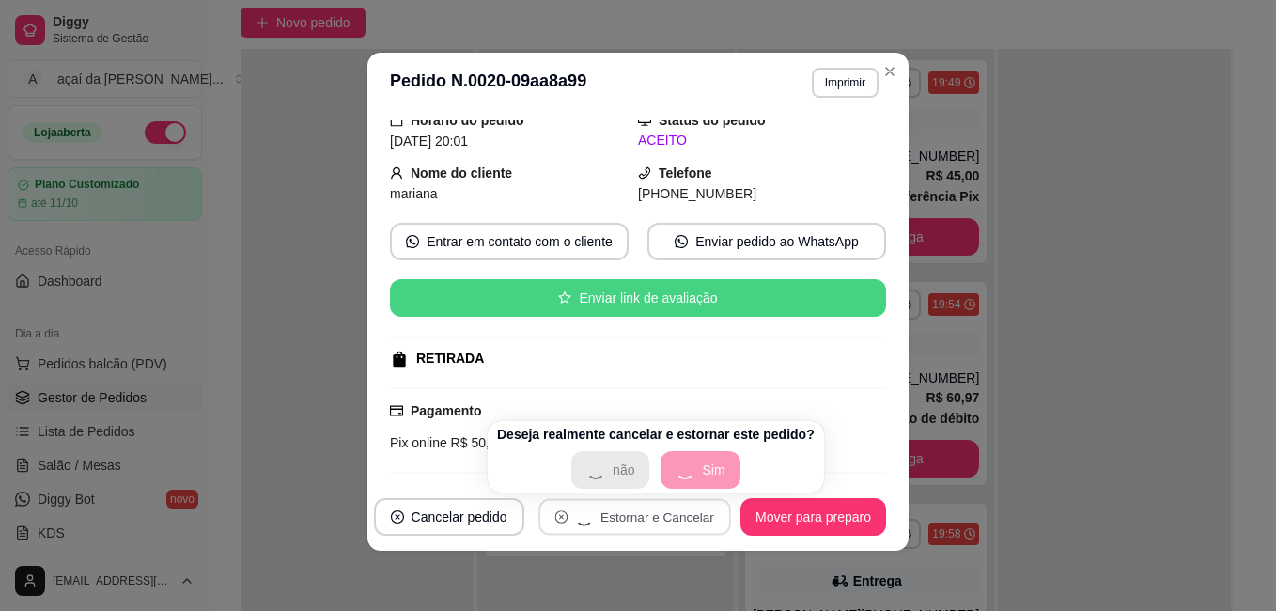
scroll to position [10, 0]
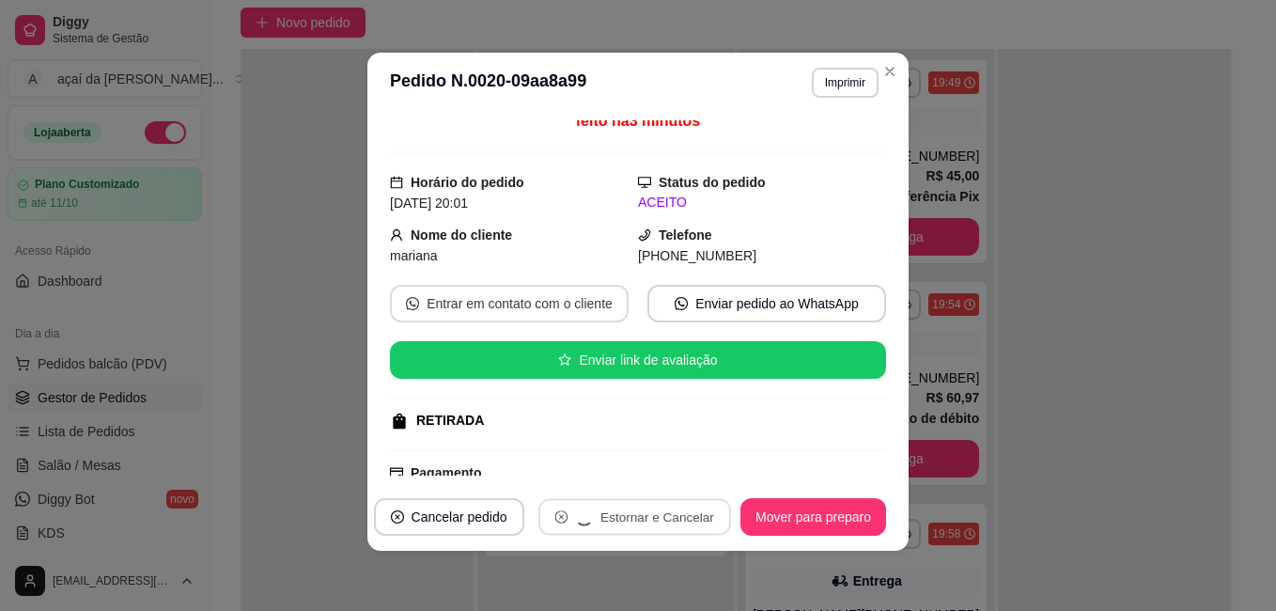
click at [566, 301] on button "Entrar em contato com o cliente" at bounding box center [509, 304] width 239 height 38
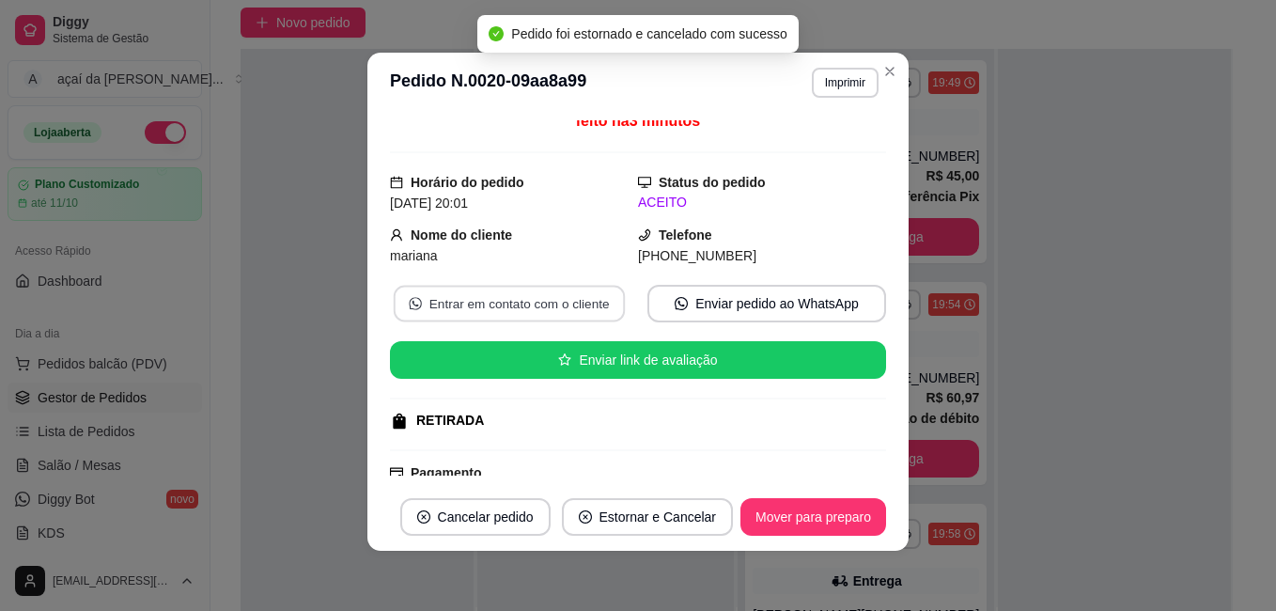
click at [544, 314] on button "Entrar em contato com o cliente" at bounding box center [509, 304] width 231 height 37
click at [551, 297] on button "Entrar em contato com o cliente" at bounding box center [509, 304] width 239 height 38
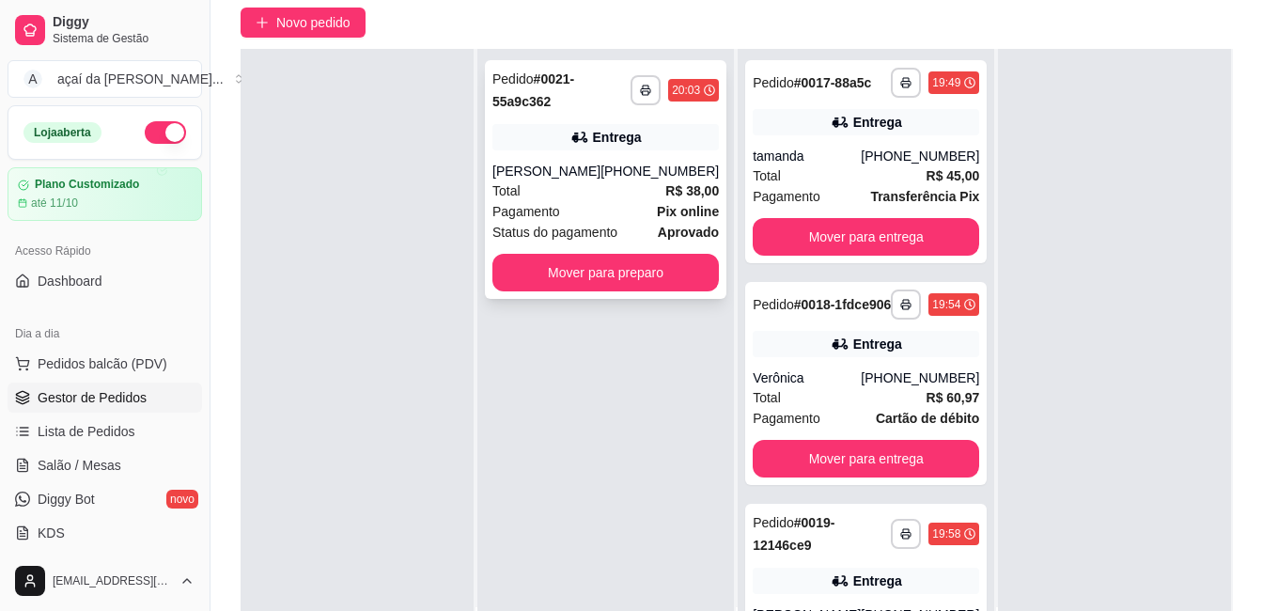
click at [597, 191] on div "Total R$ 38,00" at bounding box center [605, 190] width 226 height 21
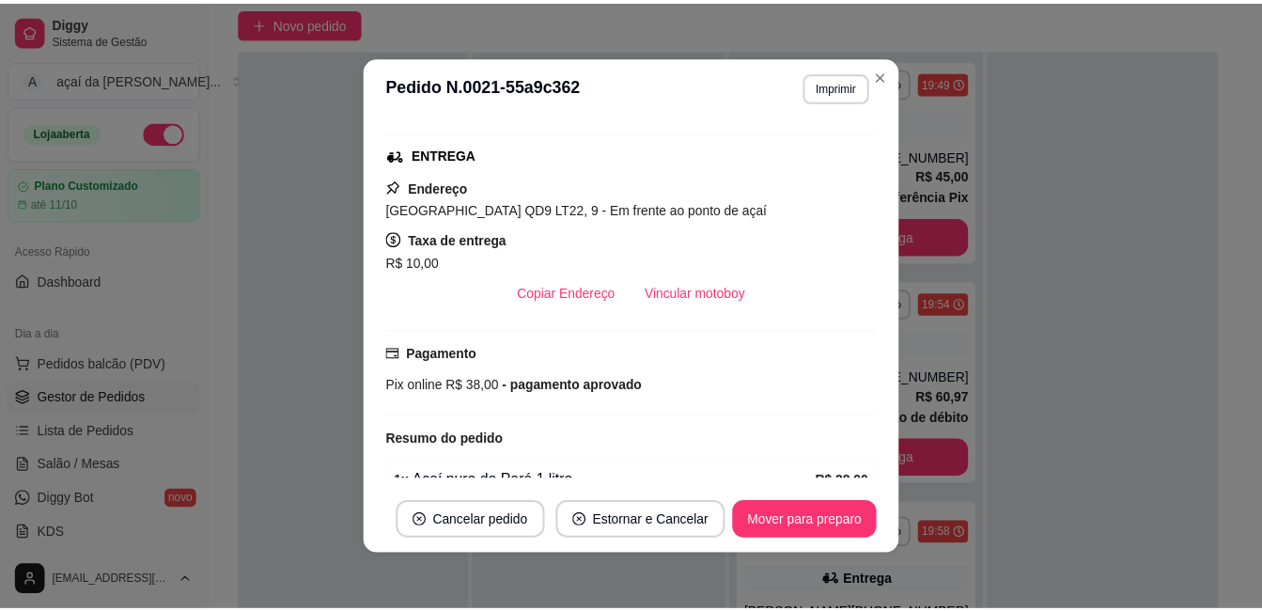
scroll to position [468, 0]
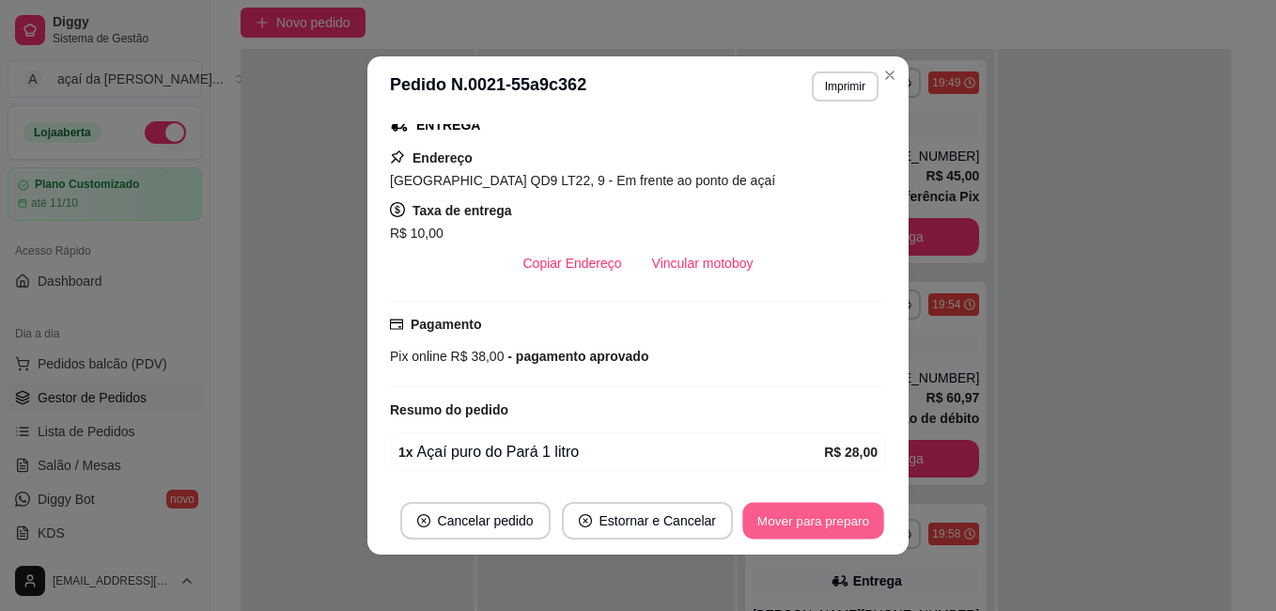
click at [795, 524] on button "Mover para preparo" at bounding box center [812, 521] width 141 height 37
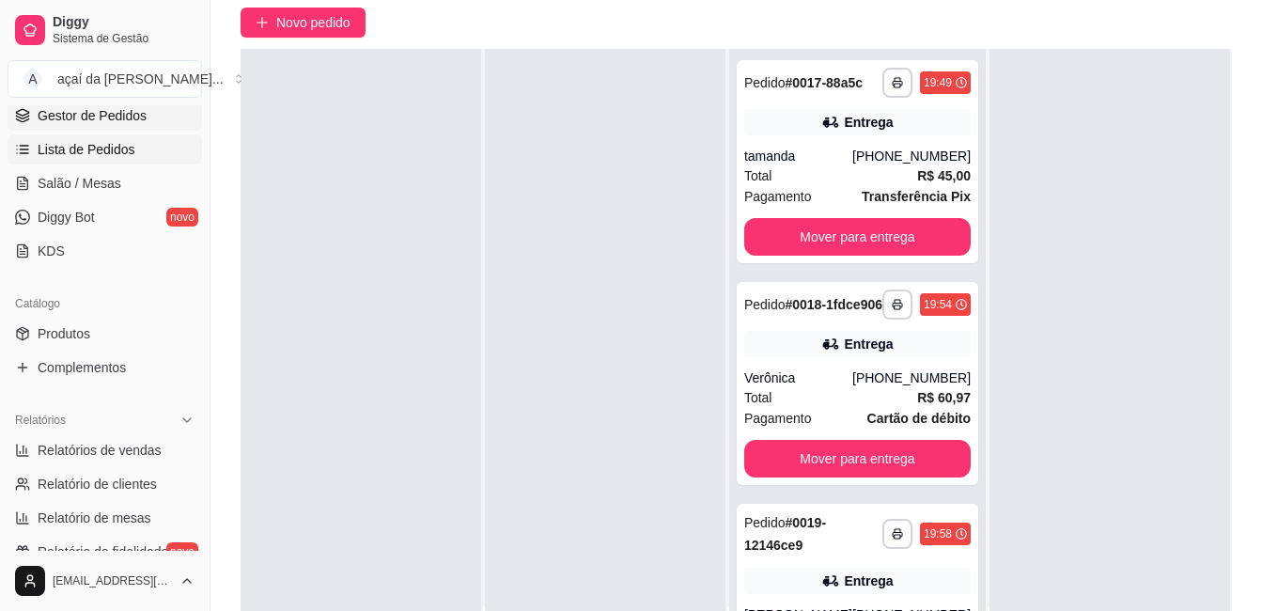
scroll to position [345, 0]
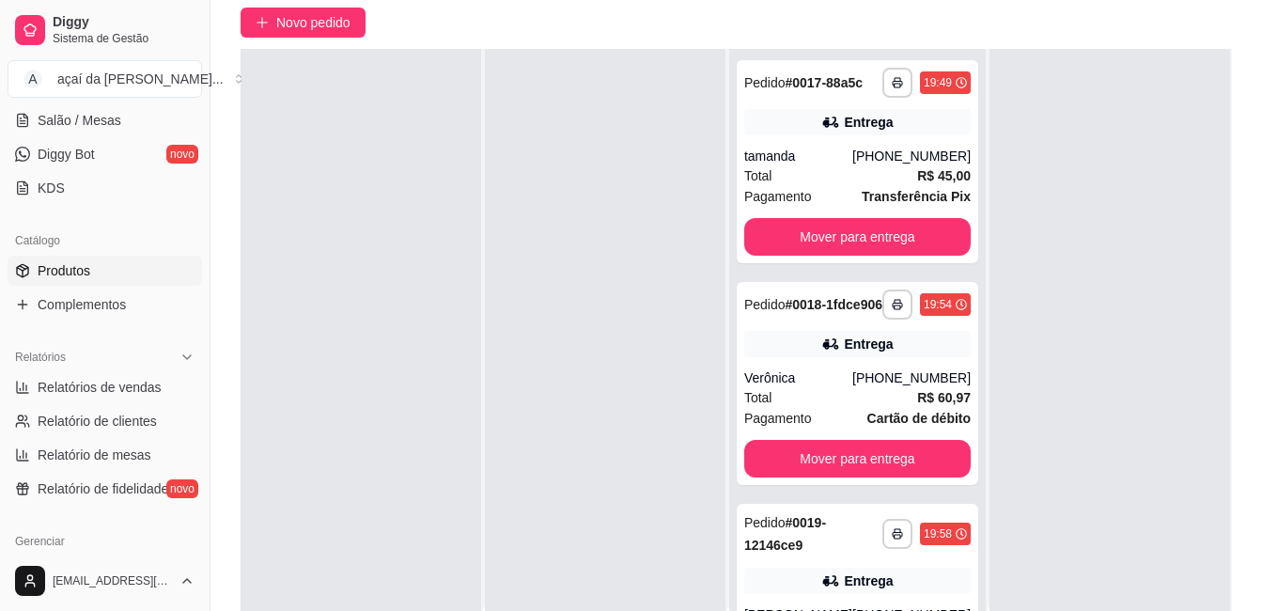
click at [110, 277] on link "Produtos" at bounding box center [105, 271] width 195 height 30
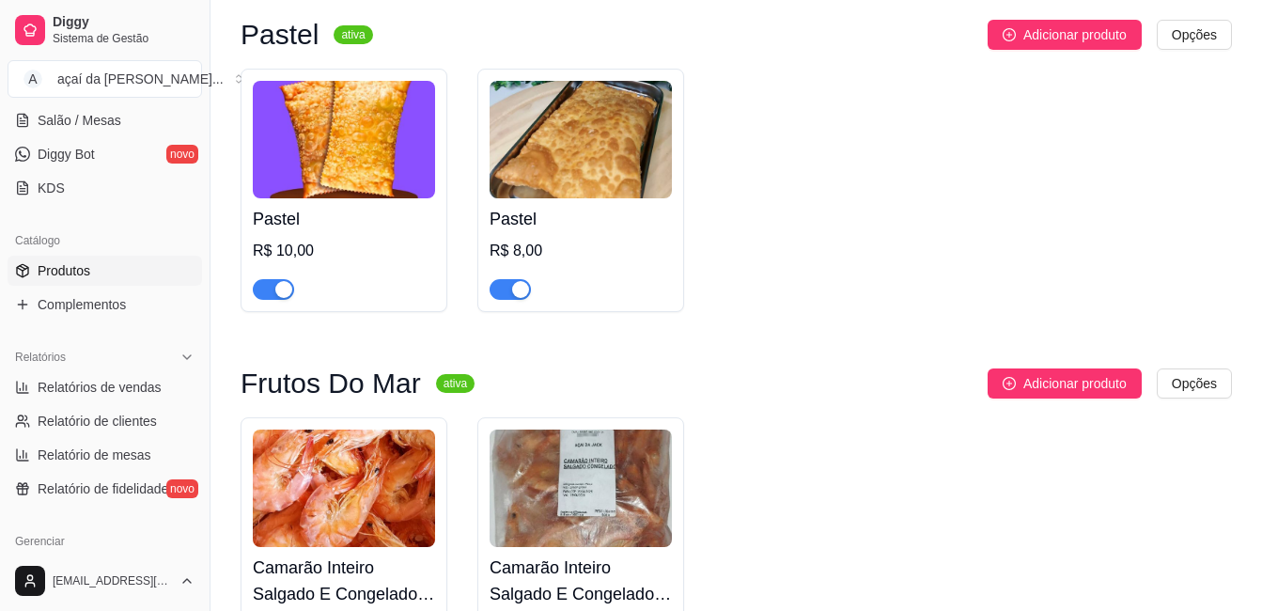
scroll to position [2756, 0]
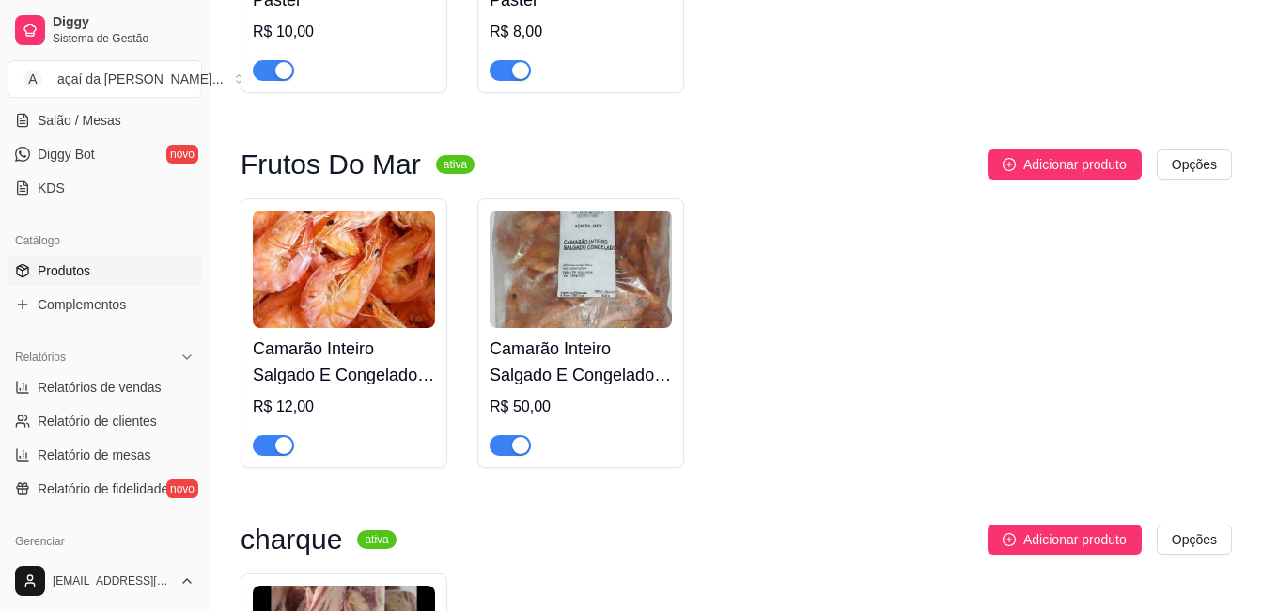
click at [515, 448] on div "button" at bounding box center [520, 445] width 17 height 17
click at [279, 454] on div "button" at bounding box center [283, 445] width 17 height 17
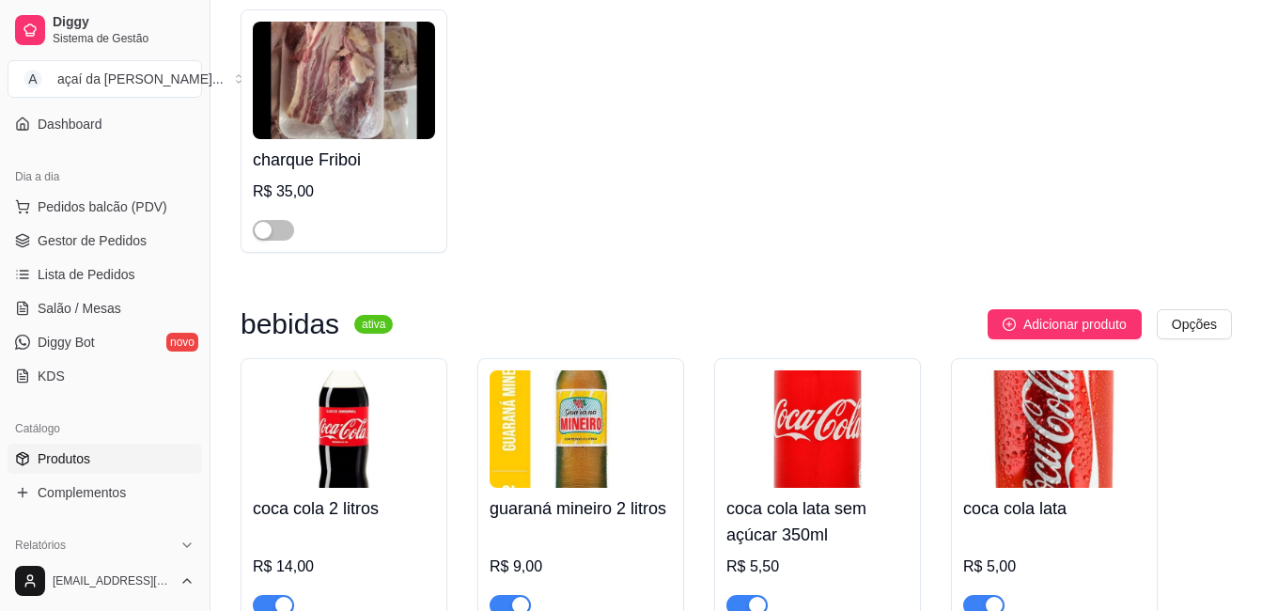
scroll to position [0, 0]
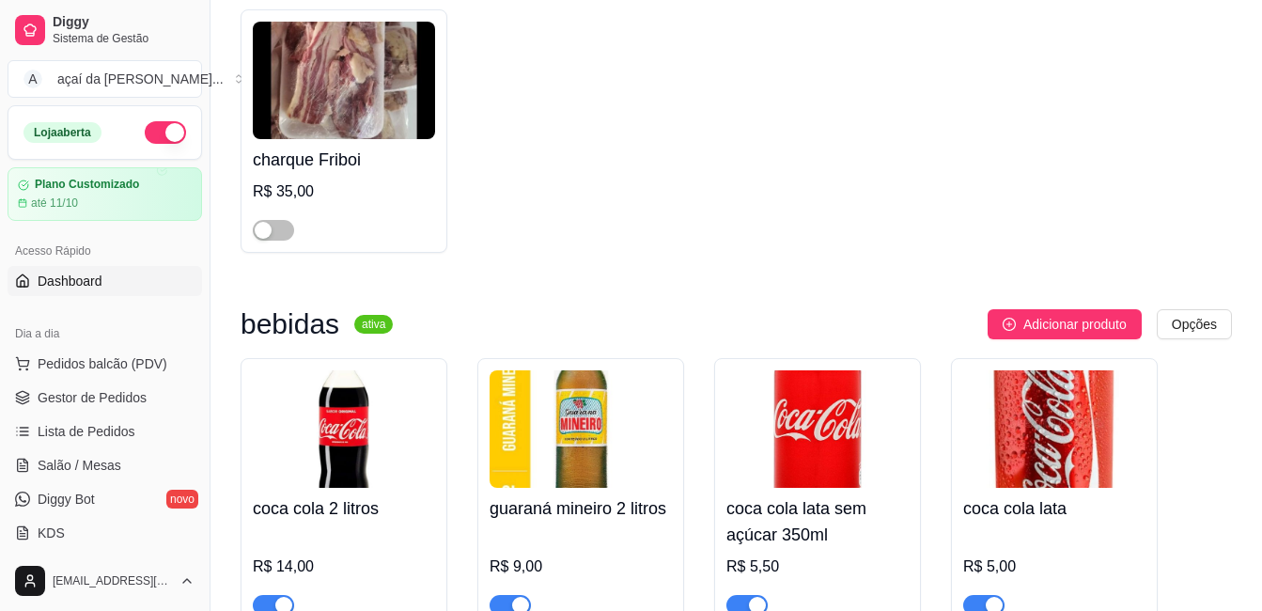
click at [113, 274] on link "Dashboard" at bounding box center [105, 281] width 195 height 30
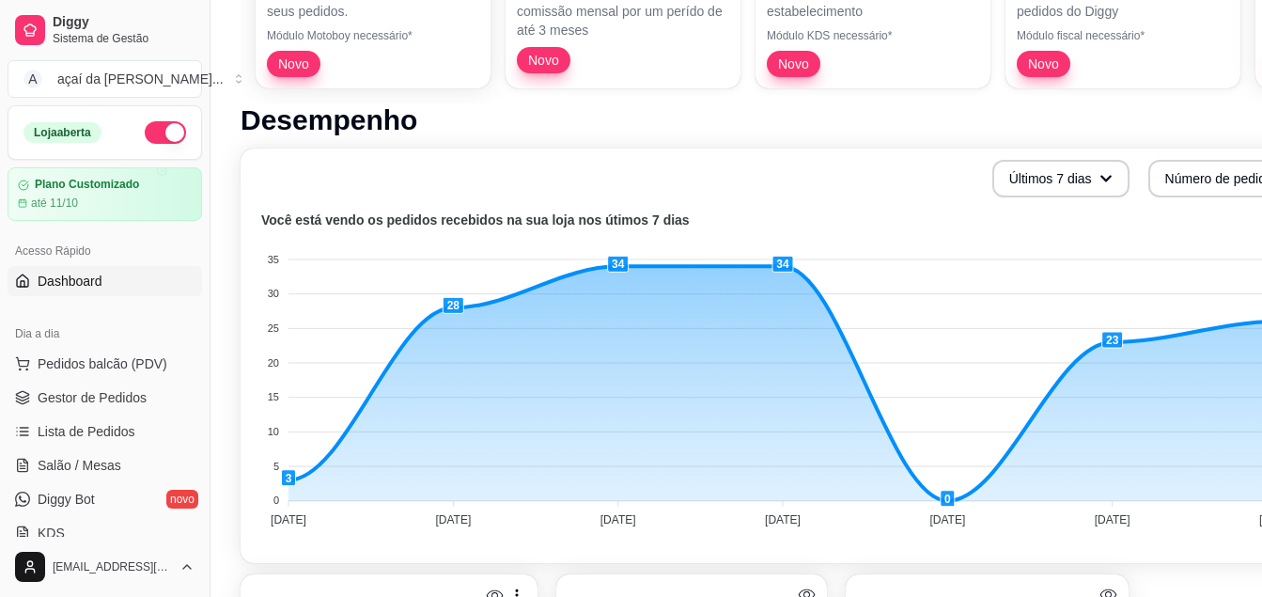
scroll to position [188, 0]
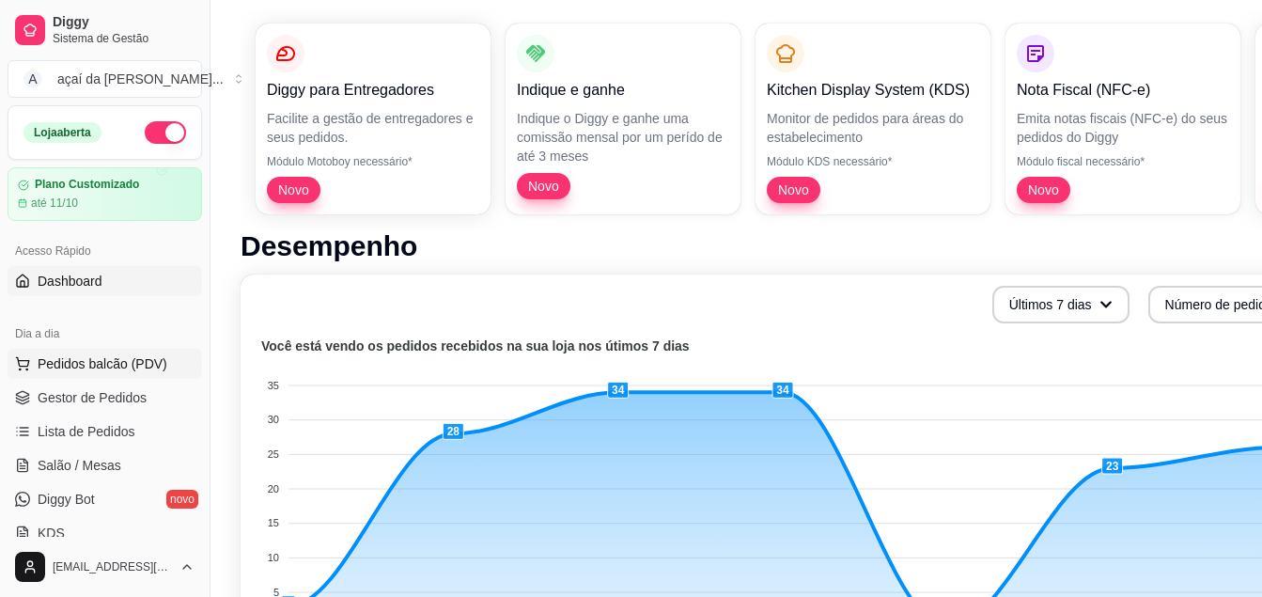
click at [127, 367] on span "Pedidos balcão (PDV)" at bounding box center [103, 363] width 130 height 19
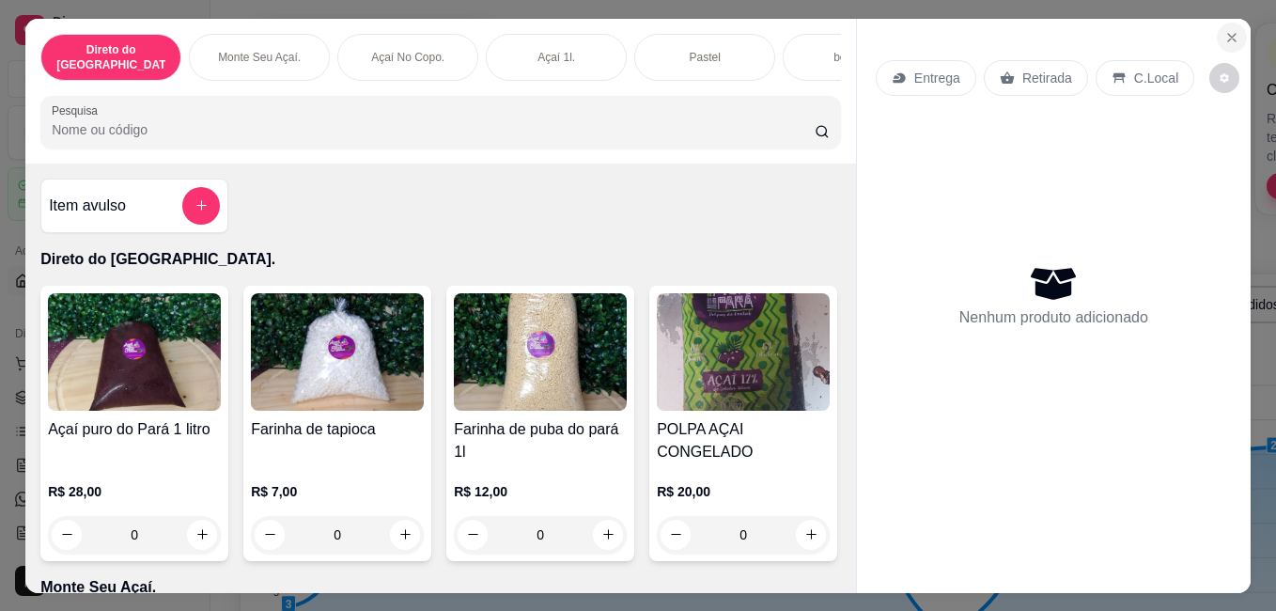
click at [1225, 32] on icon "Close" at bounding box center [1232, 37] width 15 height 15
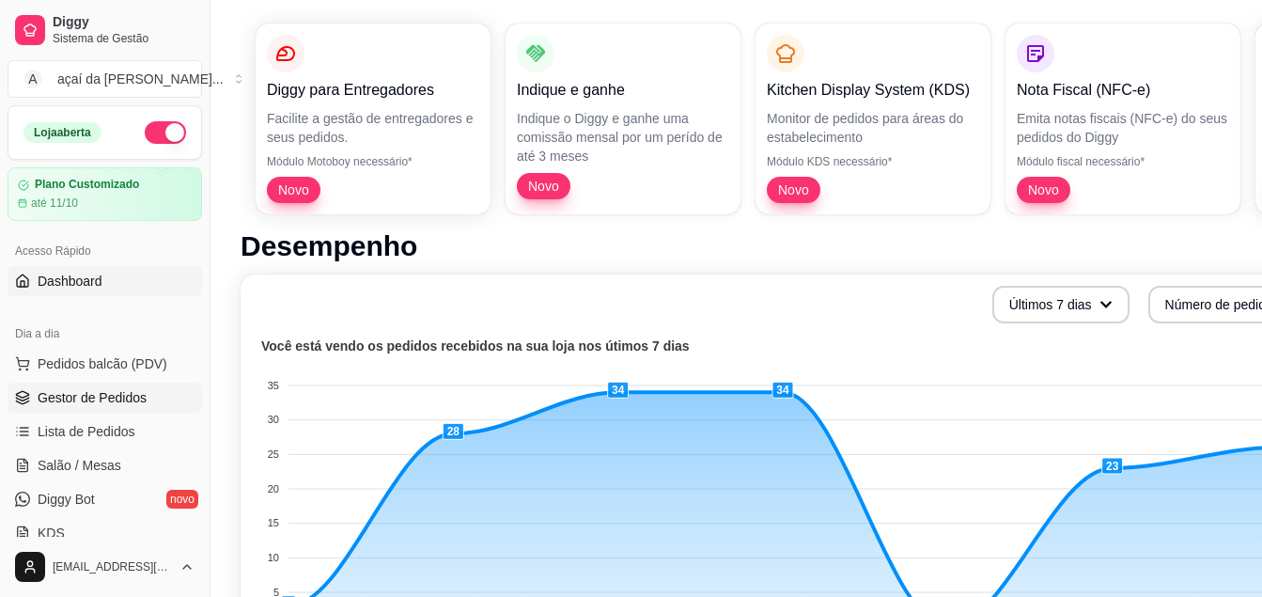
click at [112, 406] on span "Gestor de Pedidos" at bounding box center [92, 397] width 109 height 19
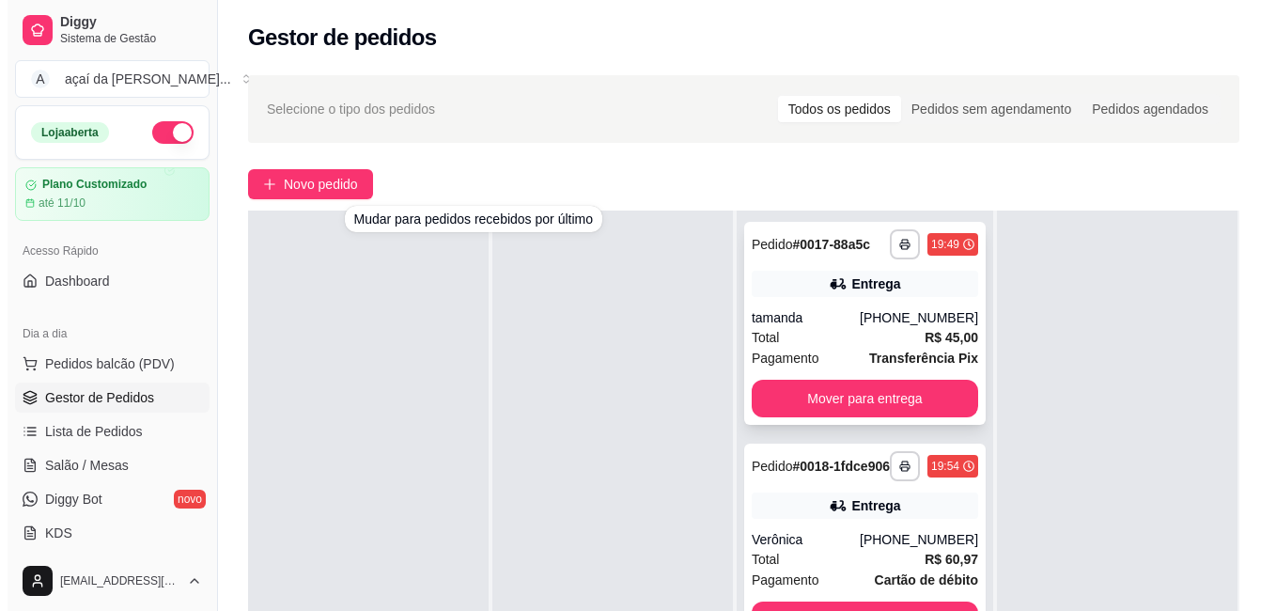
scroll to position [63, 0]
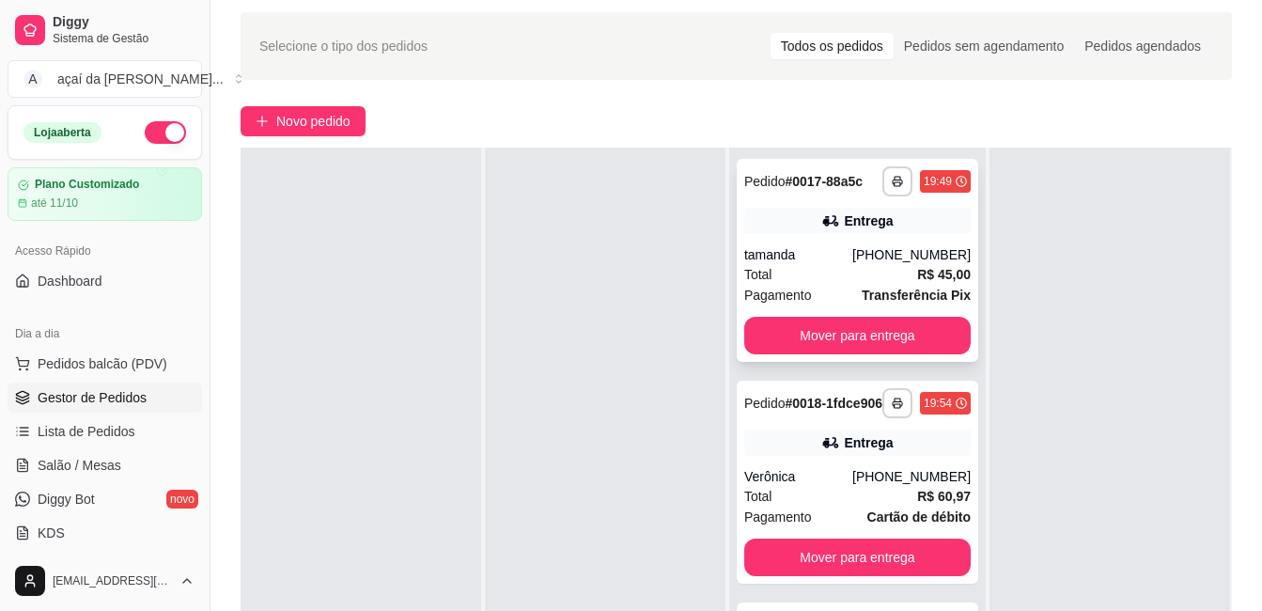
click at [852, 264] on div "[PHONE_NUMBER]" at bounding box center [911, 254] width 118 height 19
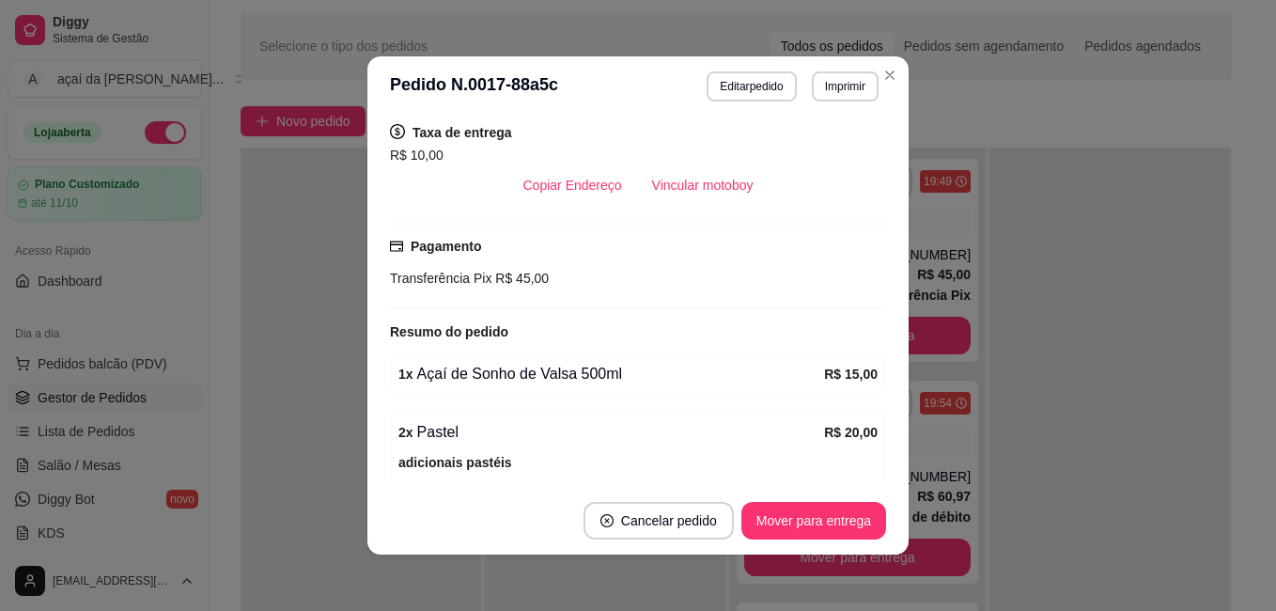
scroll to position [615, 0]
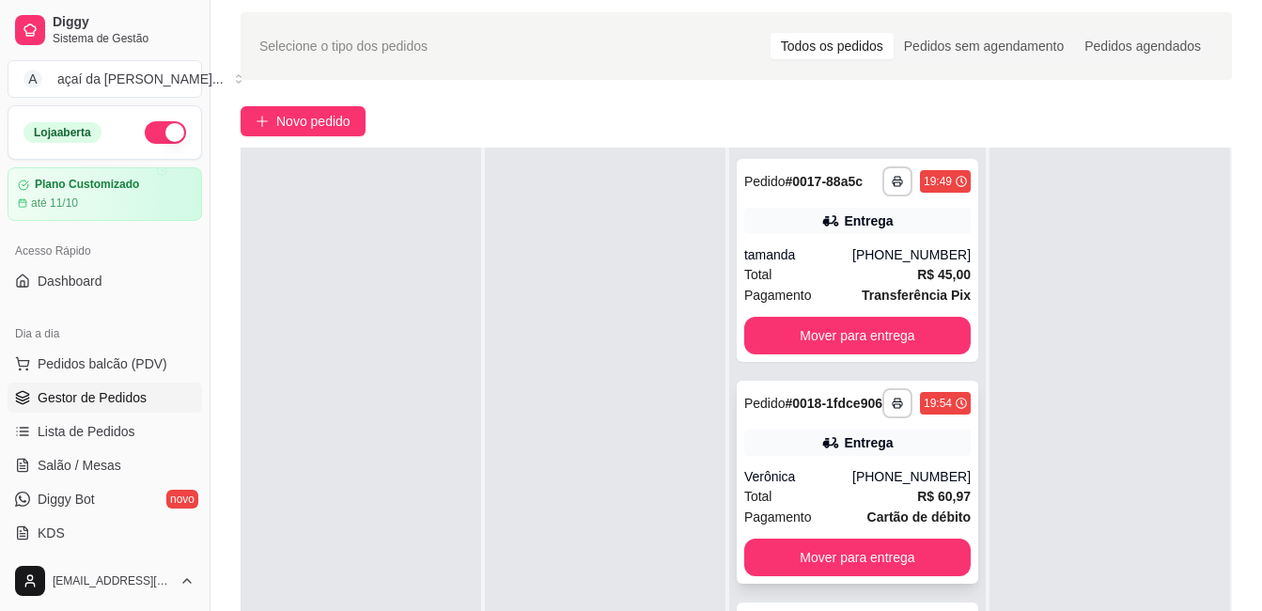
click at [785, 448] on div "**********" at bounding box center [858, 482] width 242 height 203
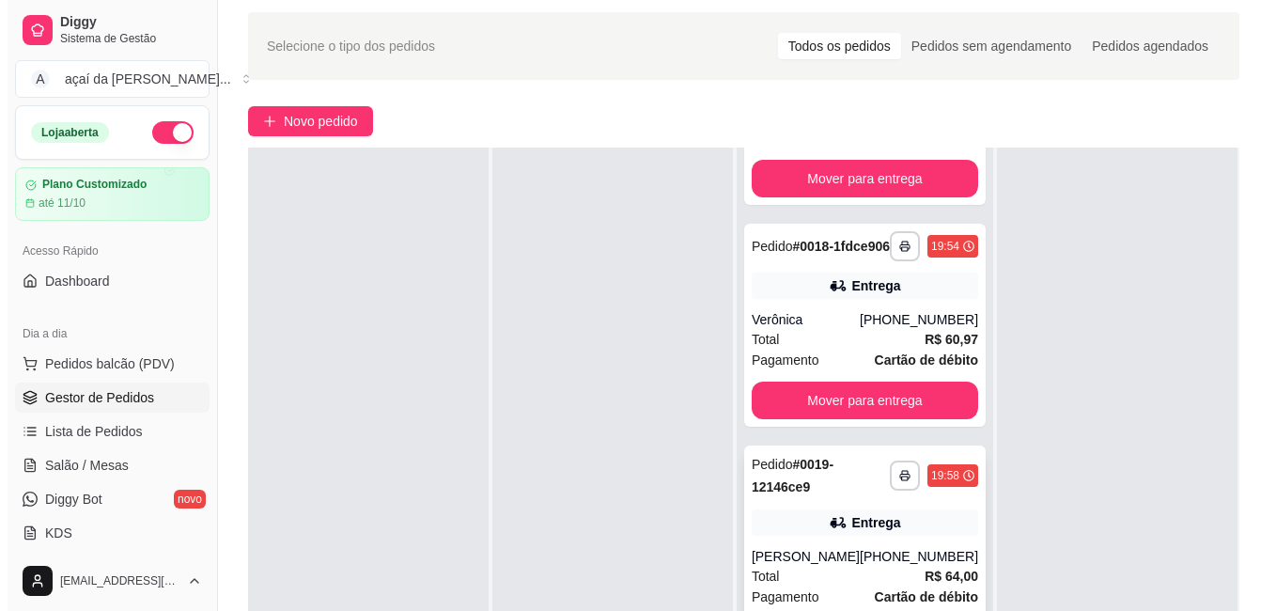
scroll to position [219, 0]
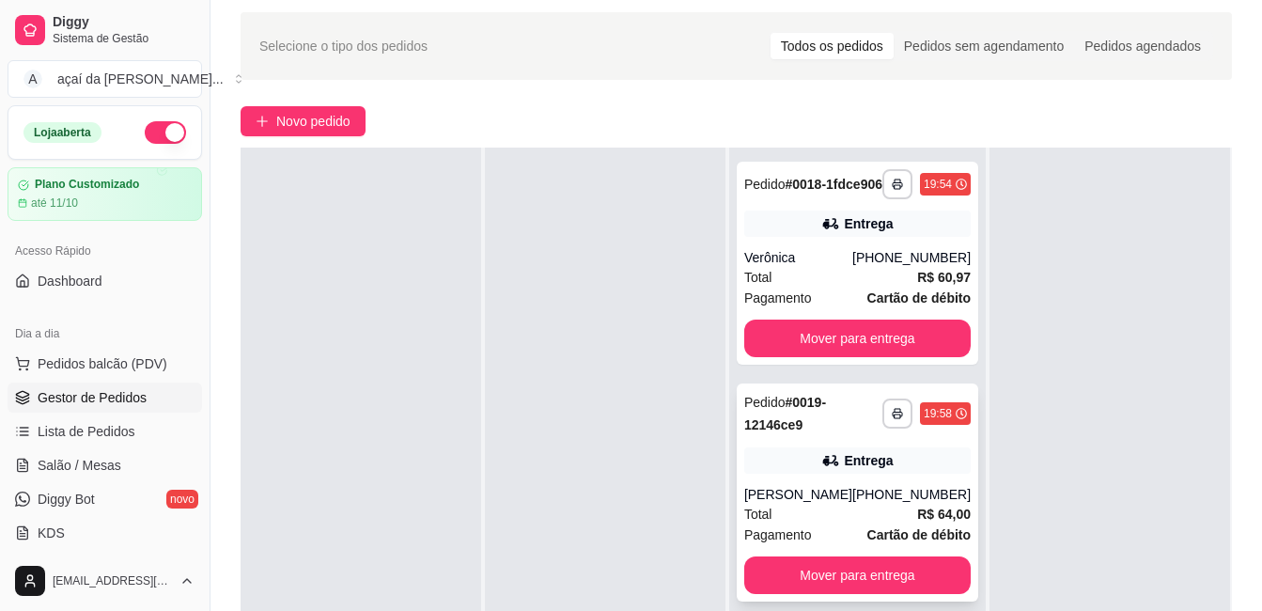
click at [787, 436] on div "Pedido # 0019-12146ce9" at bounding box center [813, 413] width 138 height 45
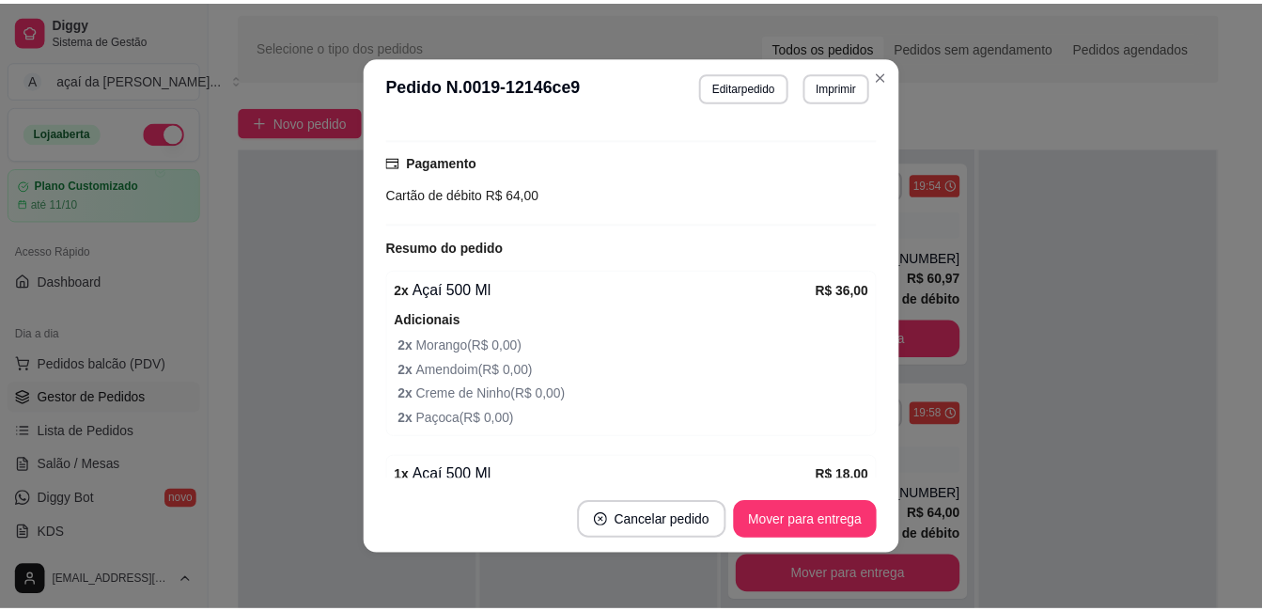
scroll to position [689, 0]
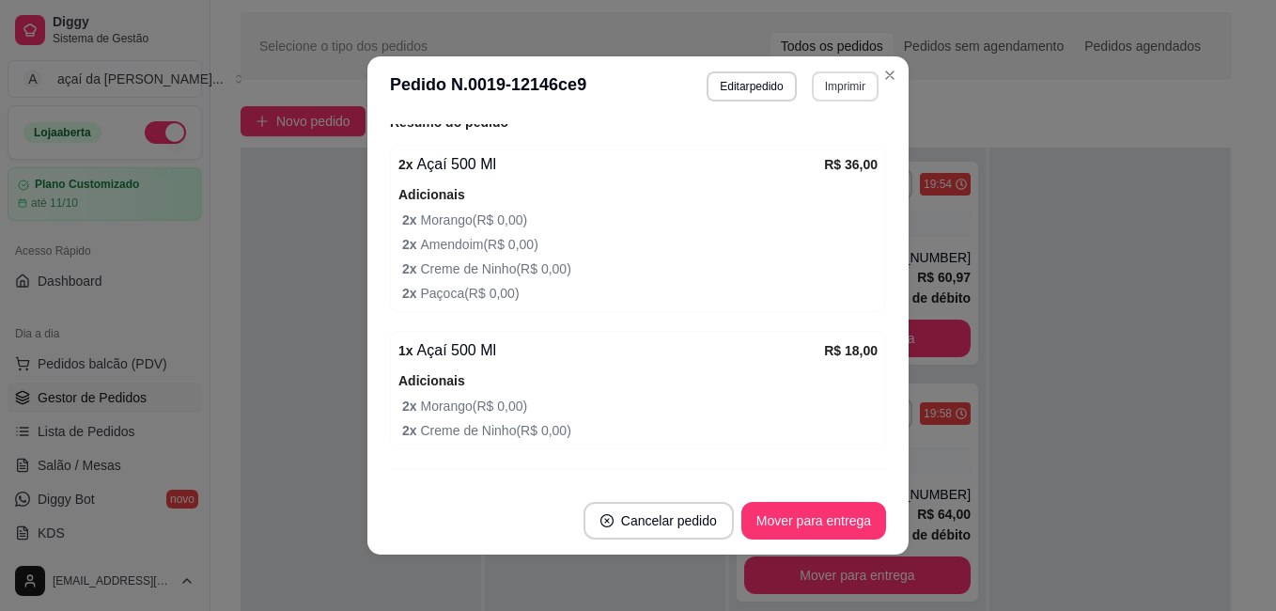
click at [838, 82] on button "Imprimir" at bounding box center [845, 86] width 67 height 30
click at [750, 146] on button "IMPRESSORA" at bounding box center [808, 152] width 132 height 29
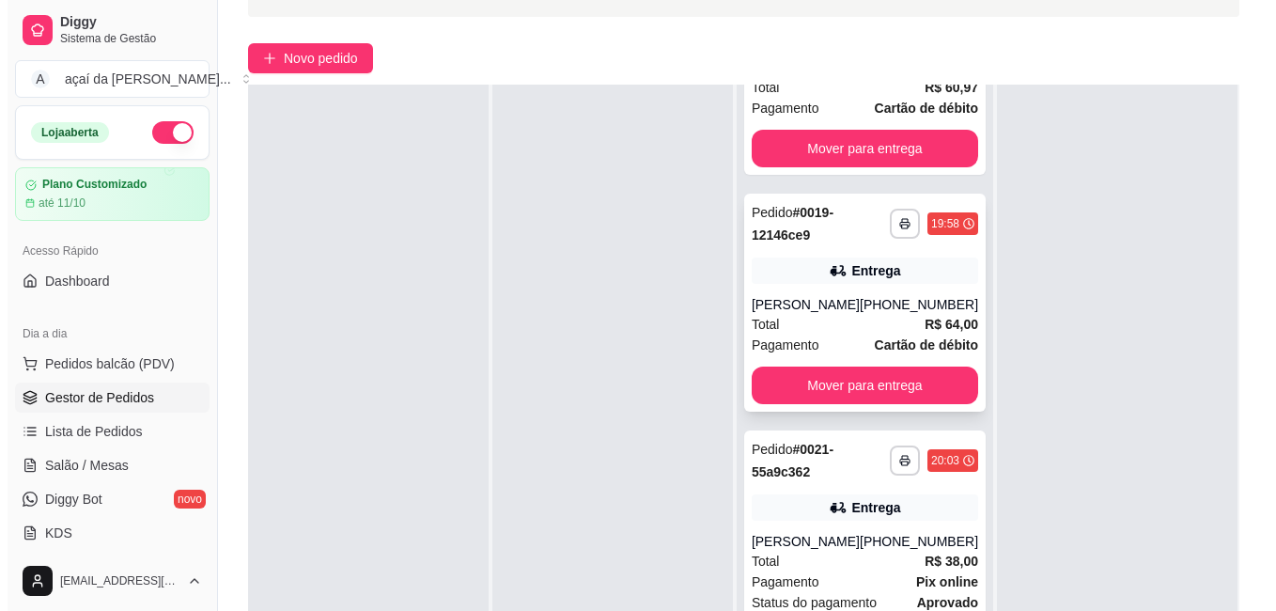
scroll to position [188, 0]
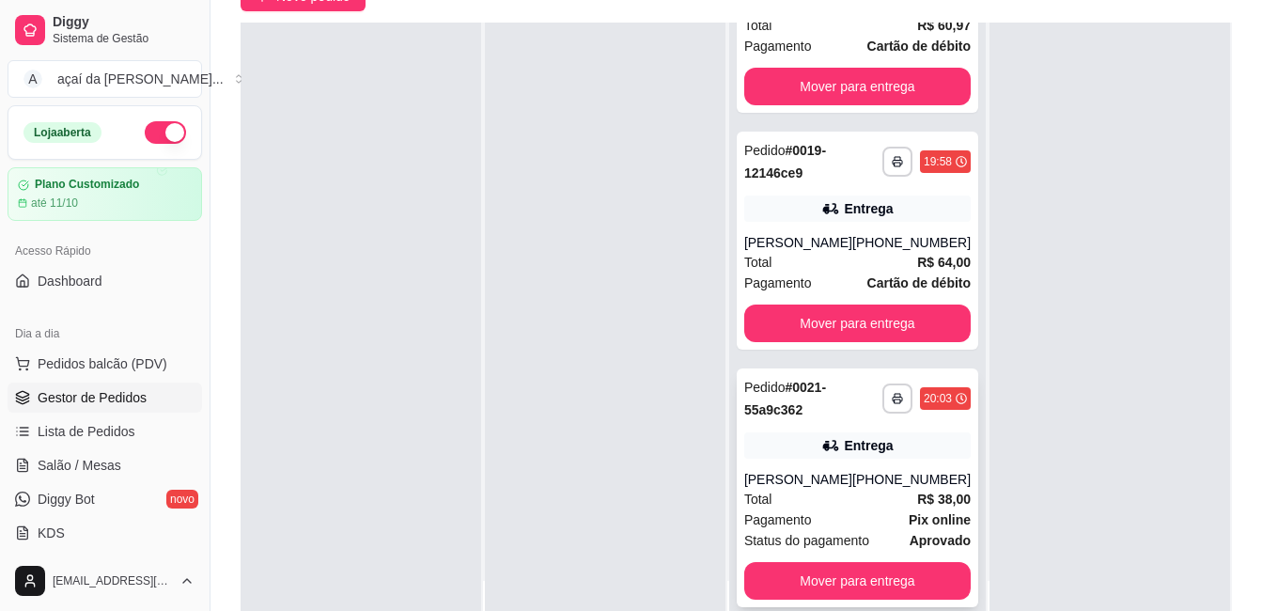
click at [866, 528] on div "Pagamento Pix online Status do pagamento aprovado" at bounding box center [857, 529] width 226 height 41
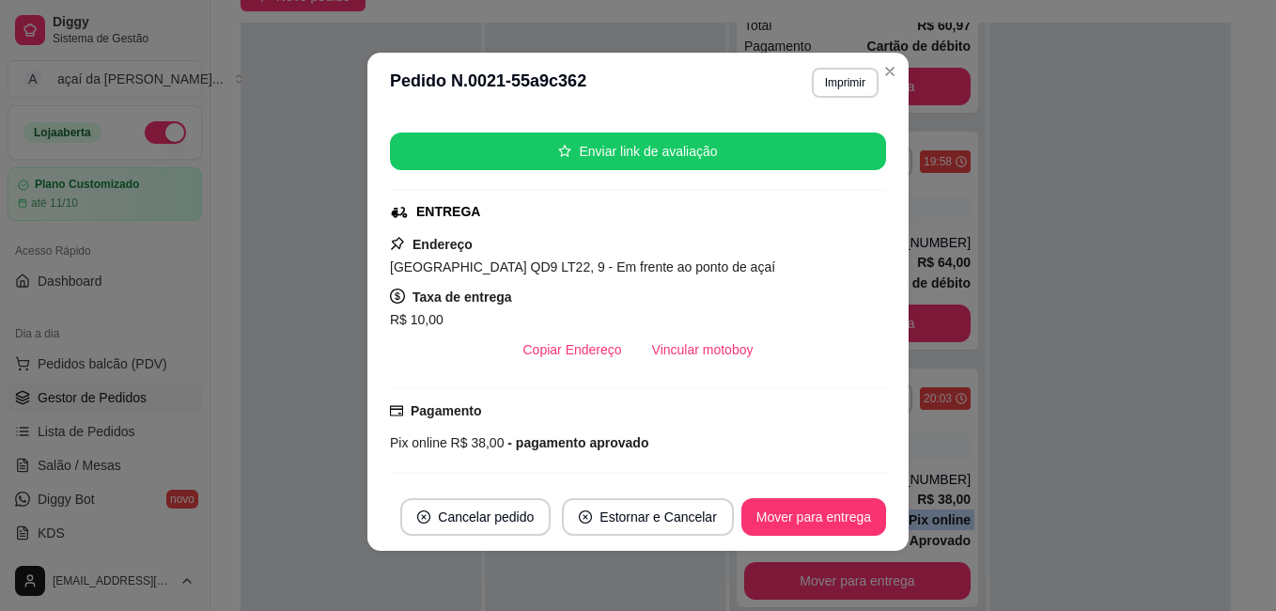
scroll to position [217, 0]
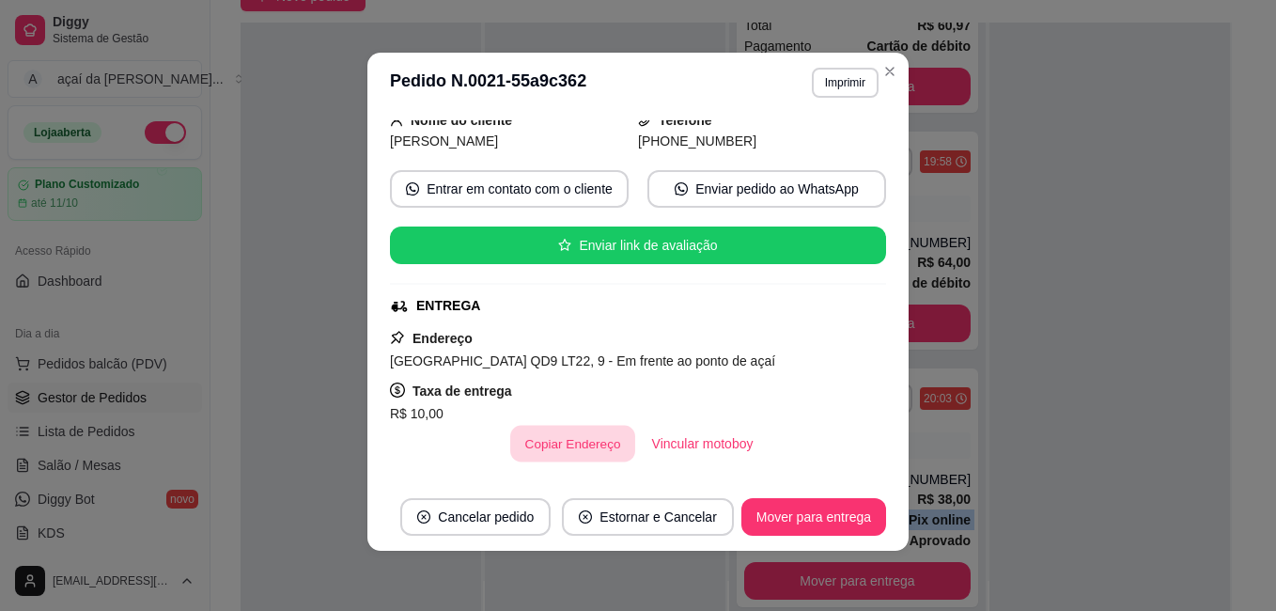
click at [514, 438] on button "Copiar Endereço" at bounding box center [572, 444] width 125 height 37
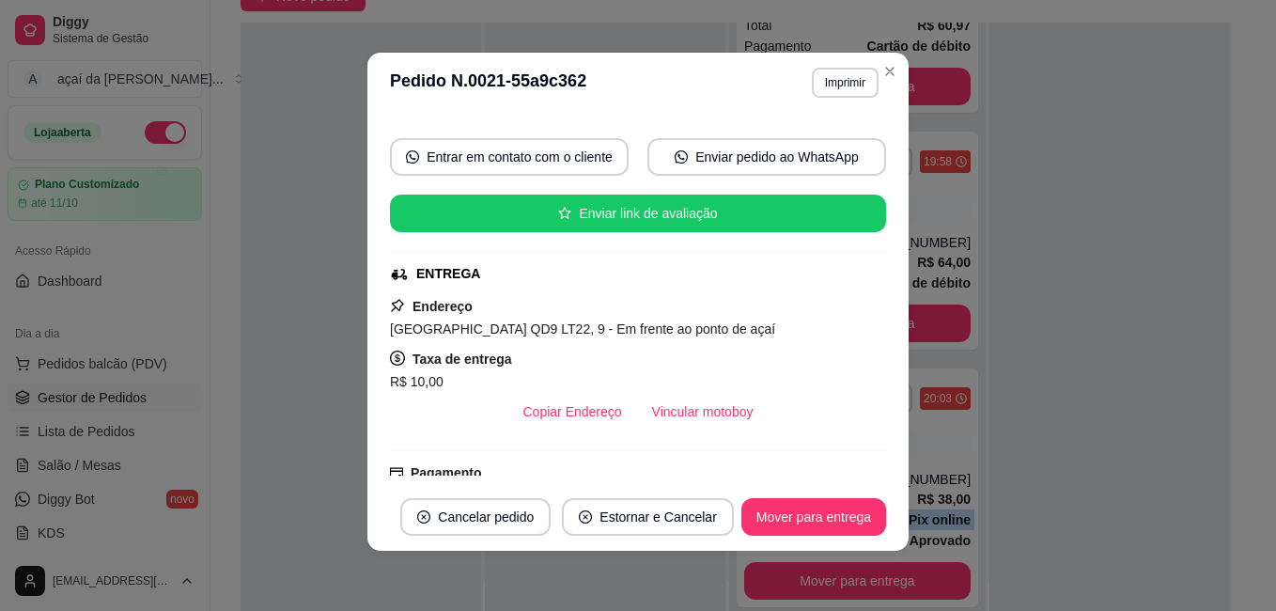
scroll to position [92, 0]
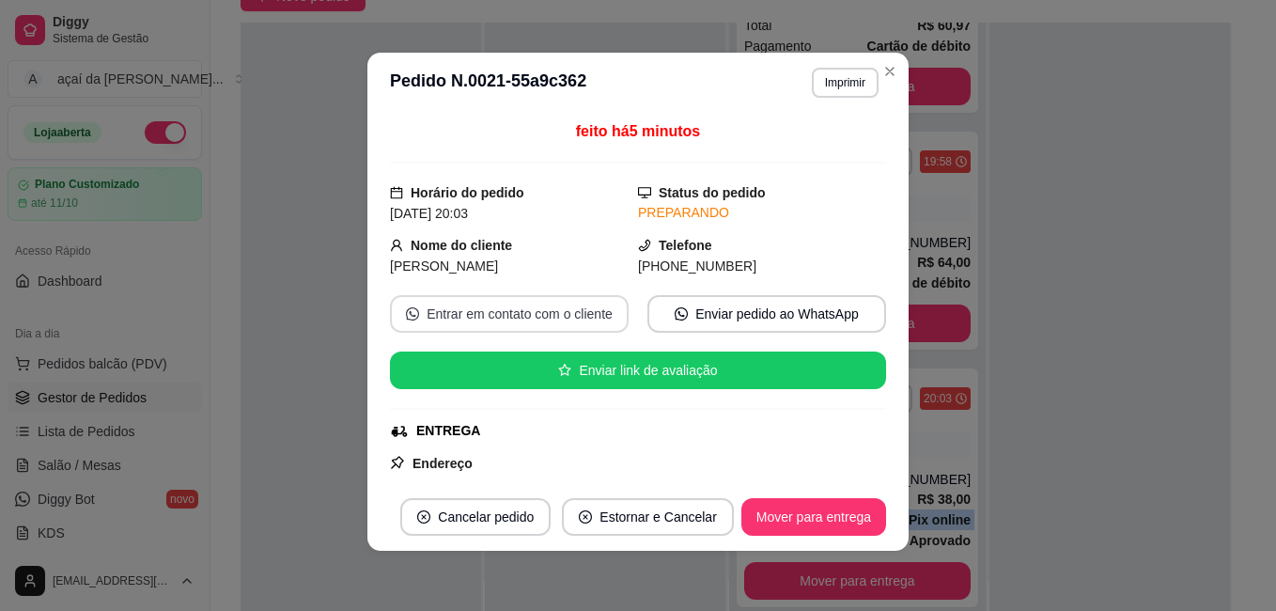
click at [567, 317] on button "Entrar em contato com o cliente" at bounding box center [509, 314] width 239 height 38
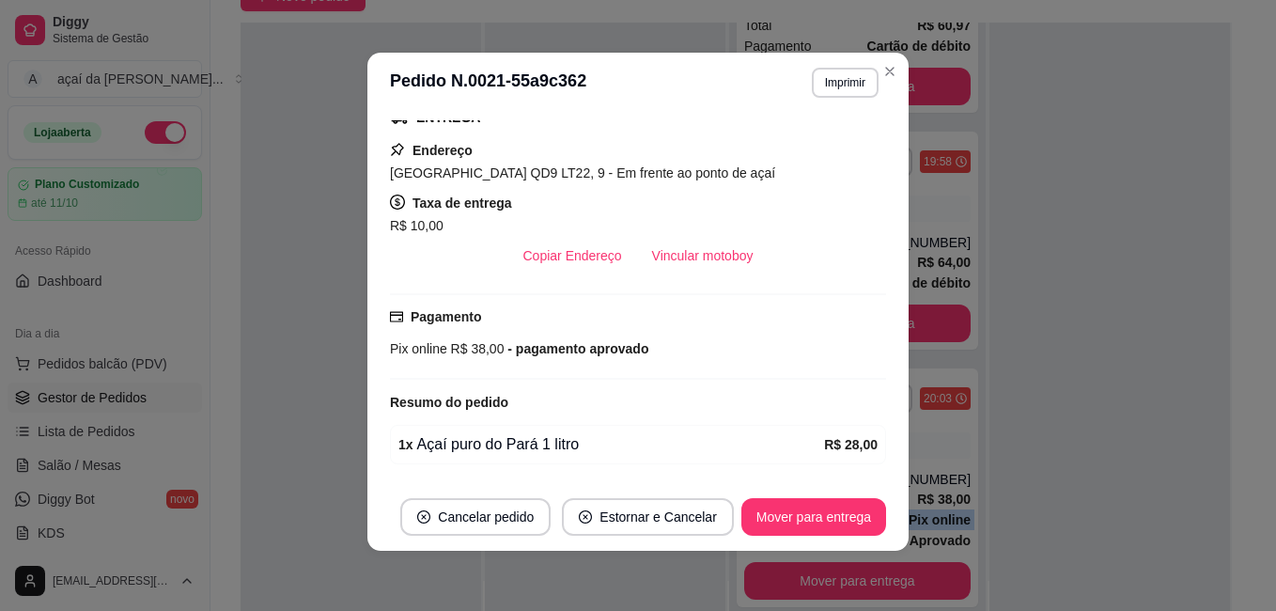
scroll to position [376, 0]
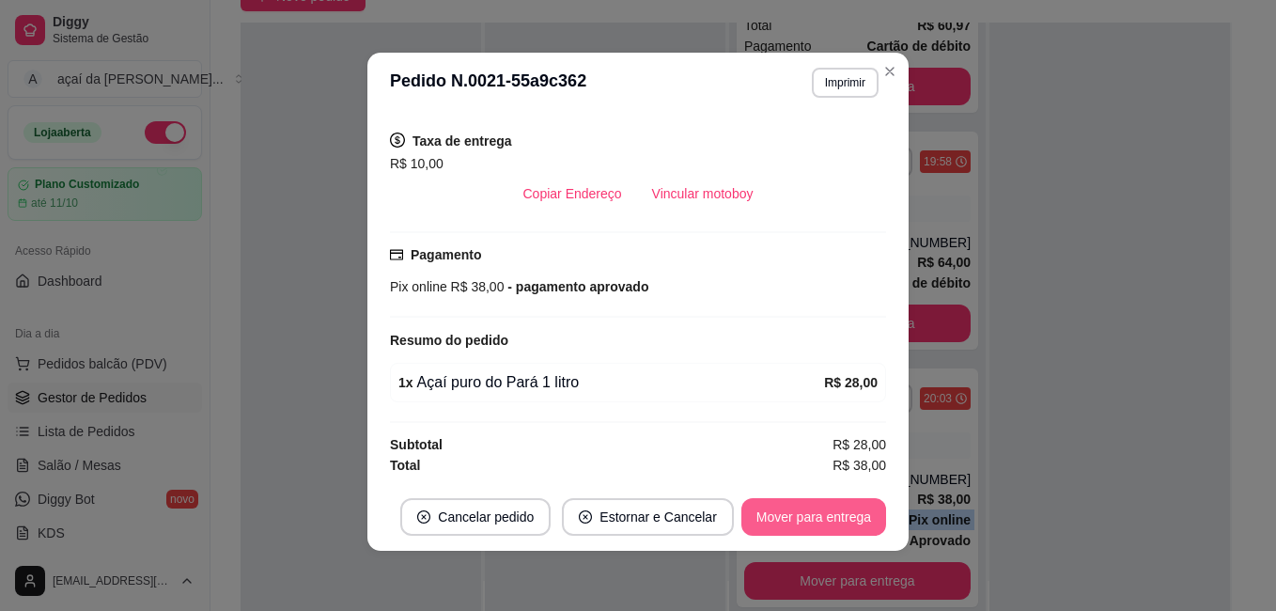
click at [840, 528] on button "Mover para entrega" at bounding box center [814, 517] width 145 height 38
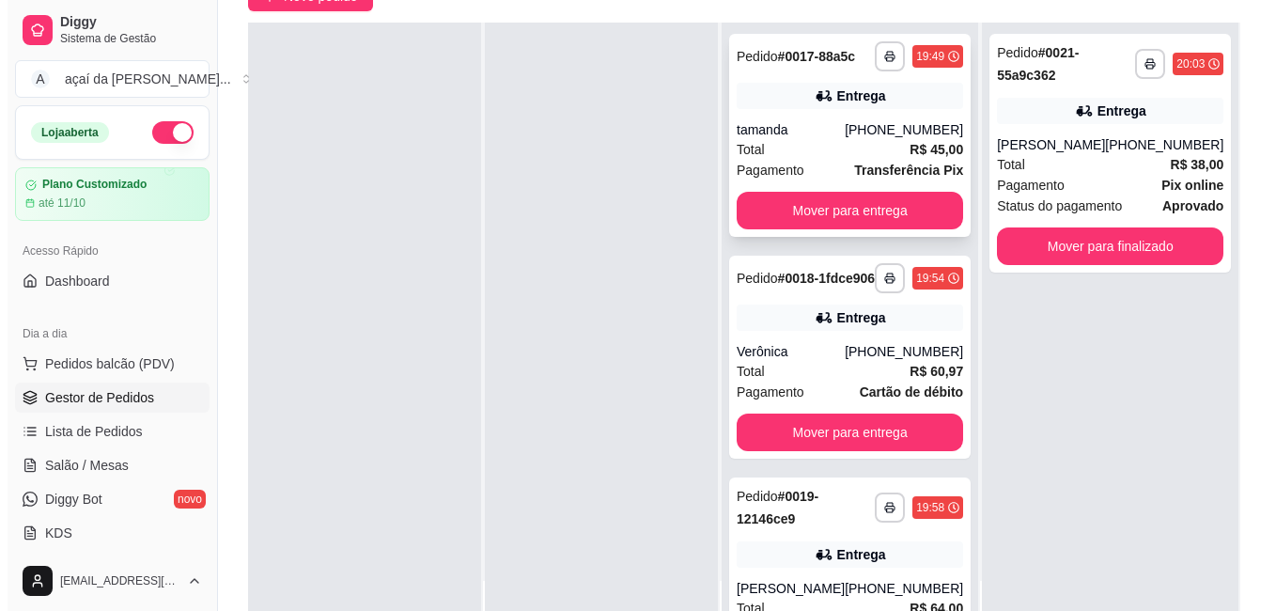
scroll to position [0, 0]
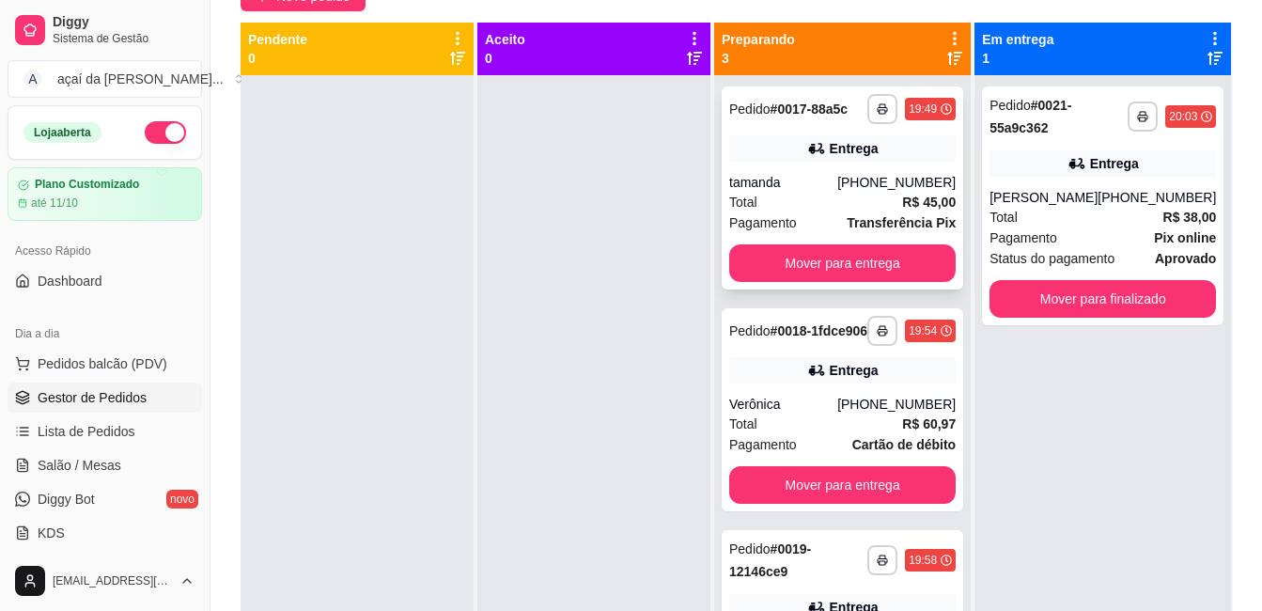
click at [822, 158] on icon at bounding box center [816, 148] width 19 height 19
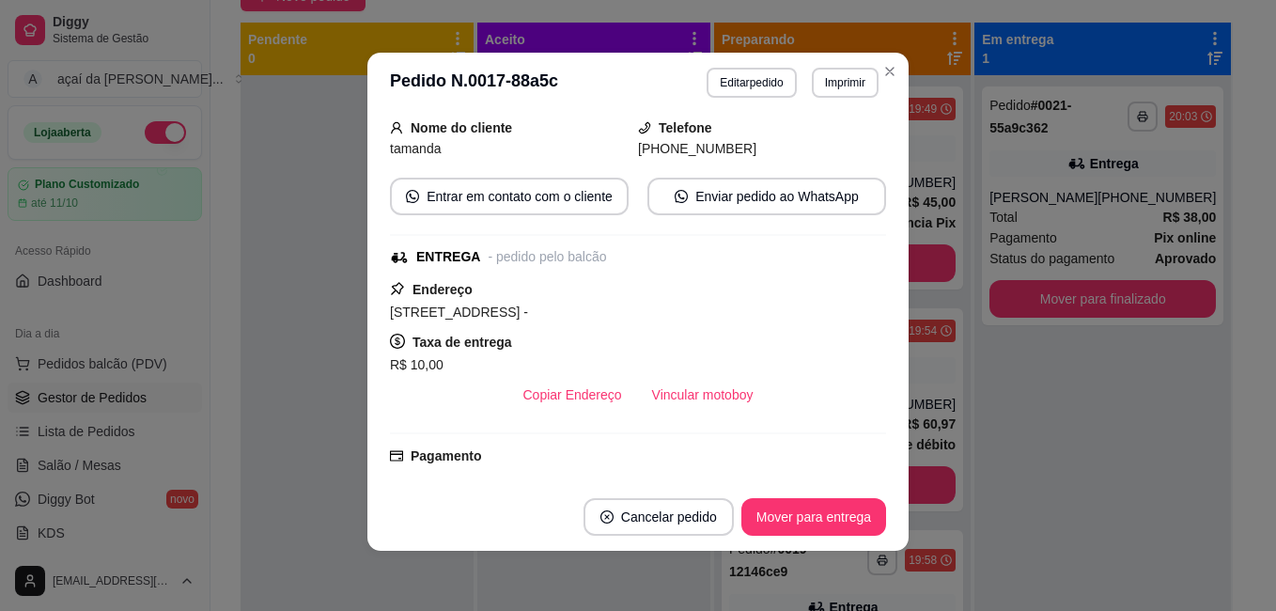
scroll to position [376, 0]
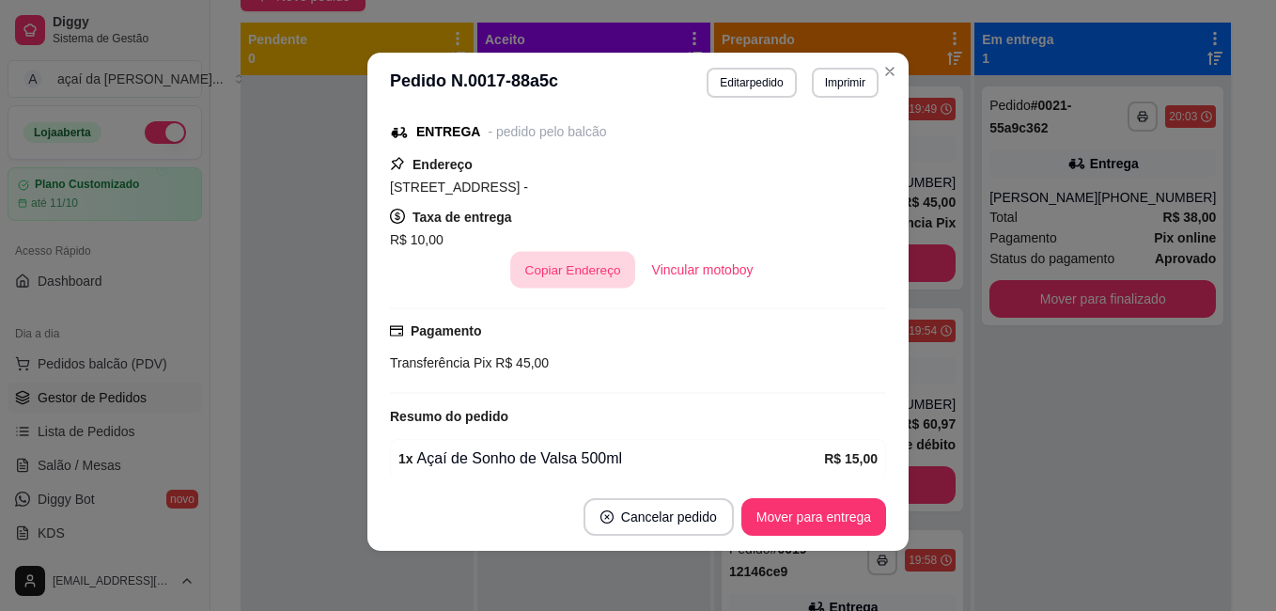
click at [536, 264] on button "Copiar Endereço" at bounding box center [572, 270] width 125 height 37
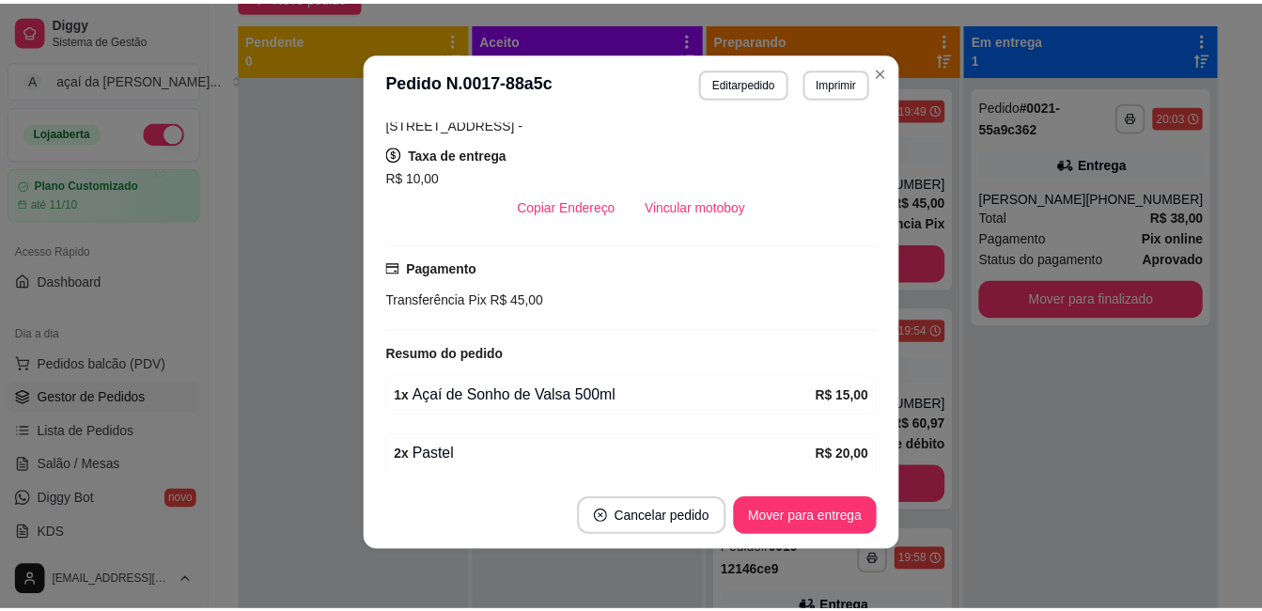
scroll to position [523, 0]
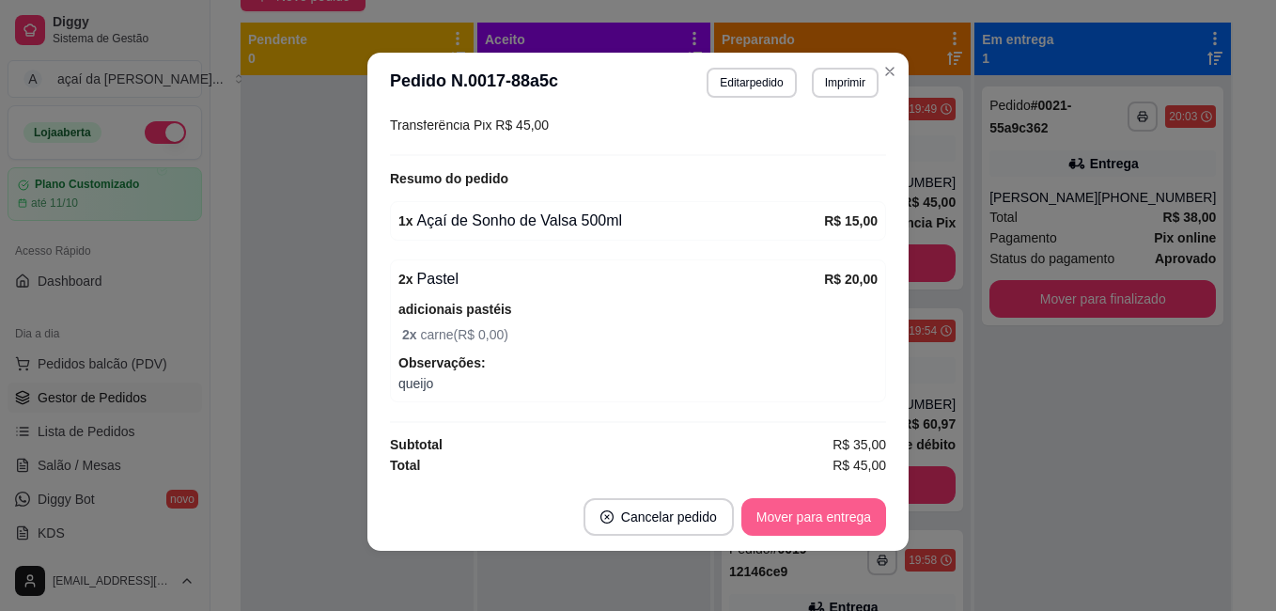
click at [797, 523] on button "Mover para entrega" at bounding box center [814, 517] width 145 height 38
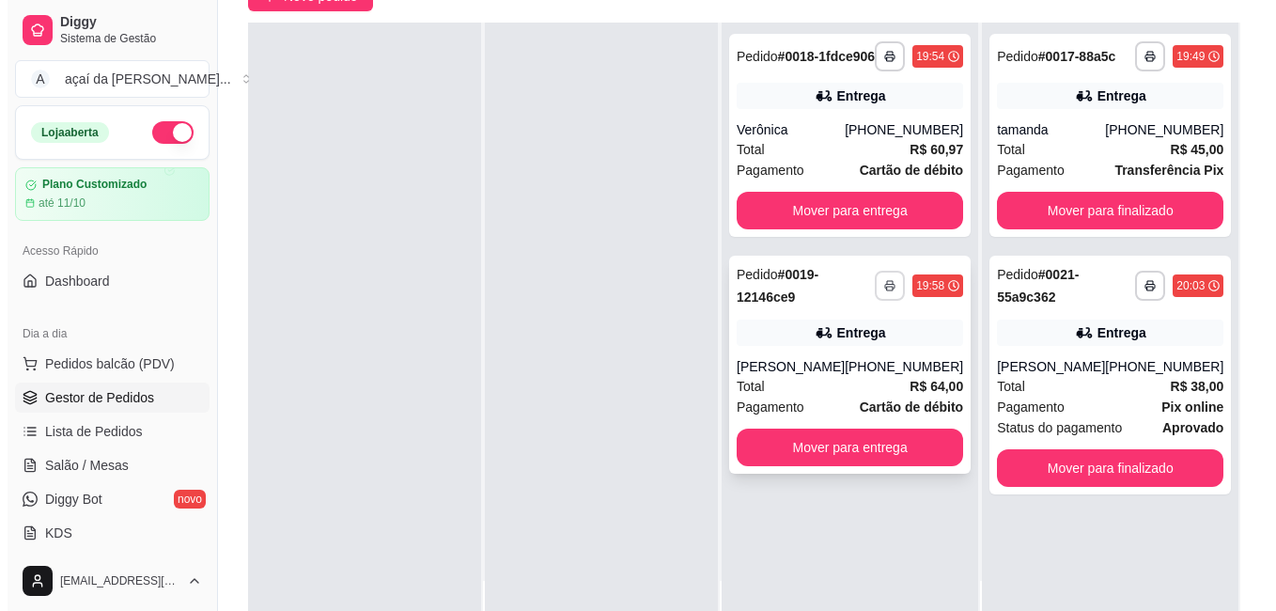
scroll to position [22, 0]
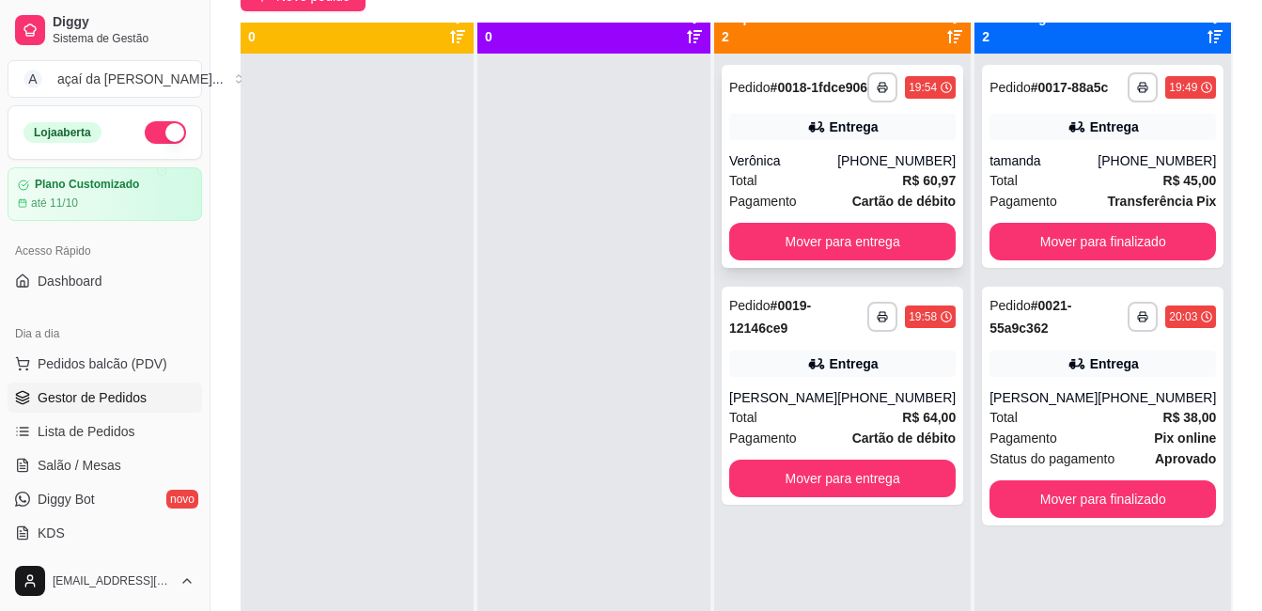
click at [786, 99] on div "Pedido # 0018-1fdce906" at bounding box center [798, 87] width 138 height 23
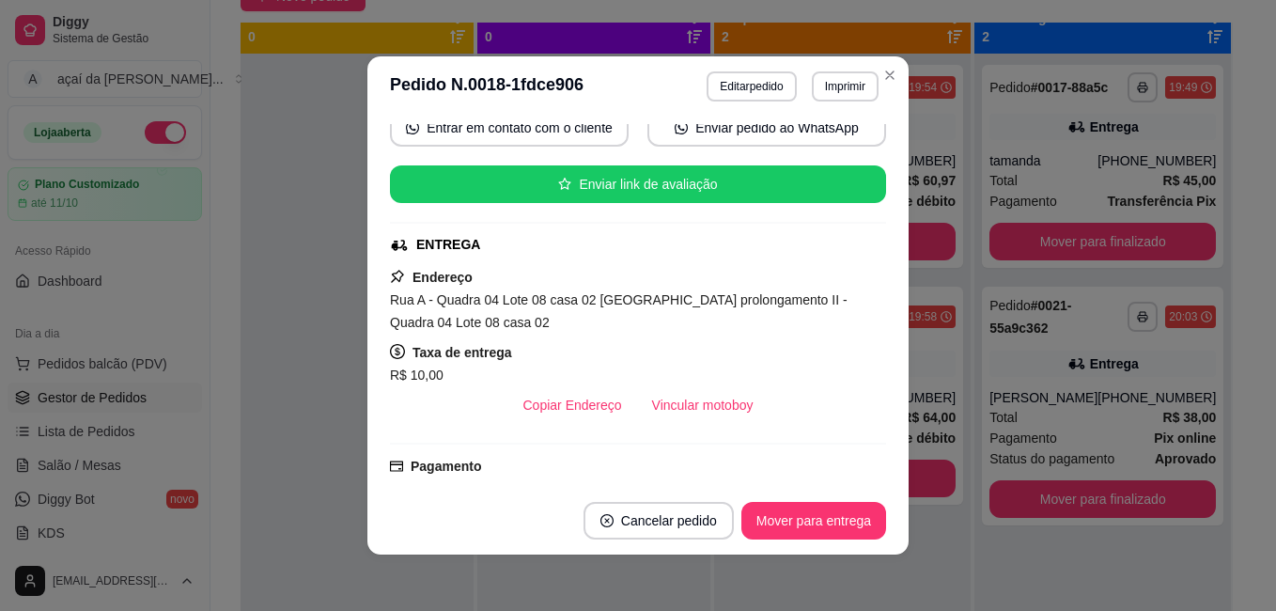
scroll to position [313, 0]
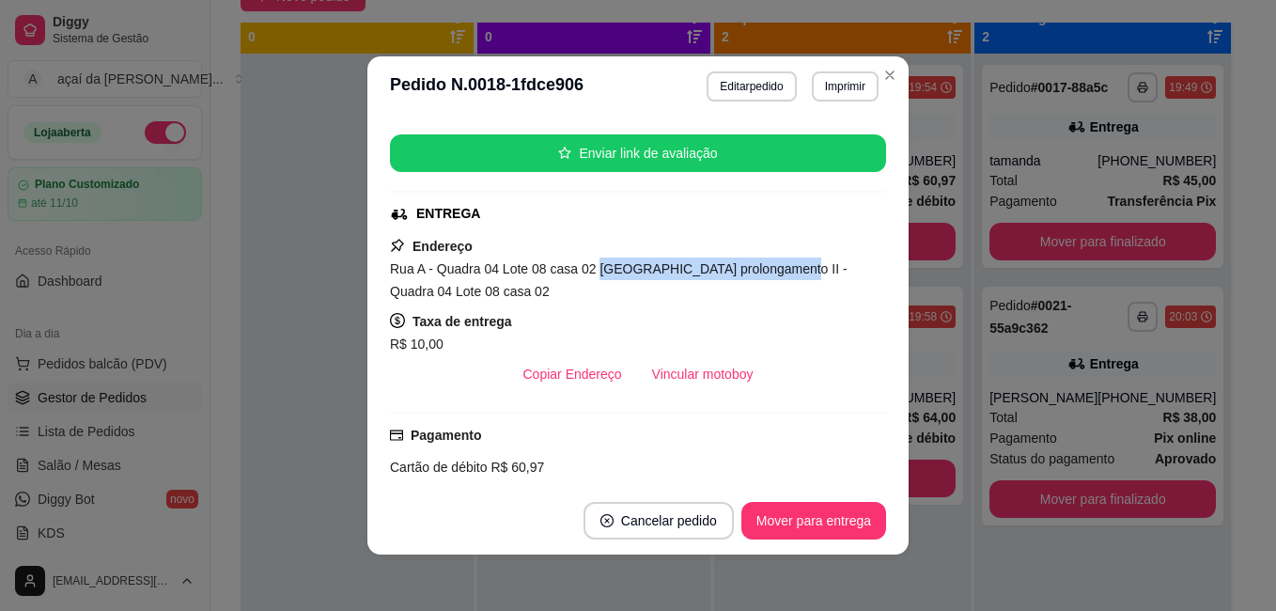
drag, startPoint x: 590, startPoint y: 271, endPoint x: 767, endPoint y: 279, distance: 176.9
click at [767, 279] on div "Rua A - Quadra 04 Lote 08 casa 02 [GEOGRAPHIC_DATA] prolongamento II - Quadra 0…" at bounding box center [638, 280] width 496 height 45
drag, startPoint x: 767, startPoint y: 279, endPoint x: 715, endPoint y: 263, distance: 54.1
copy span "vila Mariana prolongamento II"
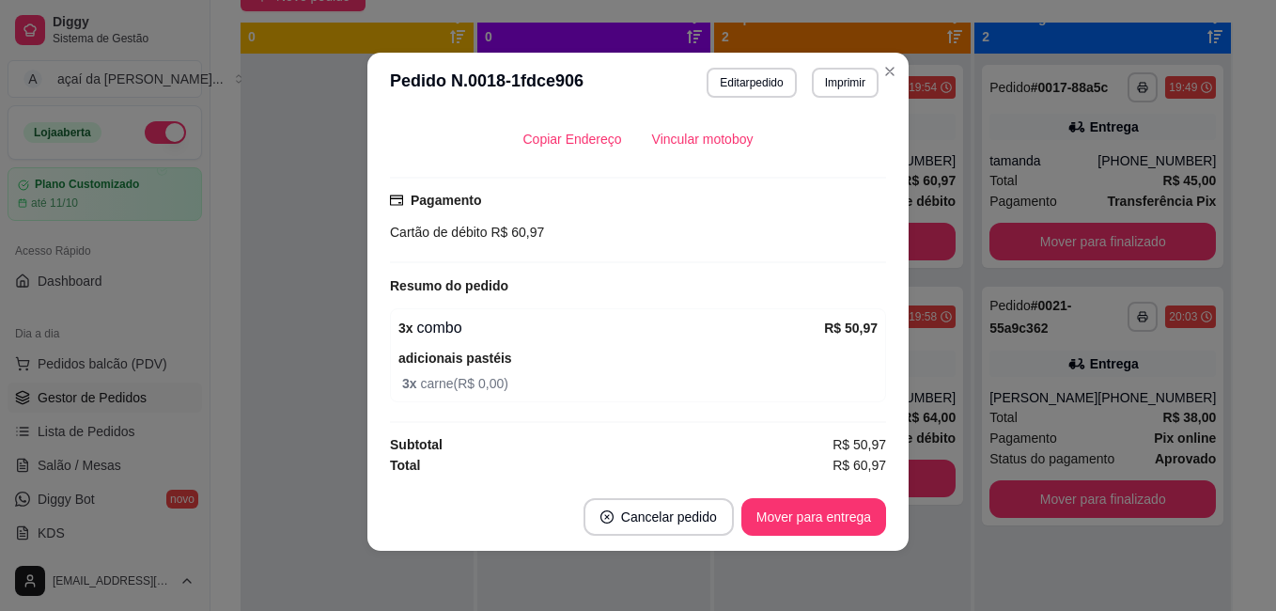
scroll to position [453, 0]
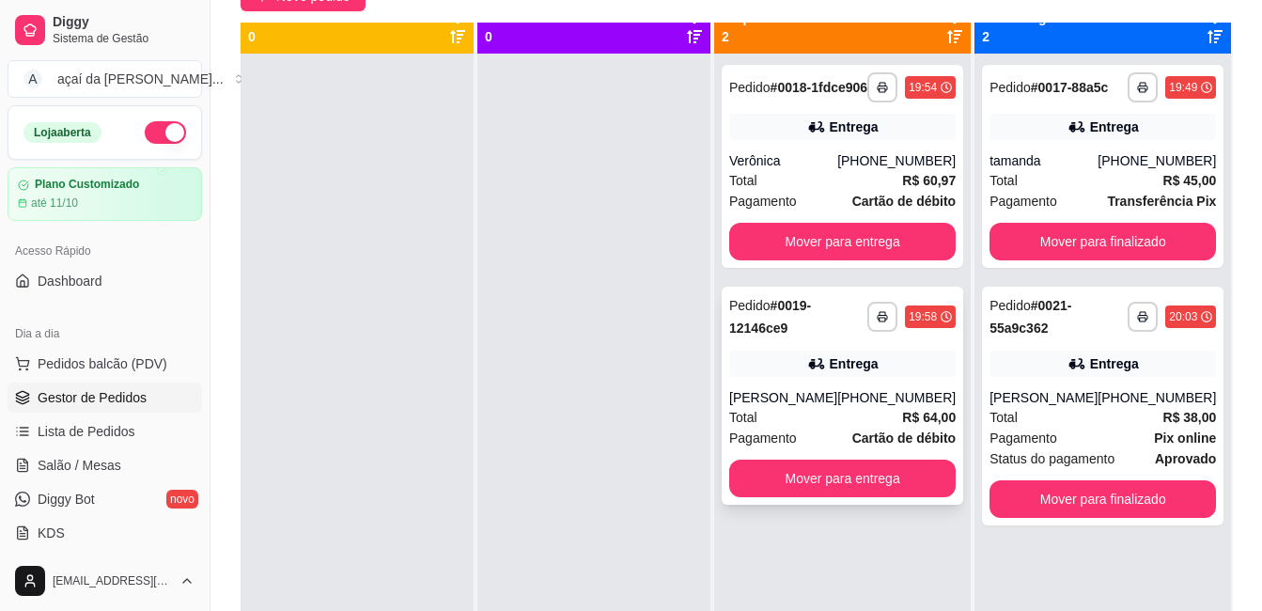
click at [775, 428] on div "Total R$ 64,00" at bounding box center [842, 417] width 226 height 21
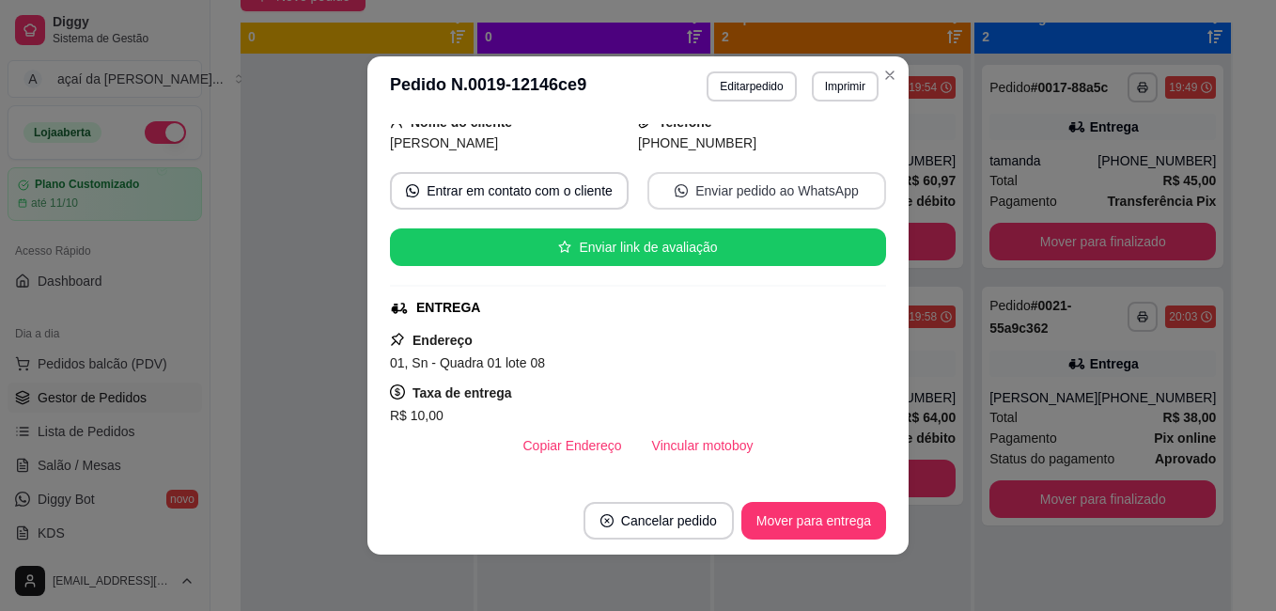
scroll to position [94, 0]
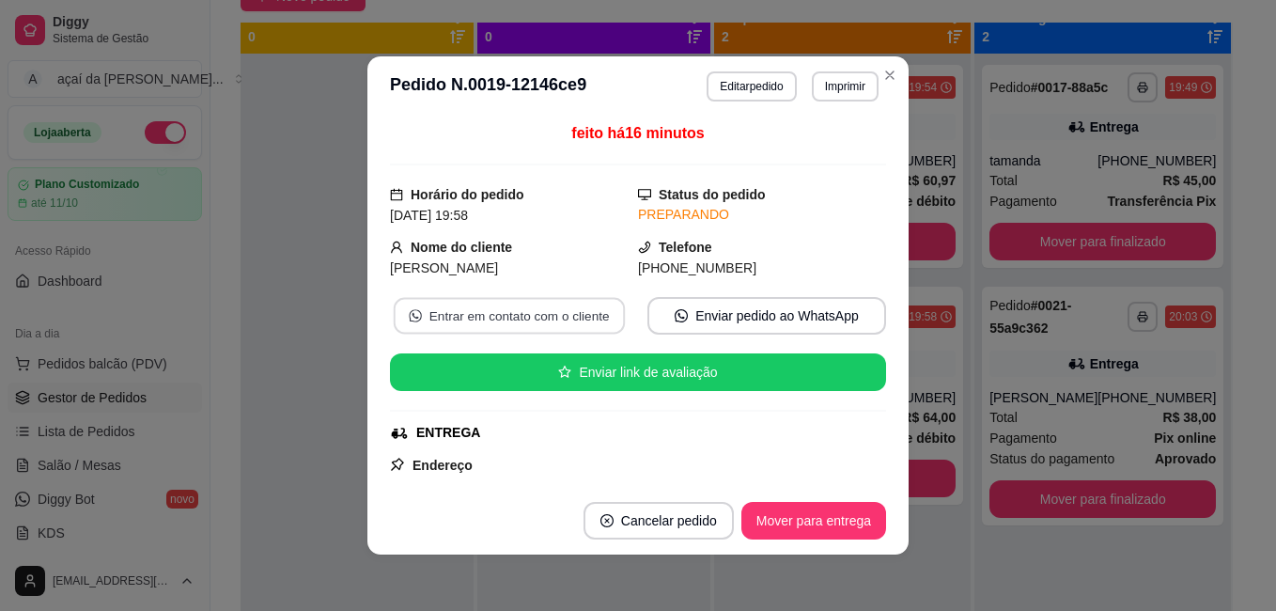
click at [488, 310] on button "Entrar em contato com o cliente" at bounding box center [509, 316] width 231 height 37
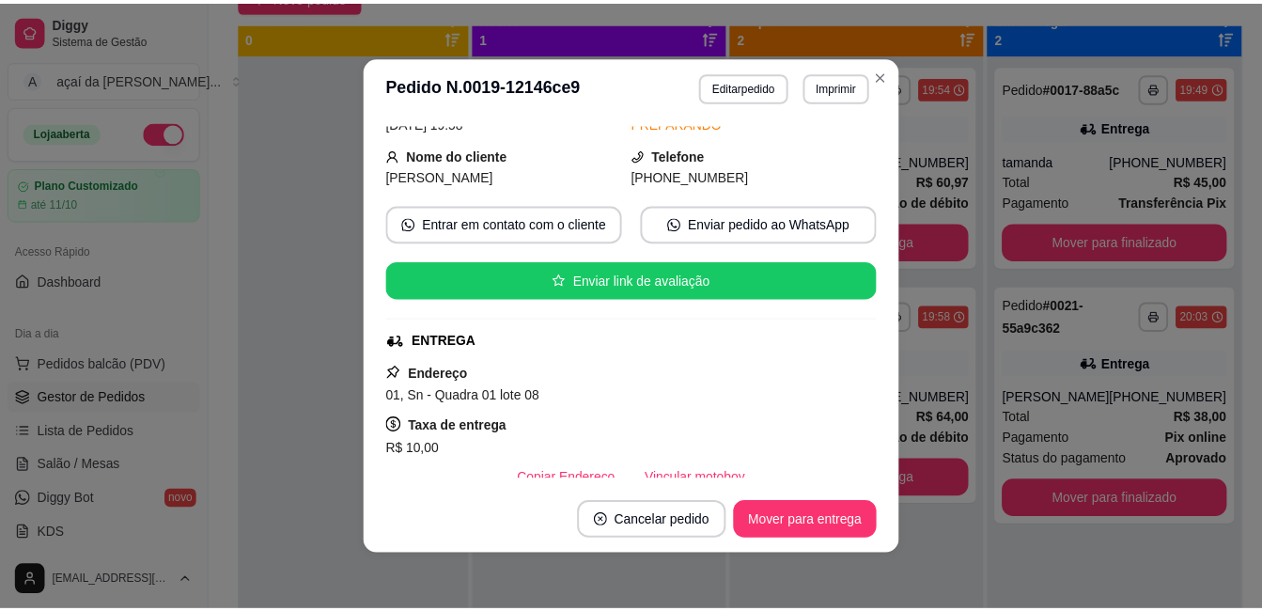
scroll to position [2, 0]
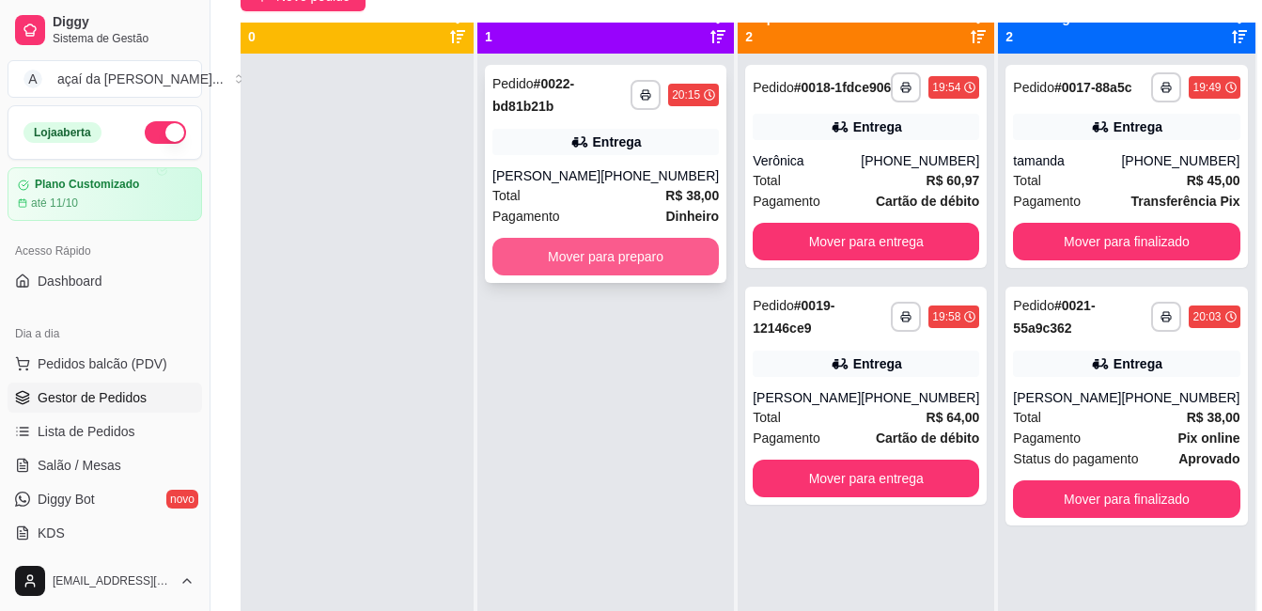
click at [594, 275] on button "Mover para preparo" at bounding box center [605, 257] width 226 height 38
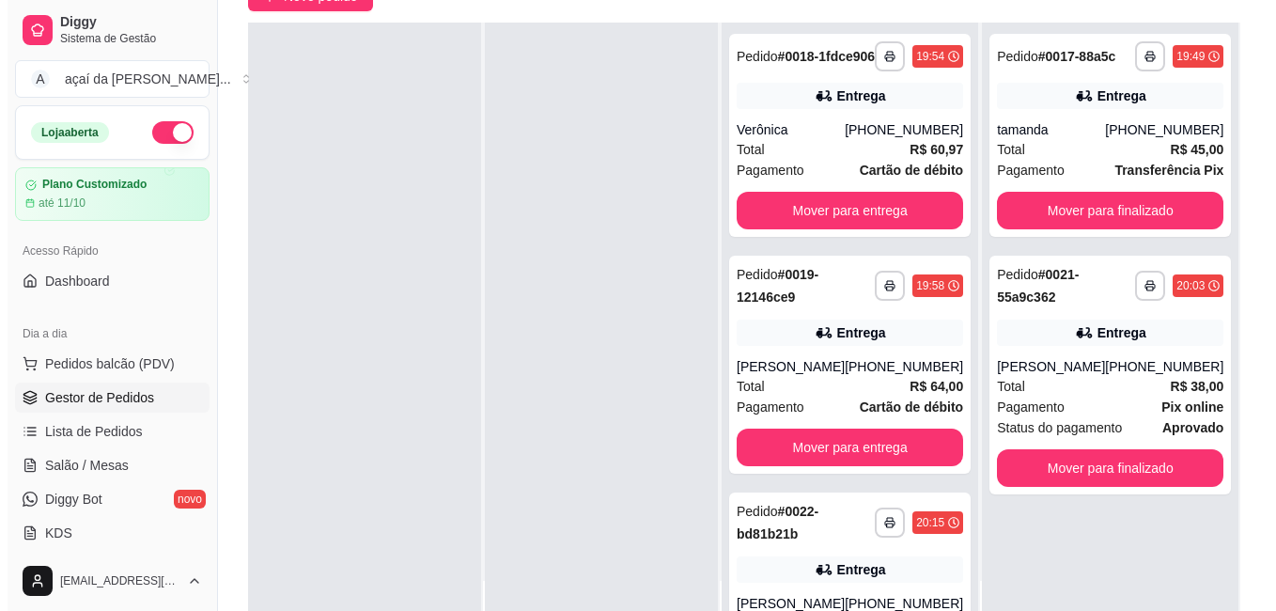
scroll to position [220, 0]
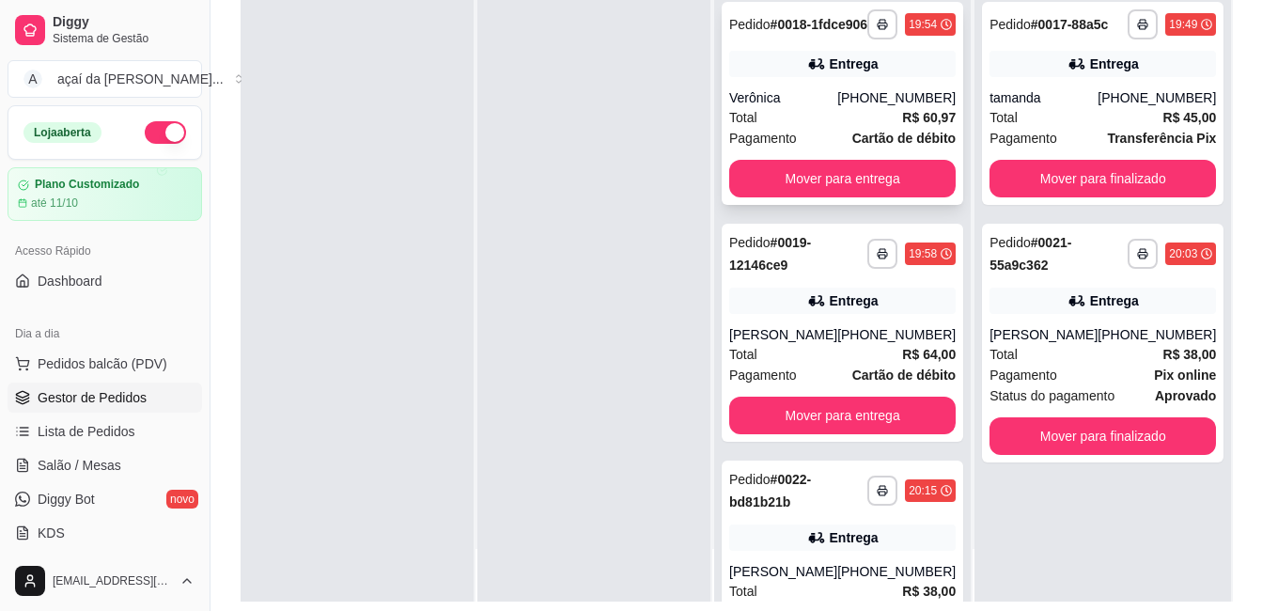
click at [859, 116] on div "**********" at bounding box center [843, 103] width 242 height 203
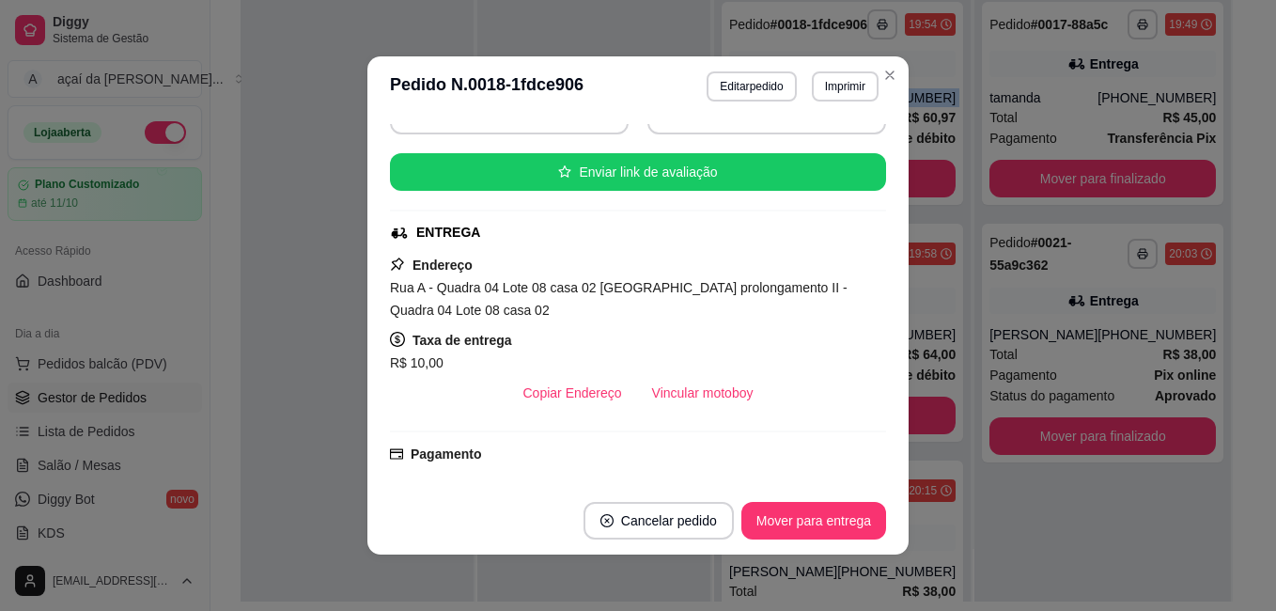
scroll to position [388, 0]
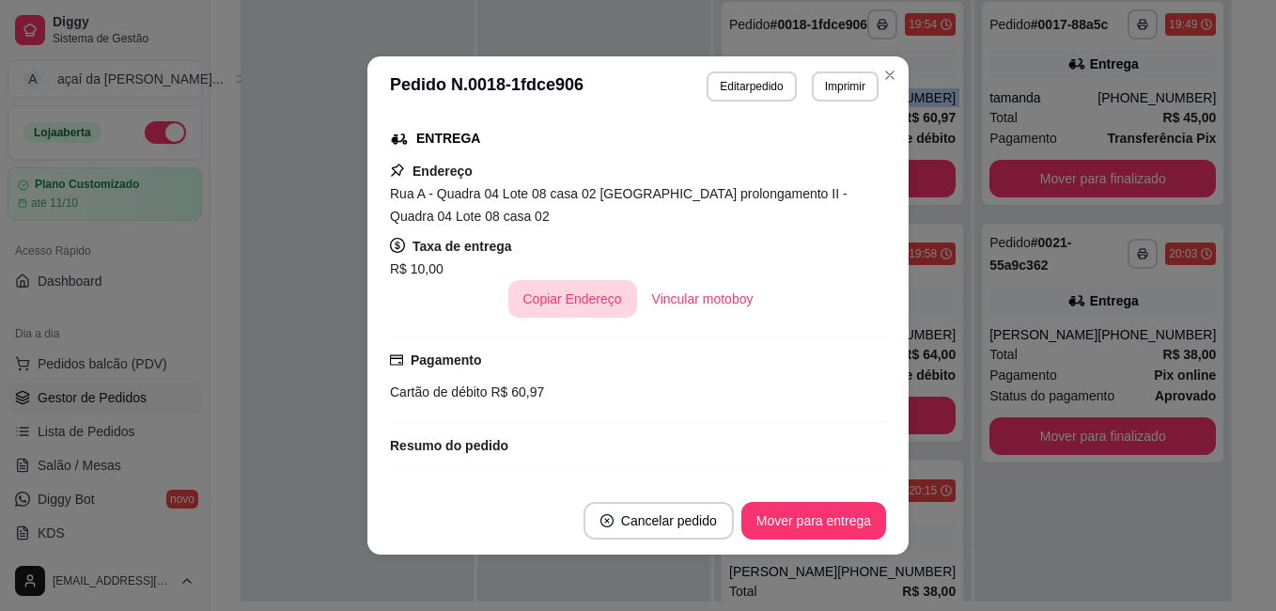
click at [552, 304] on button "Copiar Endereço" at bounding box center [572, 299] width 129 height 38
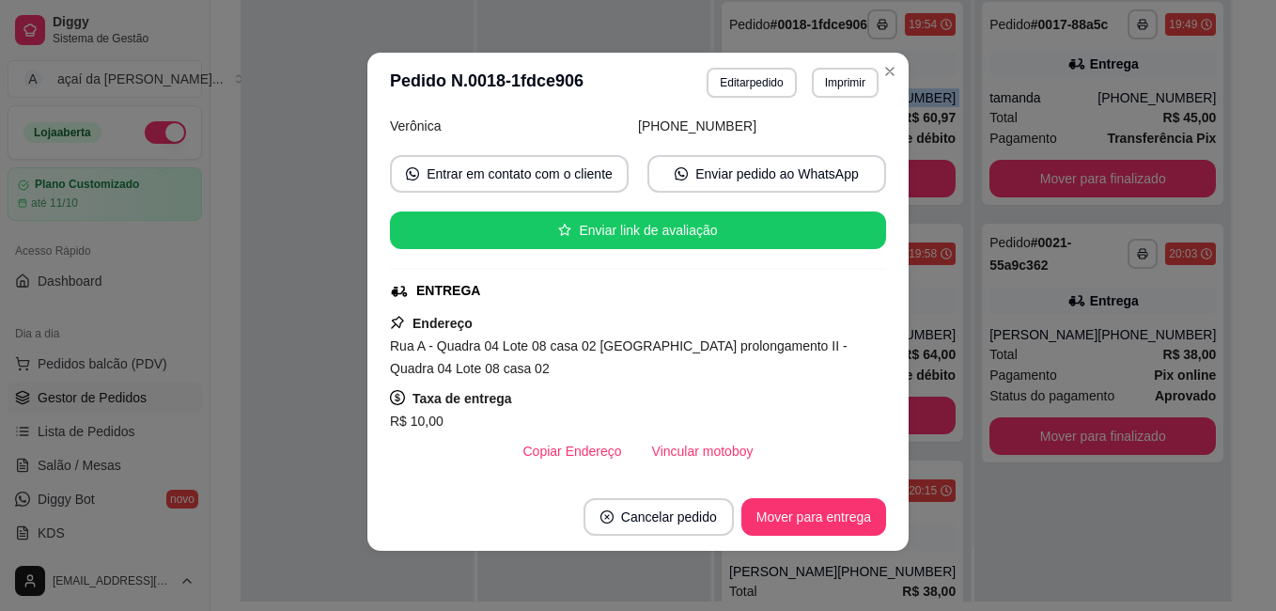
scroll to position [75, 0]
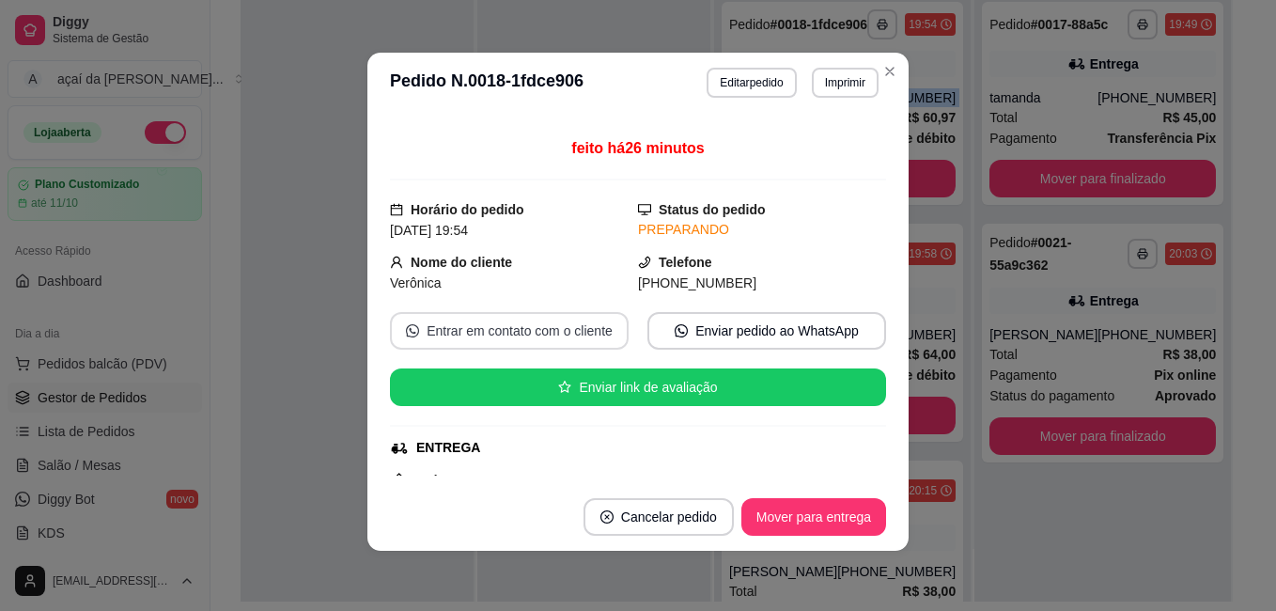
click at [589, 327] on button "Entrar em contato com o cliente" at bounding box center [509, 331] width 239 height 38
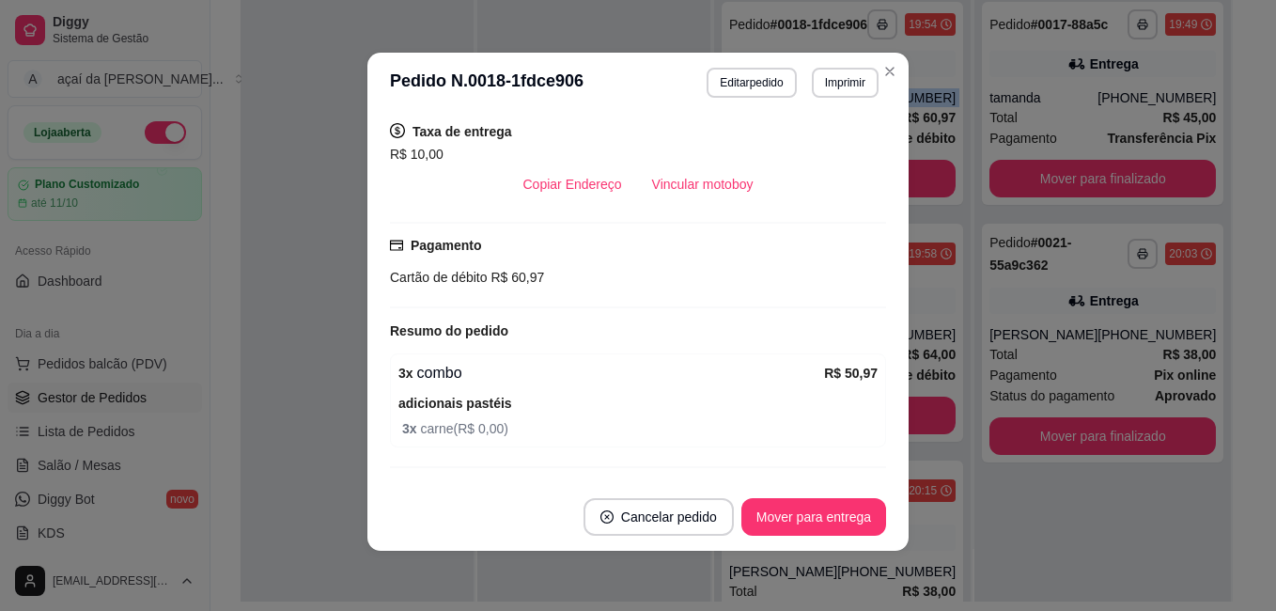
scroll to position [453, 0]
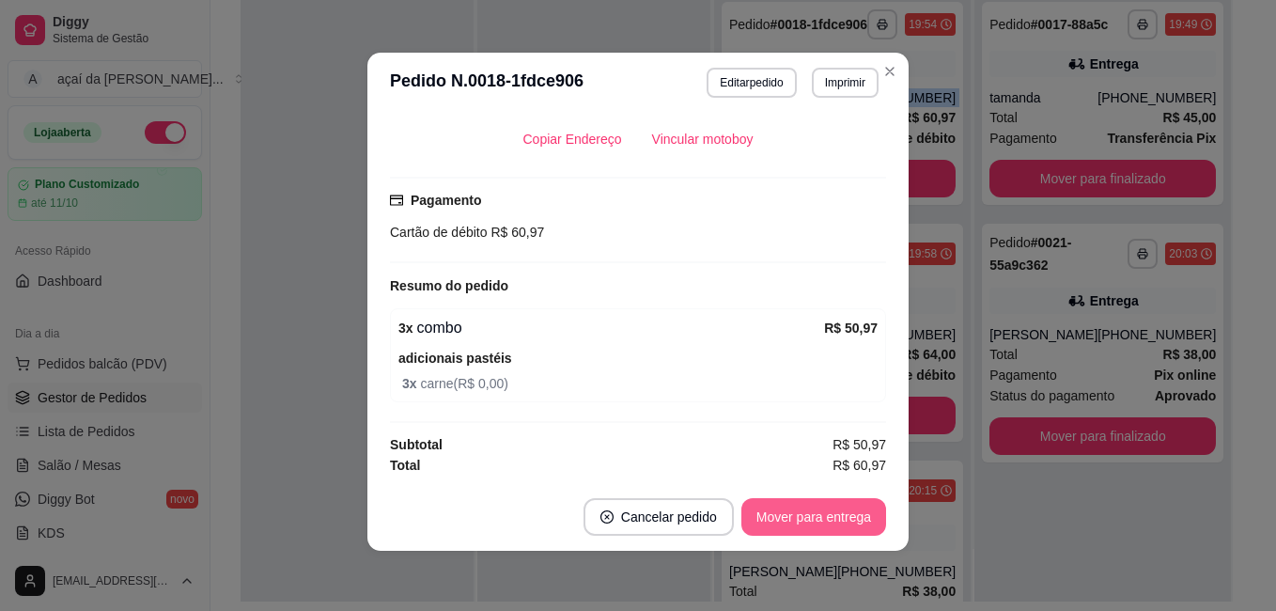
click at [875, 519] on button "Mover para entrega" at bounding box center [814, 517] width 145 height 38
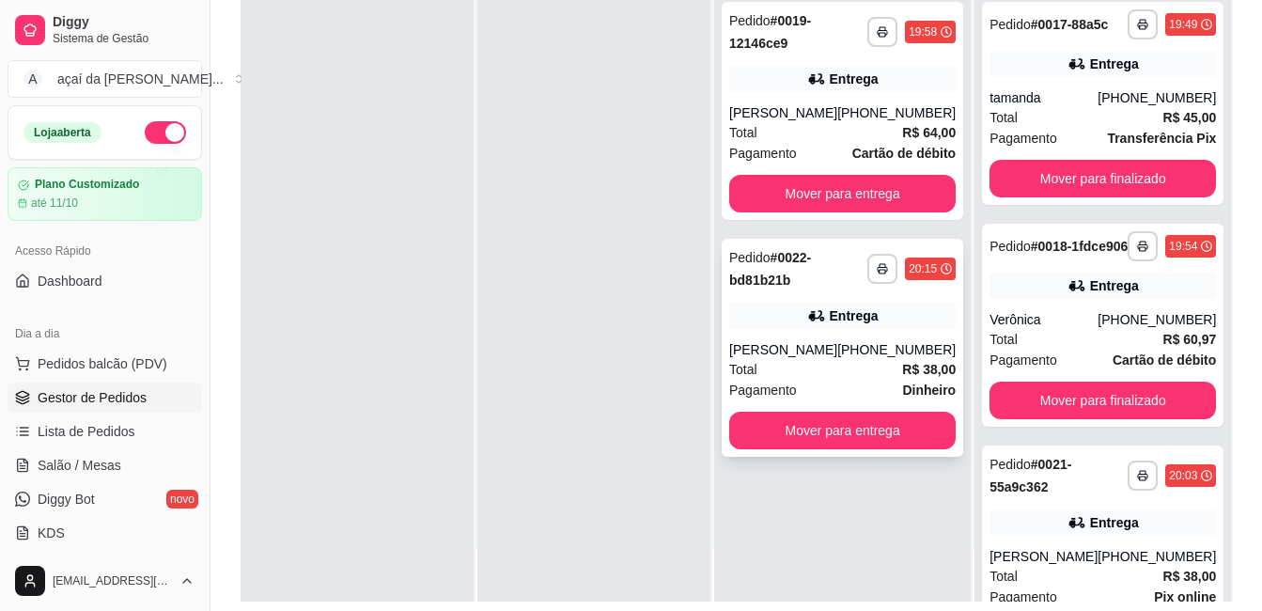
click at [835, 351] on div "**********" at bounding box center [843, 348] width 242 height 218
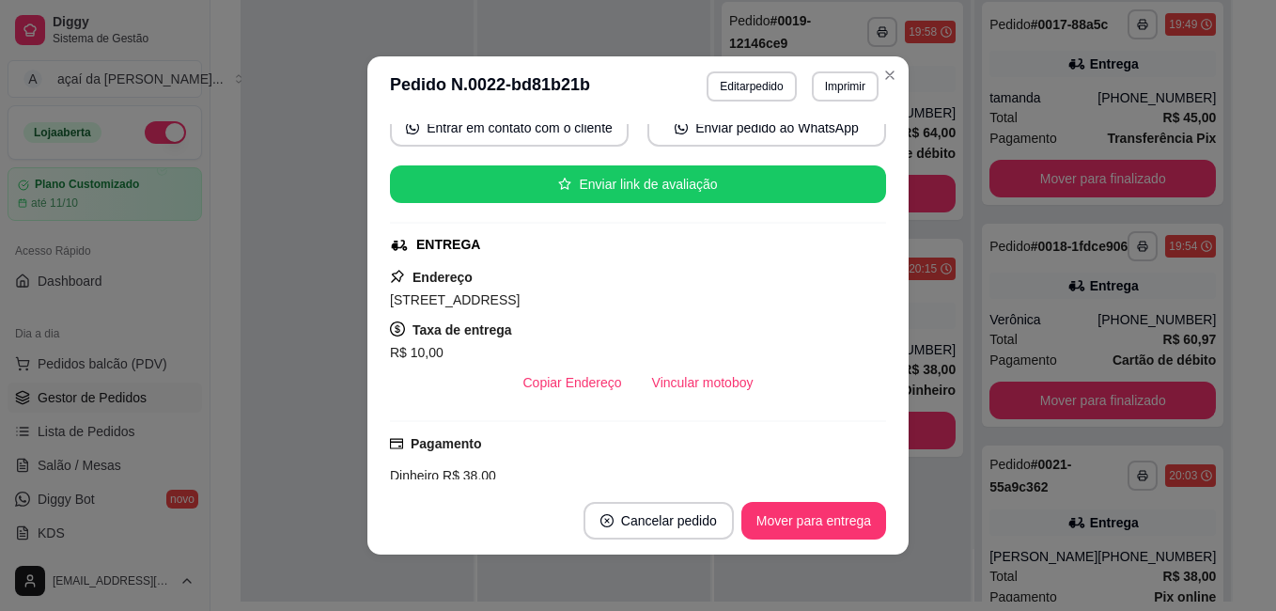
scroll to position [313, 0]
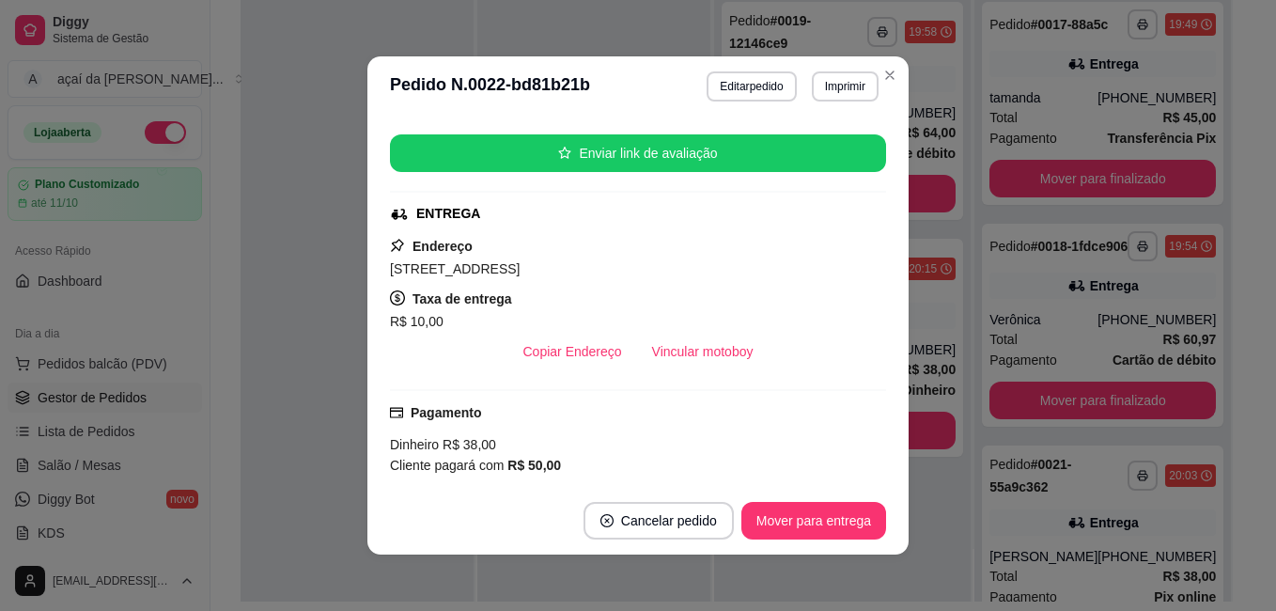
drag, startPoint x: 585, startPoint y: 264, endPoint x: 670, endPoint y: 273, distance: 85.1
click at [520, 273] on span "[STREET_ADDRESS]" at bounding box center [455, 268] width 130 height 15
drag, startPoint x: 670, startPoint y: 273, endPoint x: 637, endPoint y: 273, distance: 32.9
copy span "Monte Sião , S"
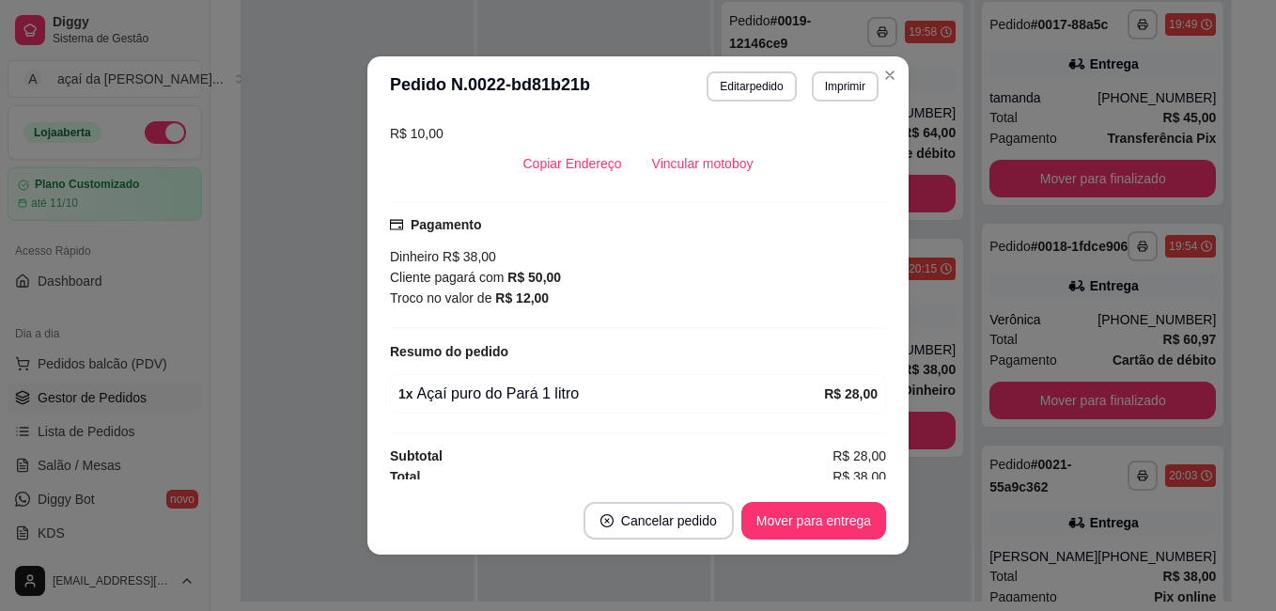
scroll to position [509, 0]
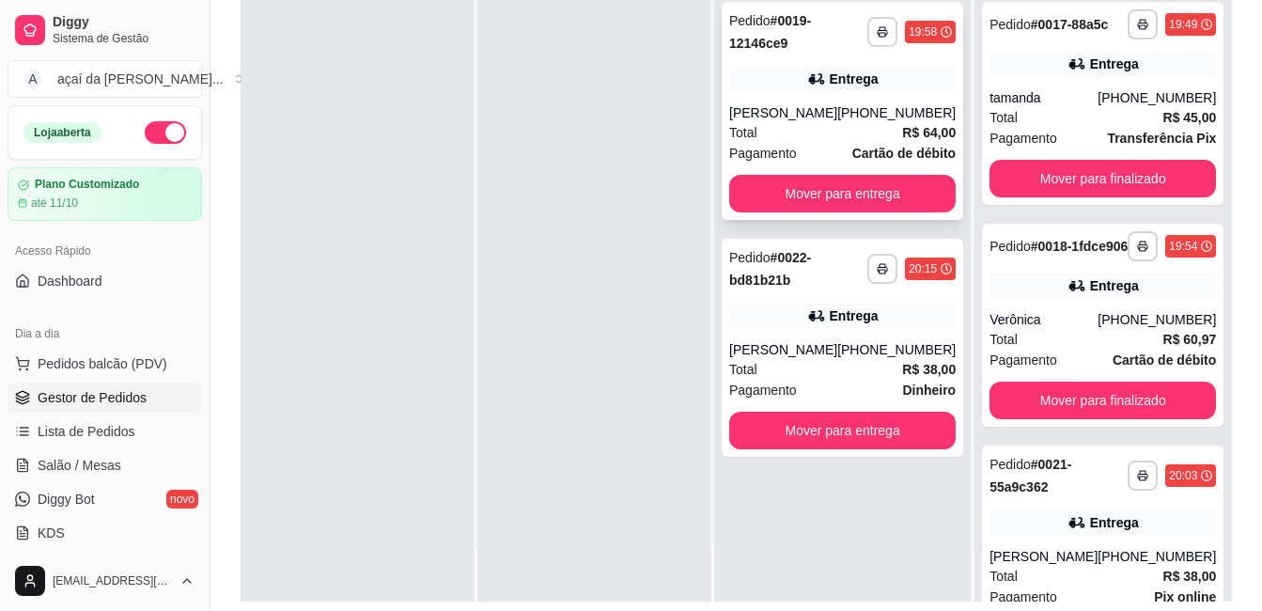
click at [837, 119] on div "[PERSON_NAME]" at bounding box center [783, 112] width 108 height 19
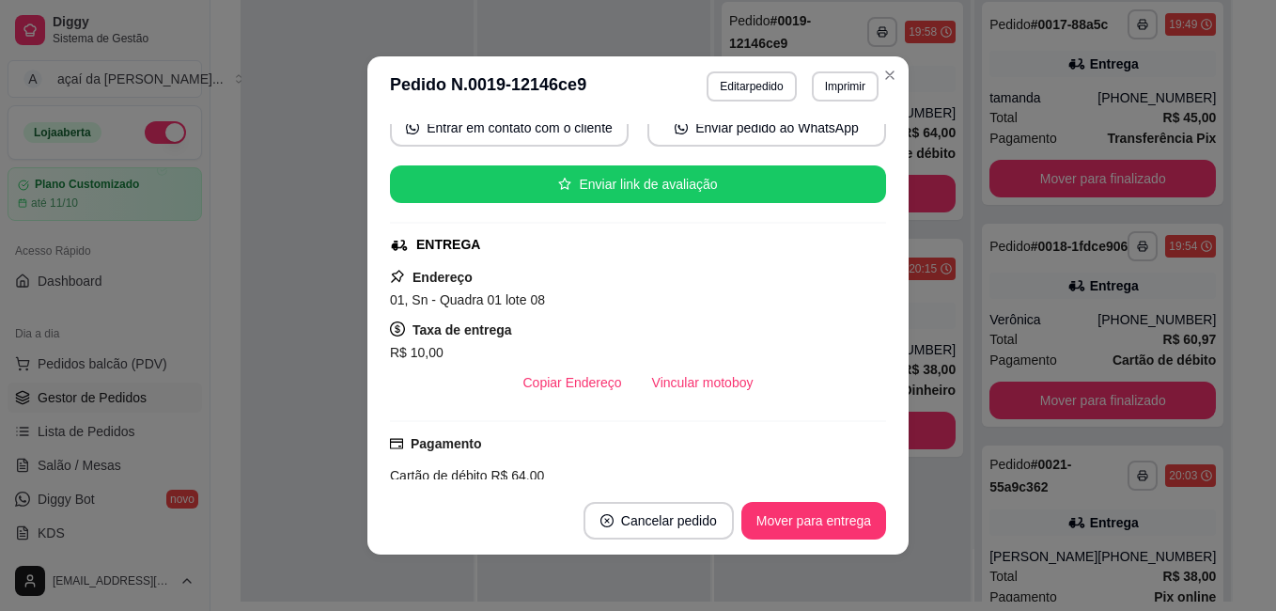
scroll to position [125, 0]
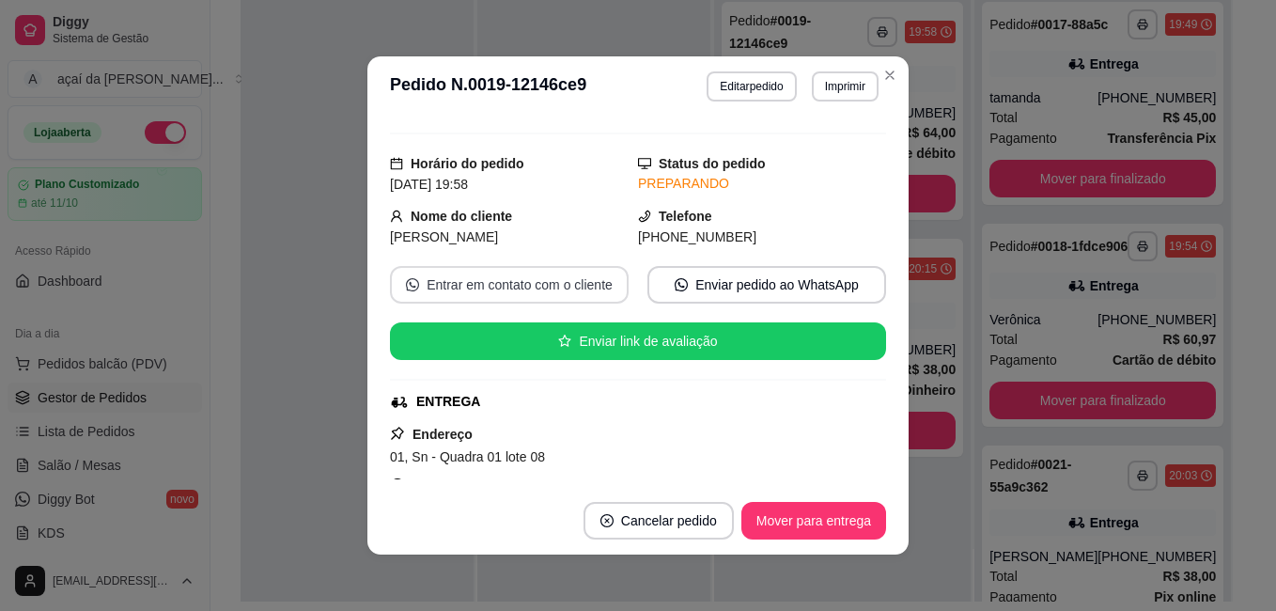
click at [509, 279] on button "Entrar em contato com o cliente" at bounding box center [509, 285] width 239 height 38
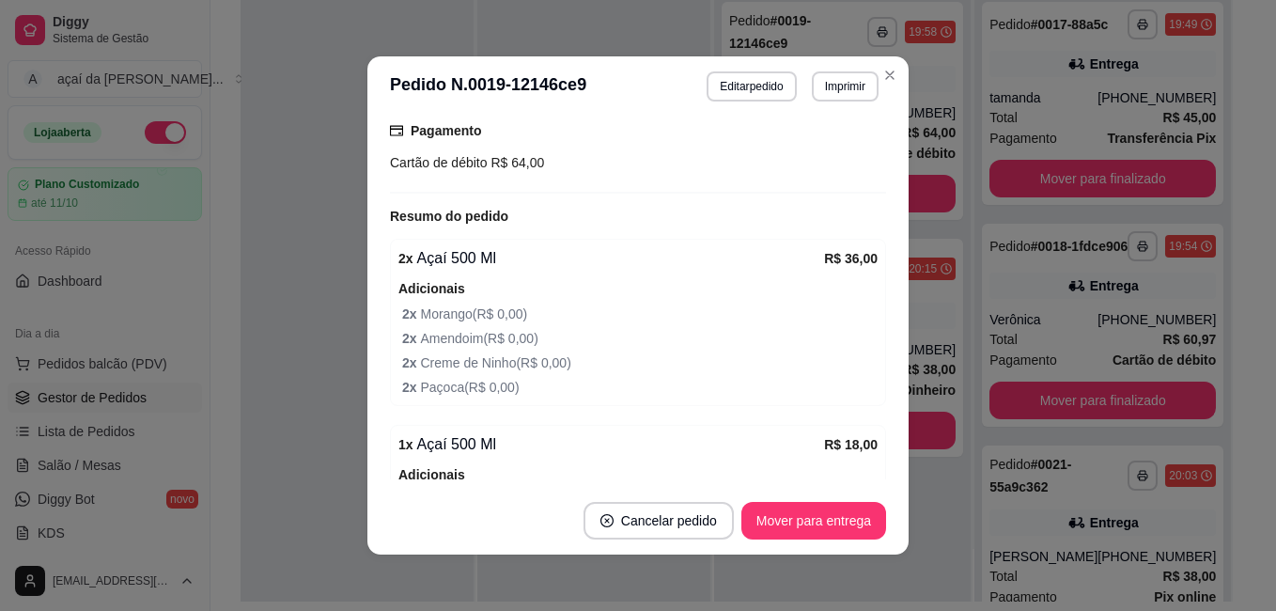
scroll to position [347, 0]
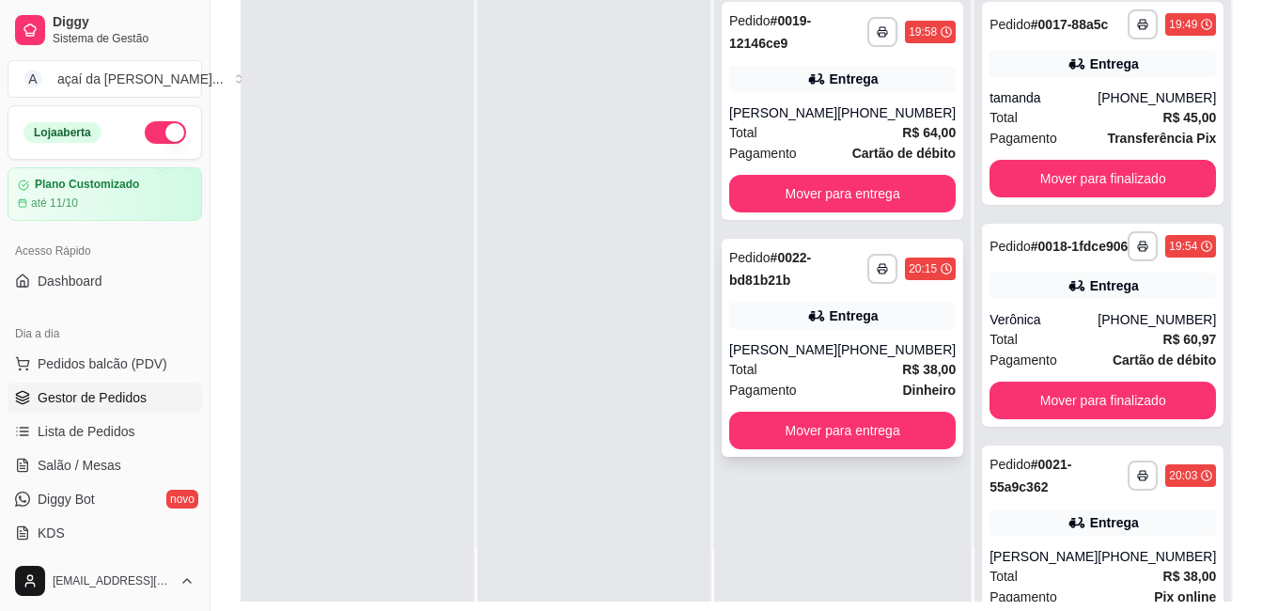
click at [826, 325] on icon at bounding box center [816, 315] width 19 height 19
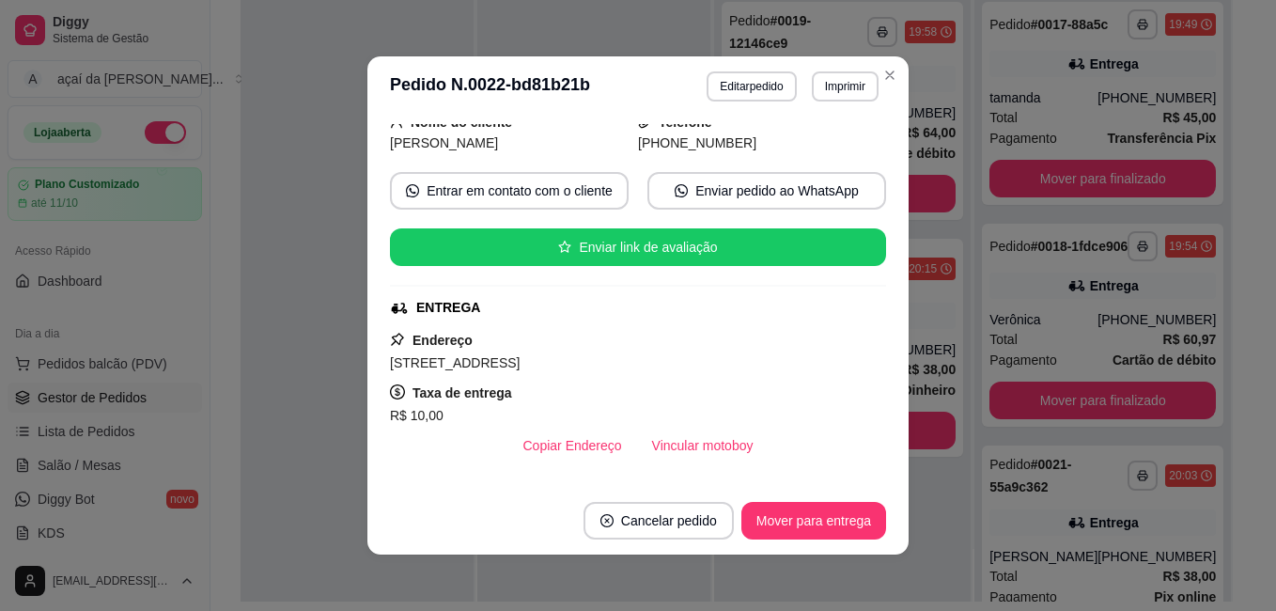
scroll to position [251, 0]
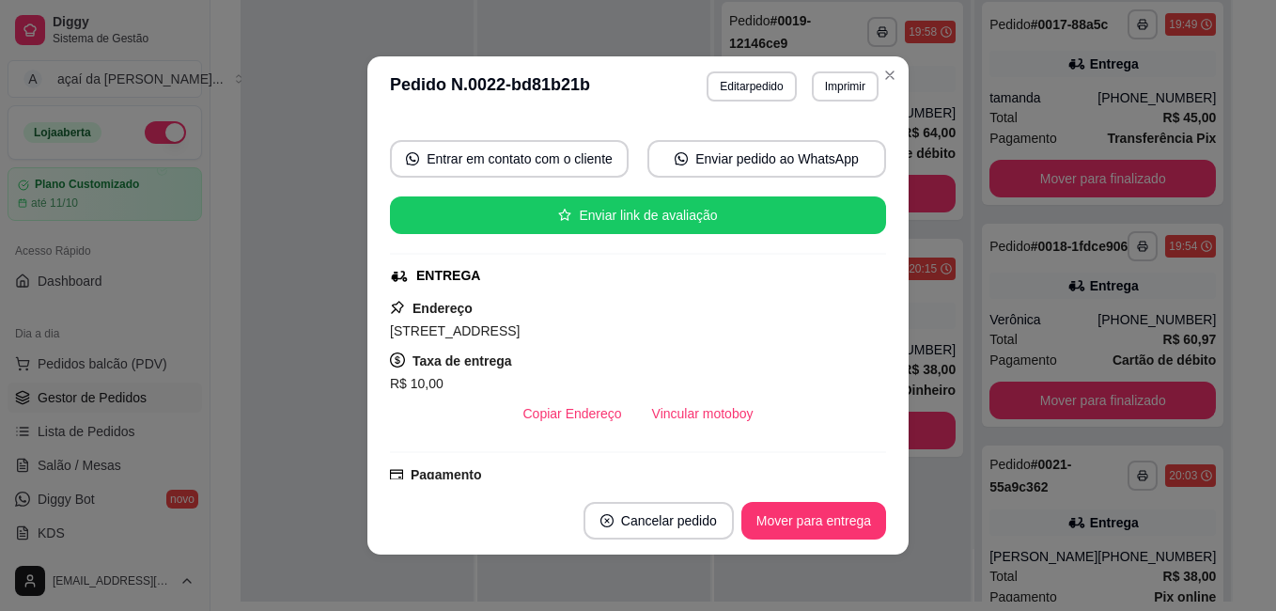
drag, startPoint x: 582, startPoint y: 331, endPoint x: 642, endPoint y: 324, distance: 60.5
drag, startPoint x: 642, startPoint y: 324, endPoint x: 599, endPoint y: 334, distance: 44.2
click at [520, 338] on span "[STREET_ADDRESS]" at bounding box center [455, 330] width 130 height 15
drag, startPoint x: 583, startPoint y: 332, endPoint x: 641, endPoint y: 336, distance: 58.5
drag, startPoint x: 641, startPoint y: 336, endPoint x: 590, endPoint y: 334, distance: 50.8
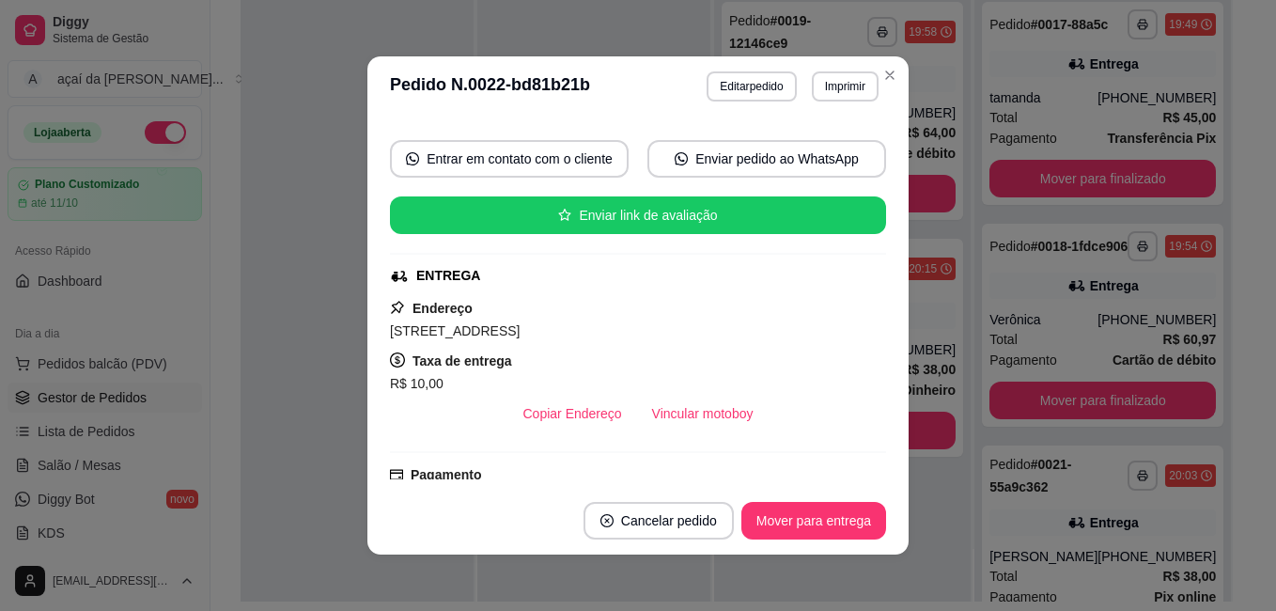
click at [520, 334] on span "[STREET_ADDRESS]" at bounding box center [455, 330] width 130 height 15
drag, startPoint x: 588, startPoint y: 333, endPoint x: 647, endPoint y: 332, distance: 58.3
click at [520, 332] on span "[STREET_ADDRESS]" at bounding box center [455, 330] width 130 height 15
drag, startPoint x: 647, startPoint y: 332, endPoint x: 609, endPoint y: 322, distance: 38.7
copy span "Monte Sião"
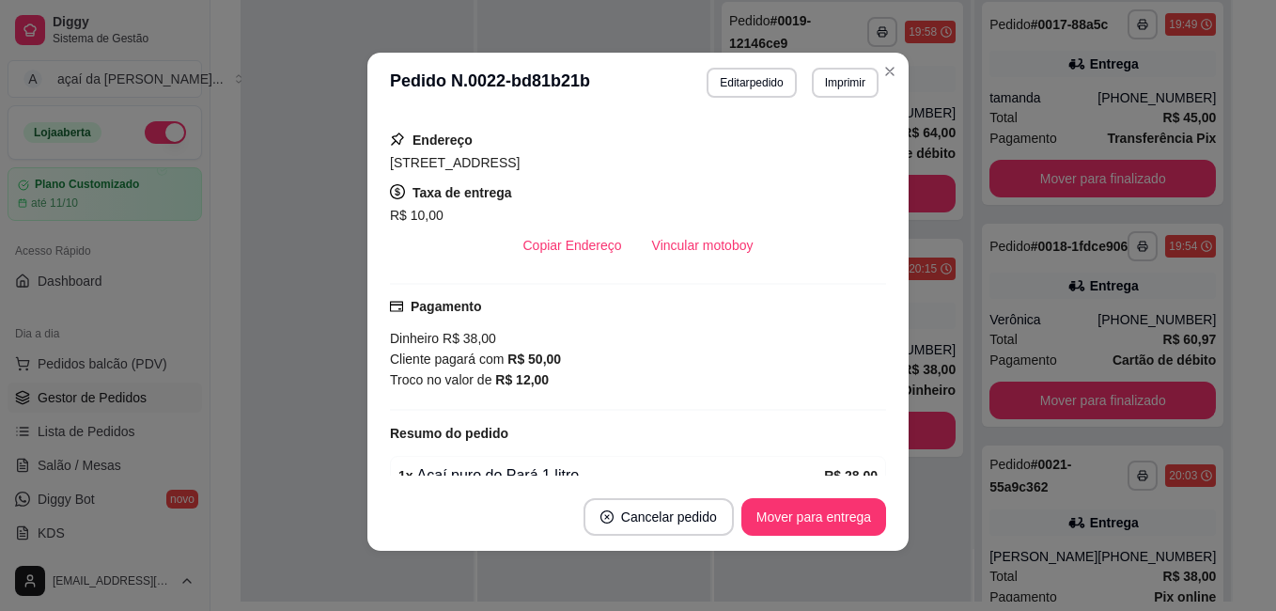
scroll to position [292, 0]
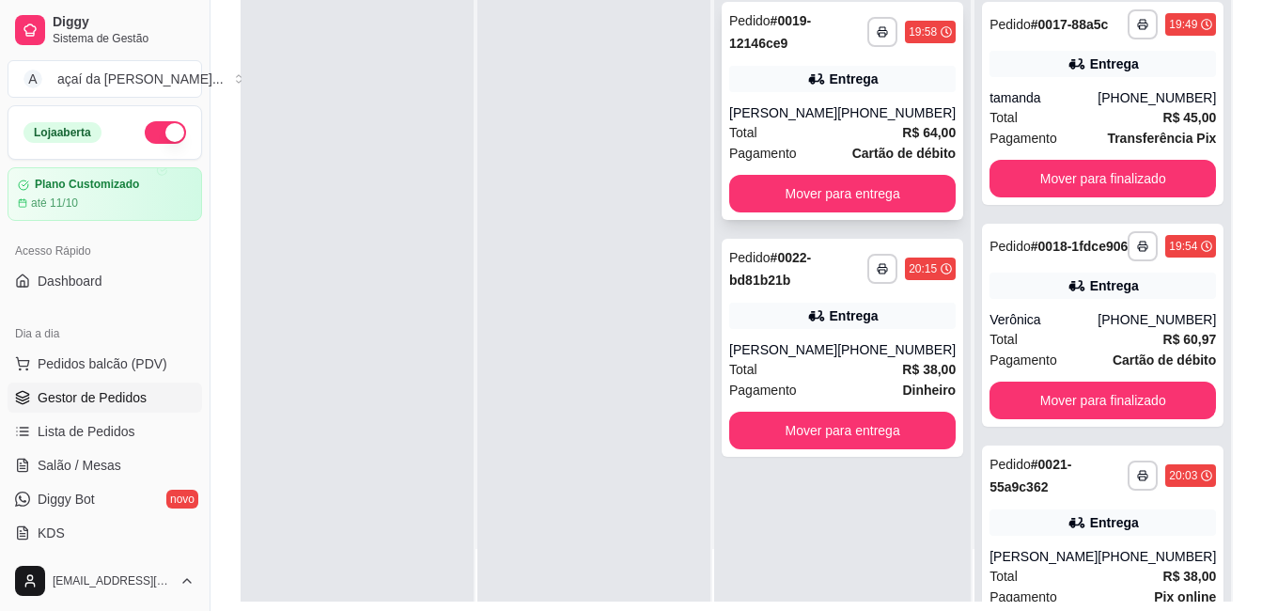
click at [866, 115] on div "[PHONE_NUMBER]" at bounding box center [896, 112] width 118 height 19
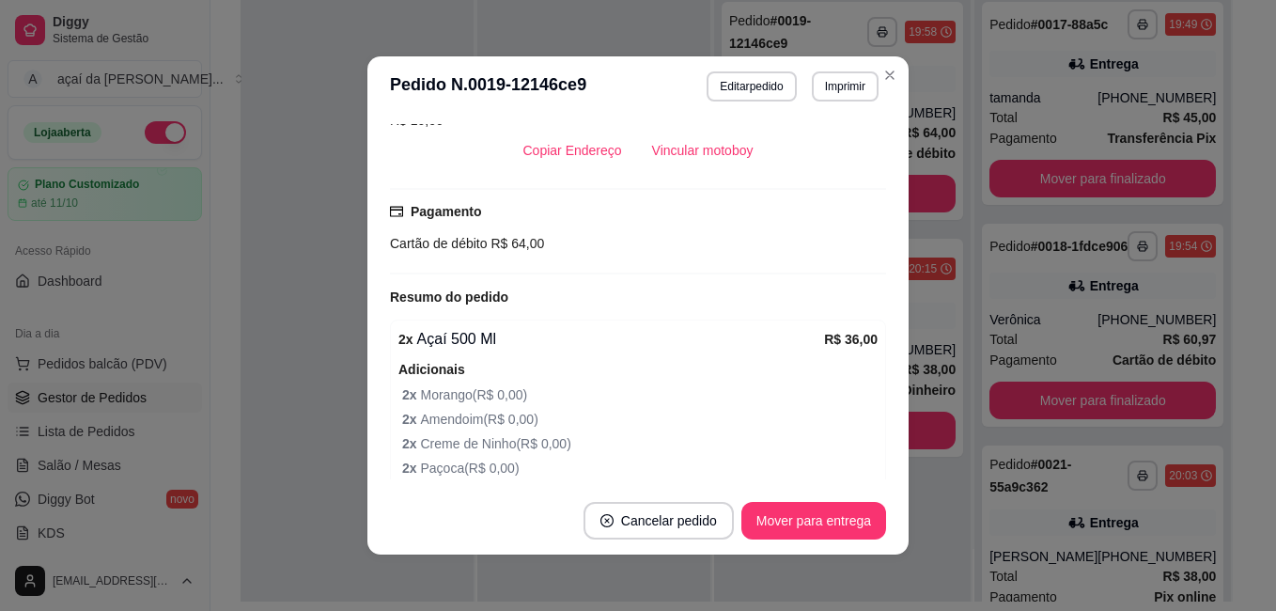
scroll to position [420, 0]
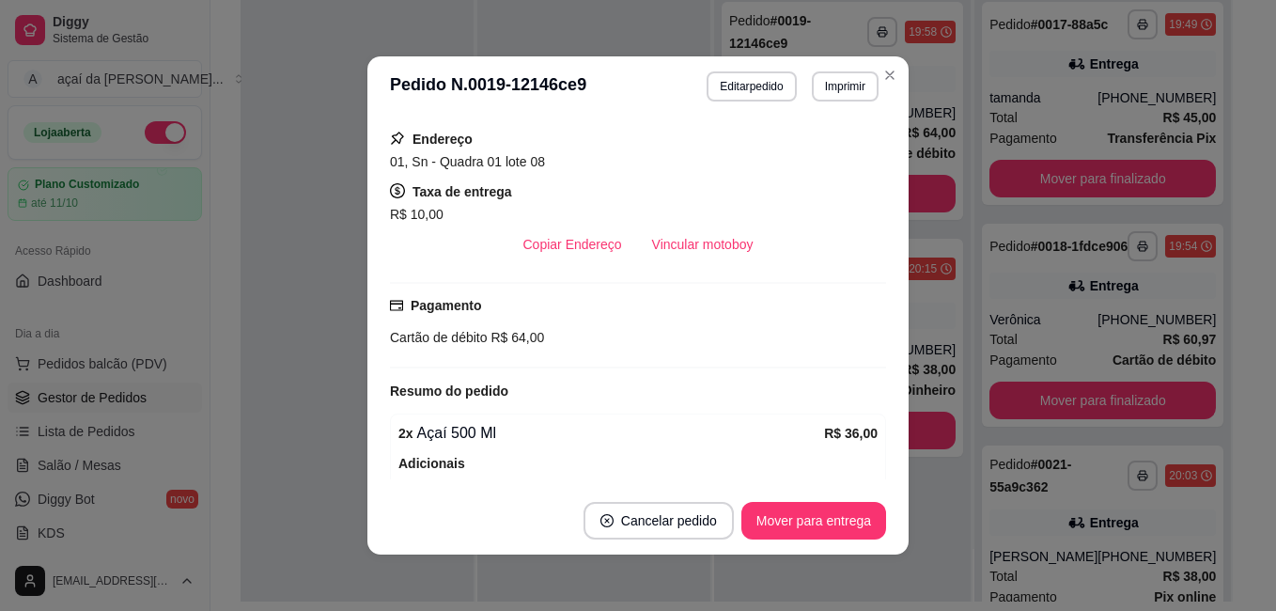
drag, startPoint x: 385, startPoint y: 333, endPoint x: 460, endPoint y: 348, distance: 75.8
drag, startPoint x: 460, startPoint y: 348, endPoint x: 483, endPoint y: 384, distance: 43.5
drag, startPoint x: 483, startPoint y: 384, endPoint x: 365, endPoint y: 349, distance: 123.7
click at [367, 352] on div "Solicite um entregador do iFood Sujeito a disponibilidade da plataforma feito h…" at bounding box center [637, 302] width 541 height 370
drag, startPoint x: 383, startPoint y: 334, endPoint x: 537, endPoint y: 334, distance: 153.2
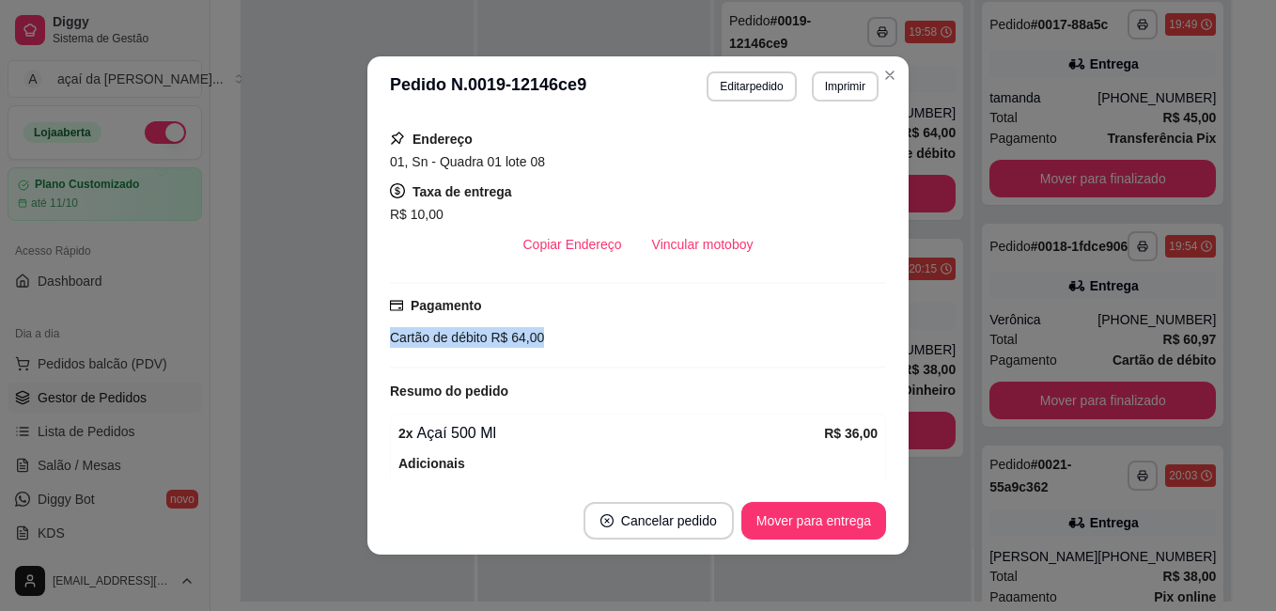
click at [537, 334] on div "Cartão de débito R$ 64,00" at bounding box center [638, 337] width 496 height 21
drag, startPoint x: 537, startPoint y: 334, endPoint x: 516, endPoint y: 330, distance: 21.0
copy div "Cartão de débito R$ 64,00"
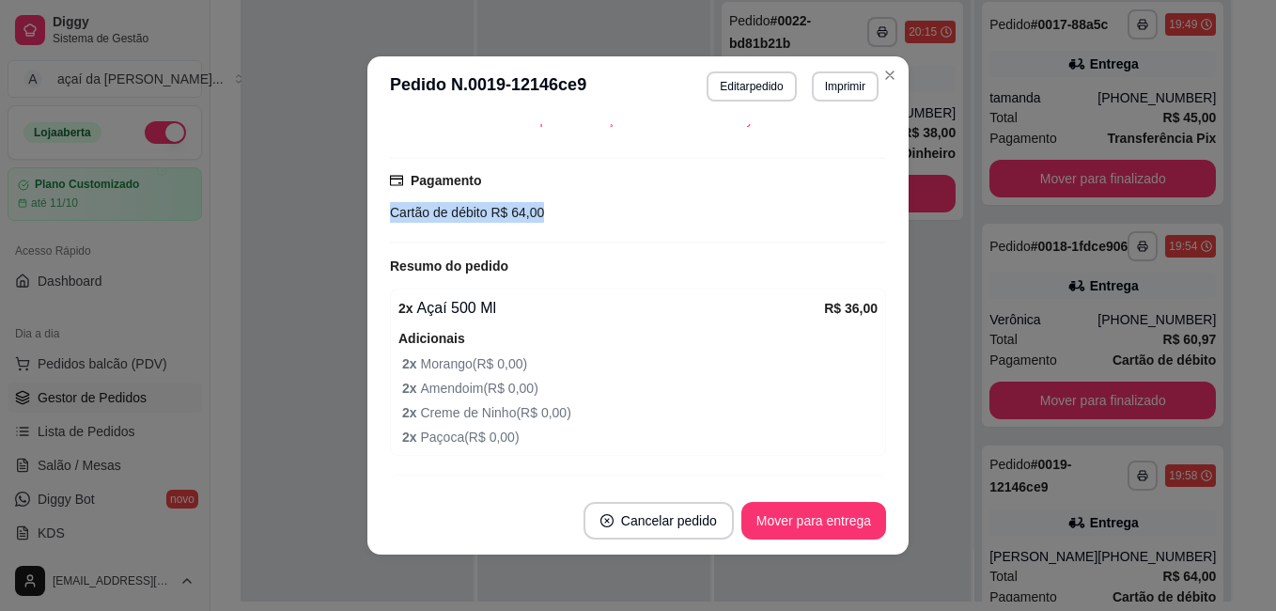
scroll to position [422, 0]
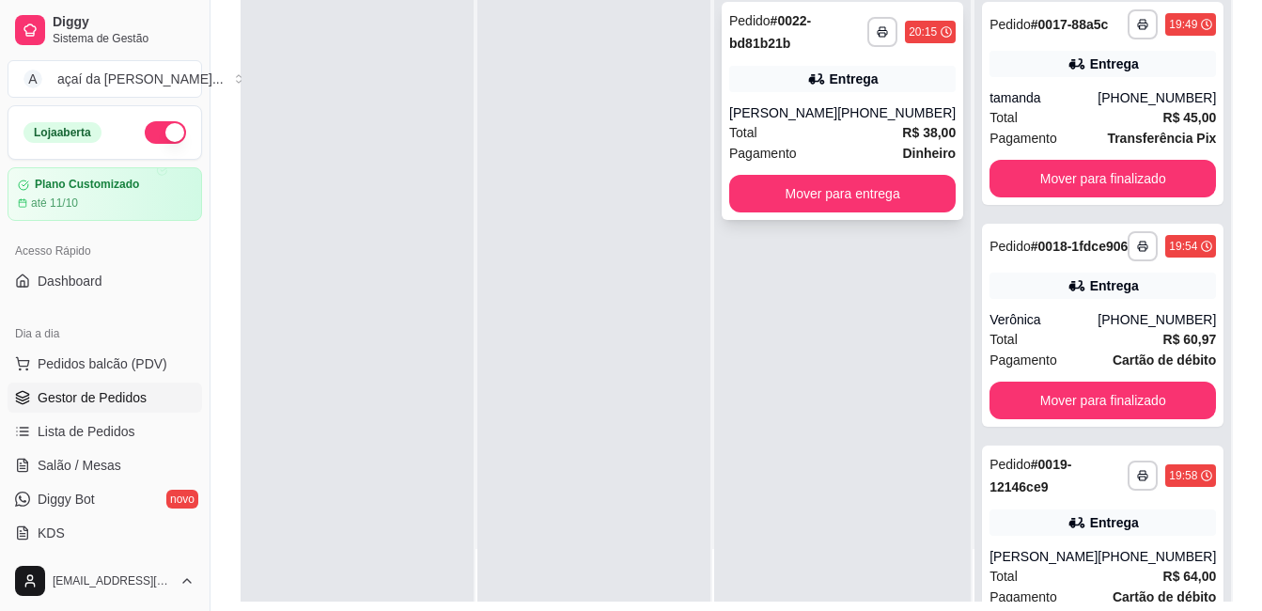
click at [826, 86] on icon at bounding box center [816, 79] width 19 height 19
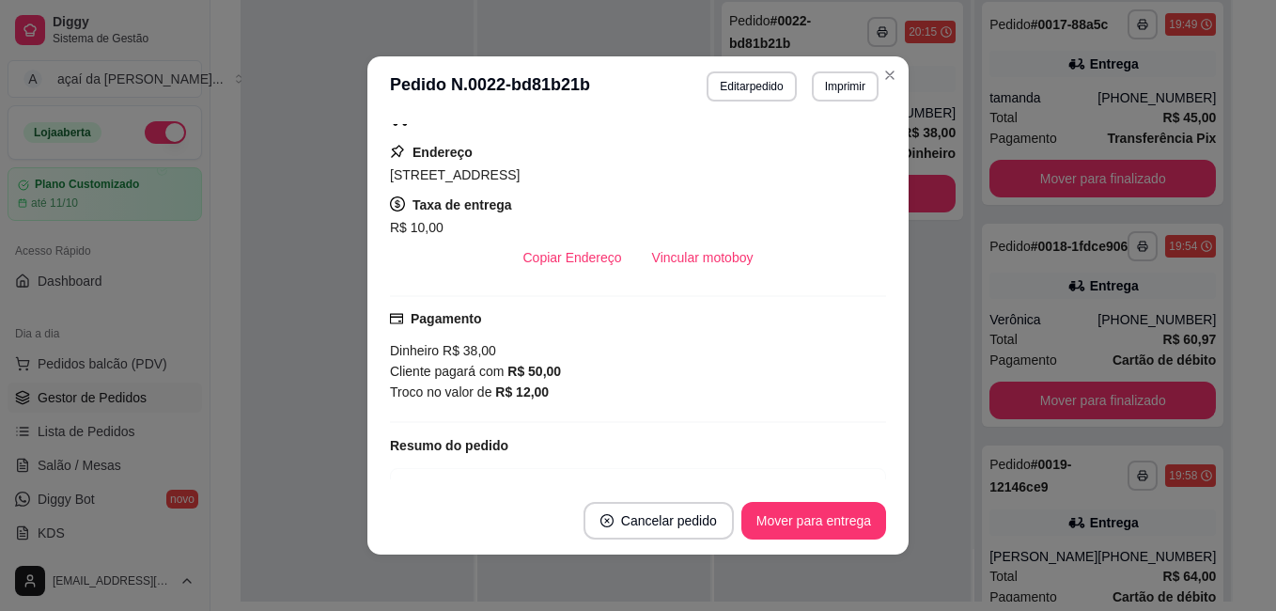
scroll to position [501, 0]
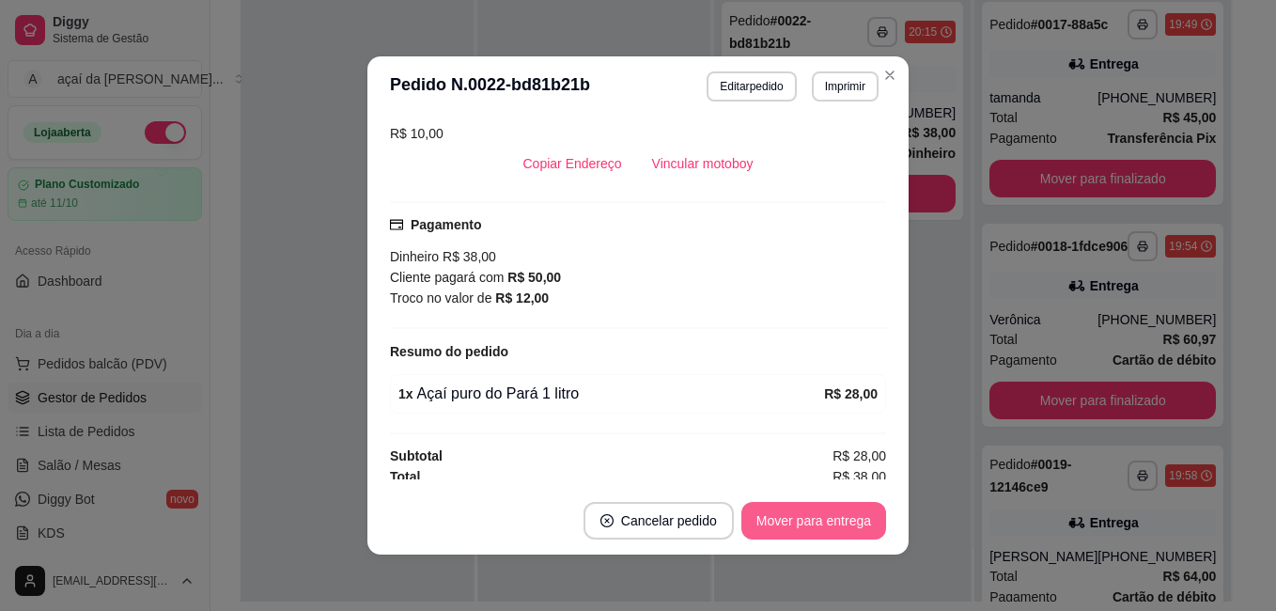
click at [853, 526] on button "Mover para entrega" at bounding box center [814, 521] width 145 height 38
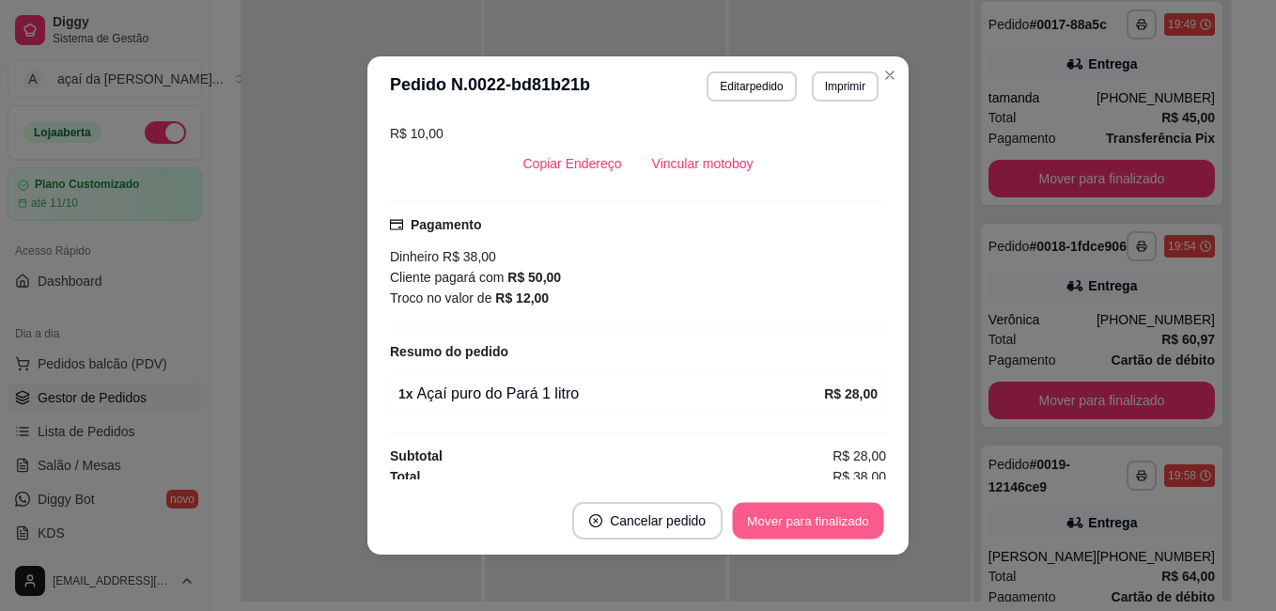
click at [855, 506] on button "Mover para finalizado" at bounding box center [808, 521] width 151 height 37
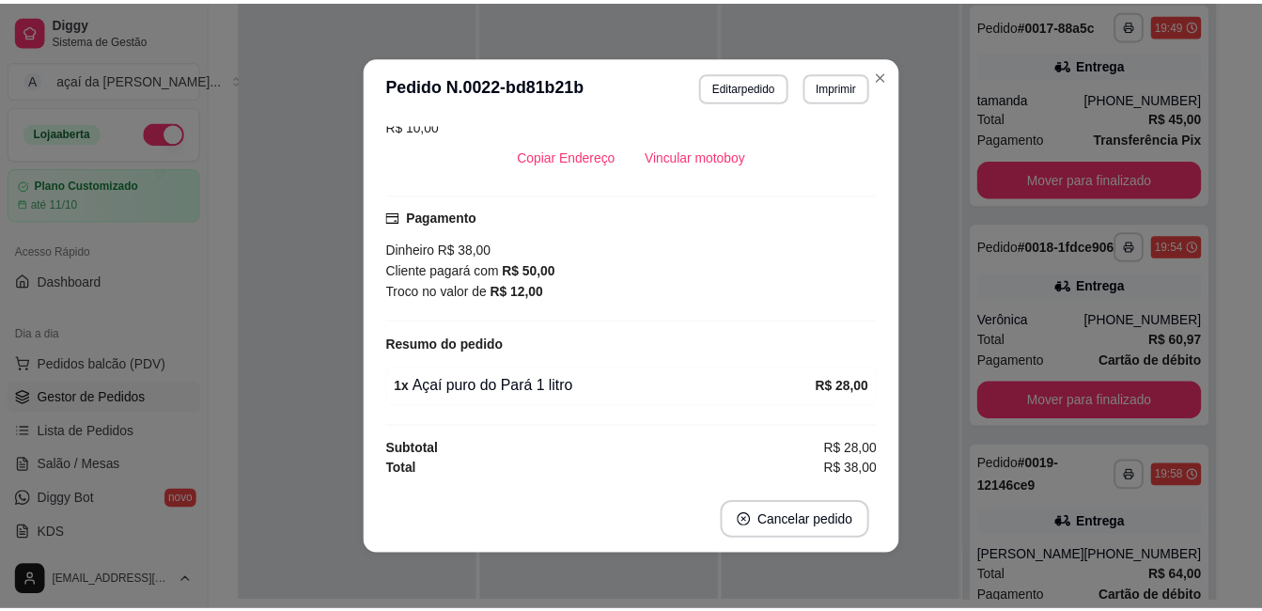
scroll to position [439, 0]
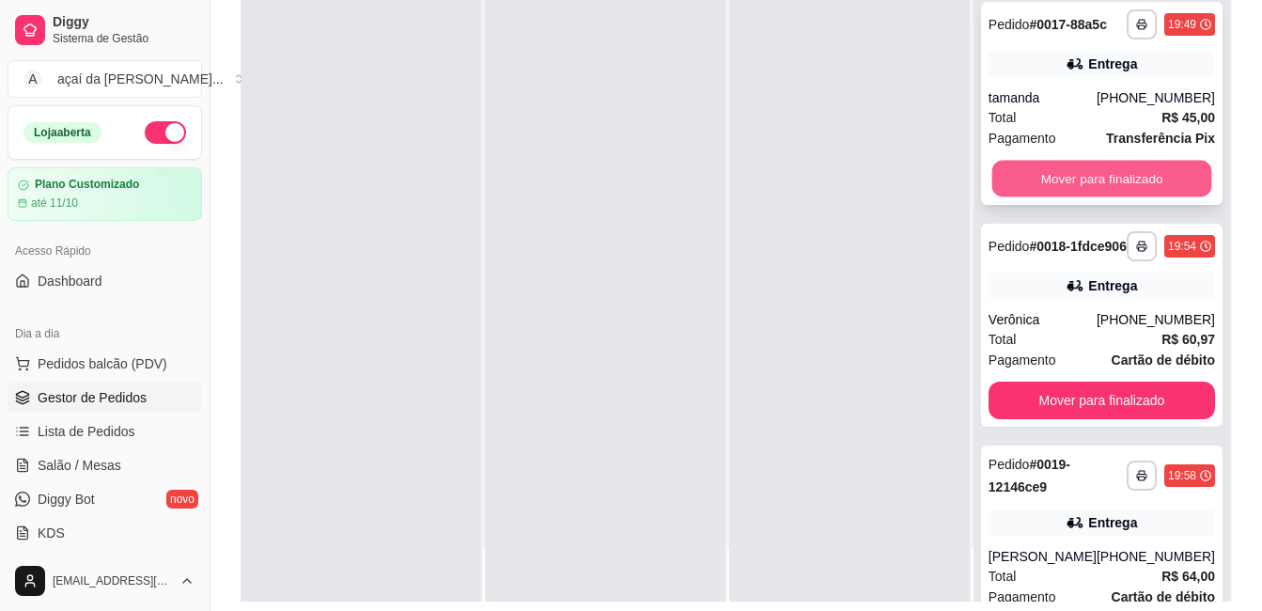
click at [1092, 197] on button "Mover para finalizado" at bounding box center [1101, 179] width 220 height 37
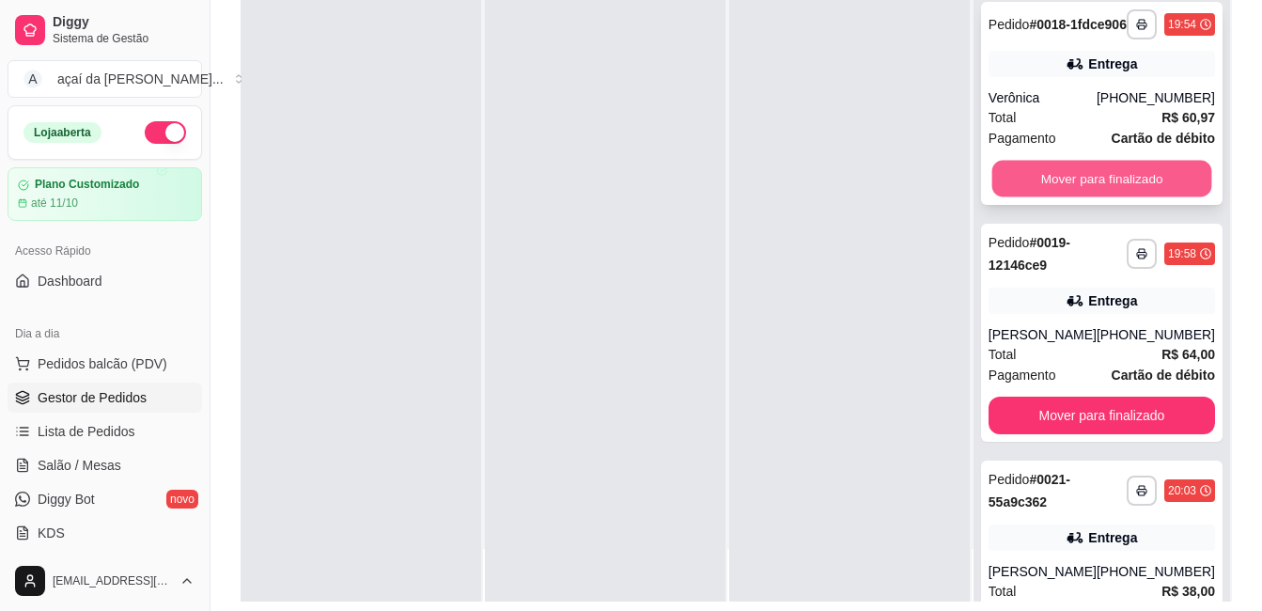
click at [1092, 197] on button "Mover para finalizado" at bounding box center [1101, 179] width 220 height 37
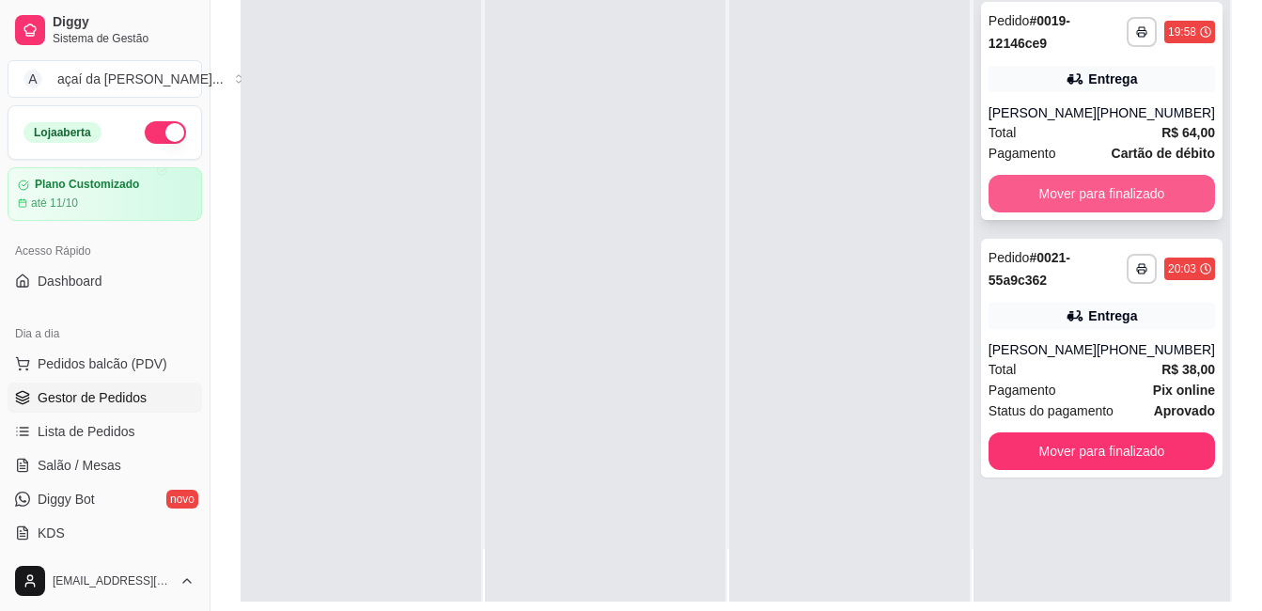
click at [1088, 203] on button "Mover para finalizado" at bounding box center [1102, 194] width 226 height 38
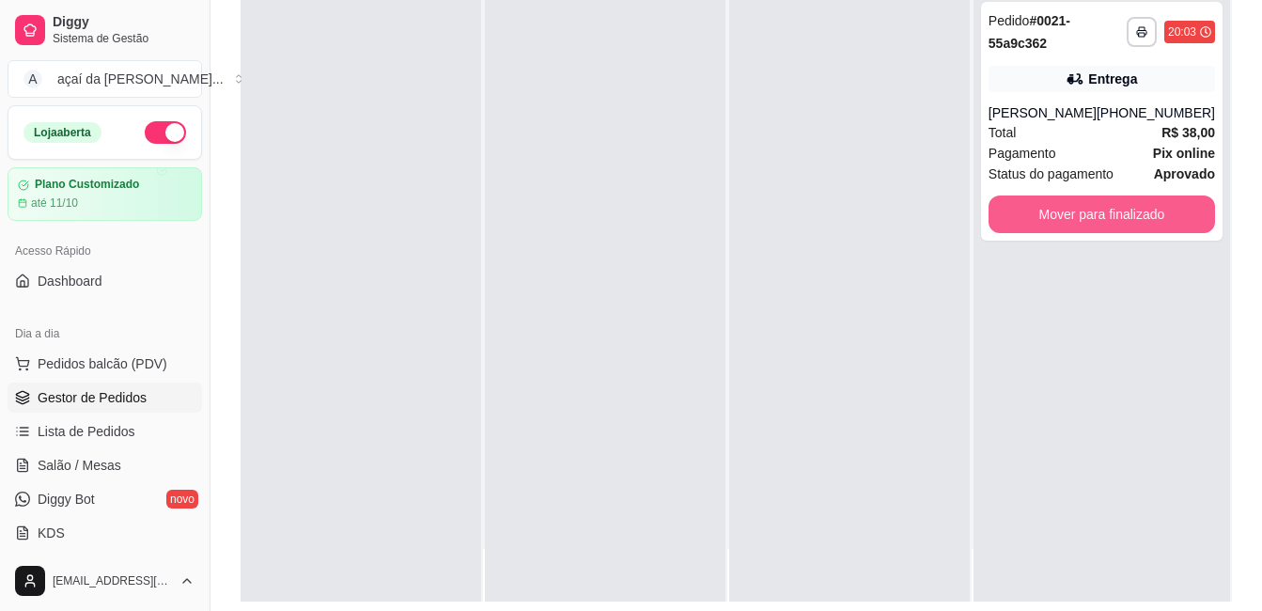
click at [1088, 203] on button "Mover para finalizado" at bounding box center [1102, 214] width 226 height 38
